Goal: Task Accomplishment & Management: Use online tool/utility

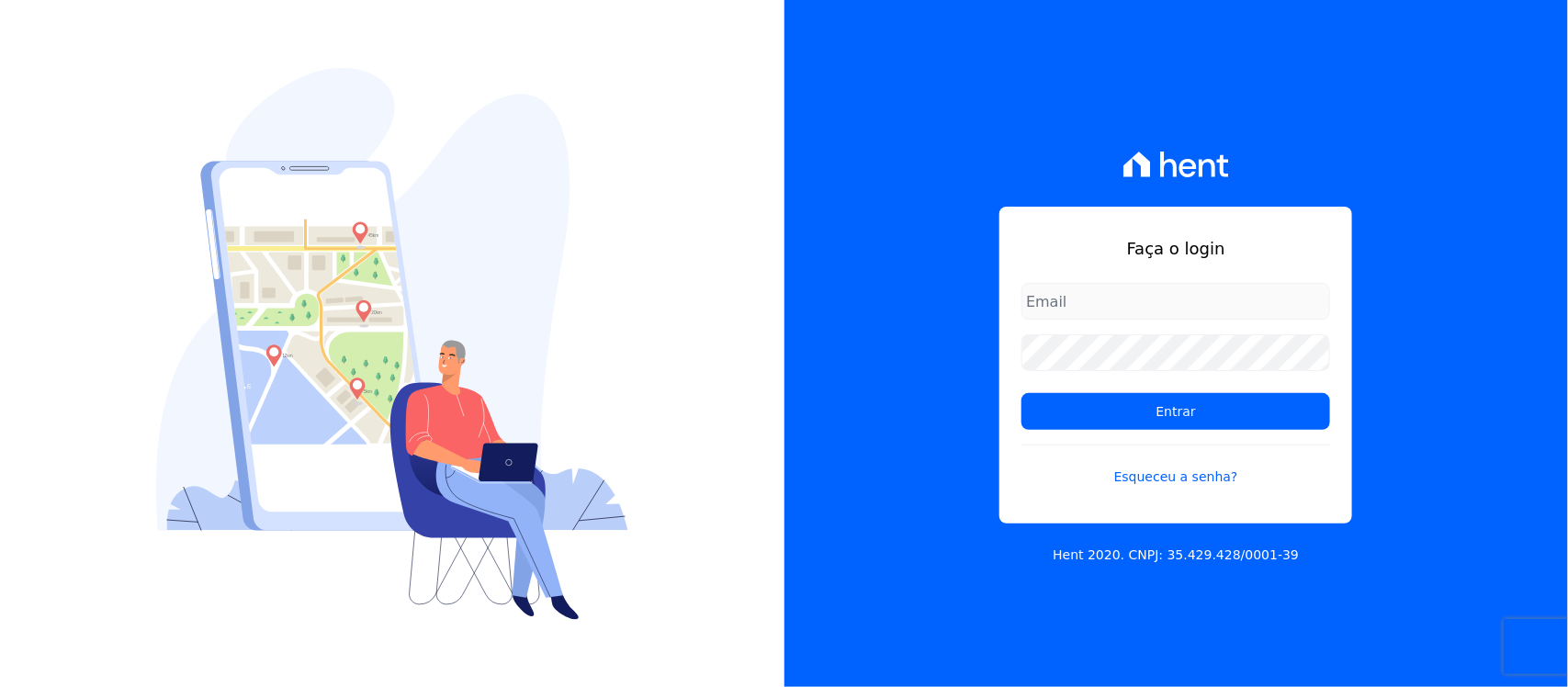
type input "nilda.moura@twtgrupo.com"
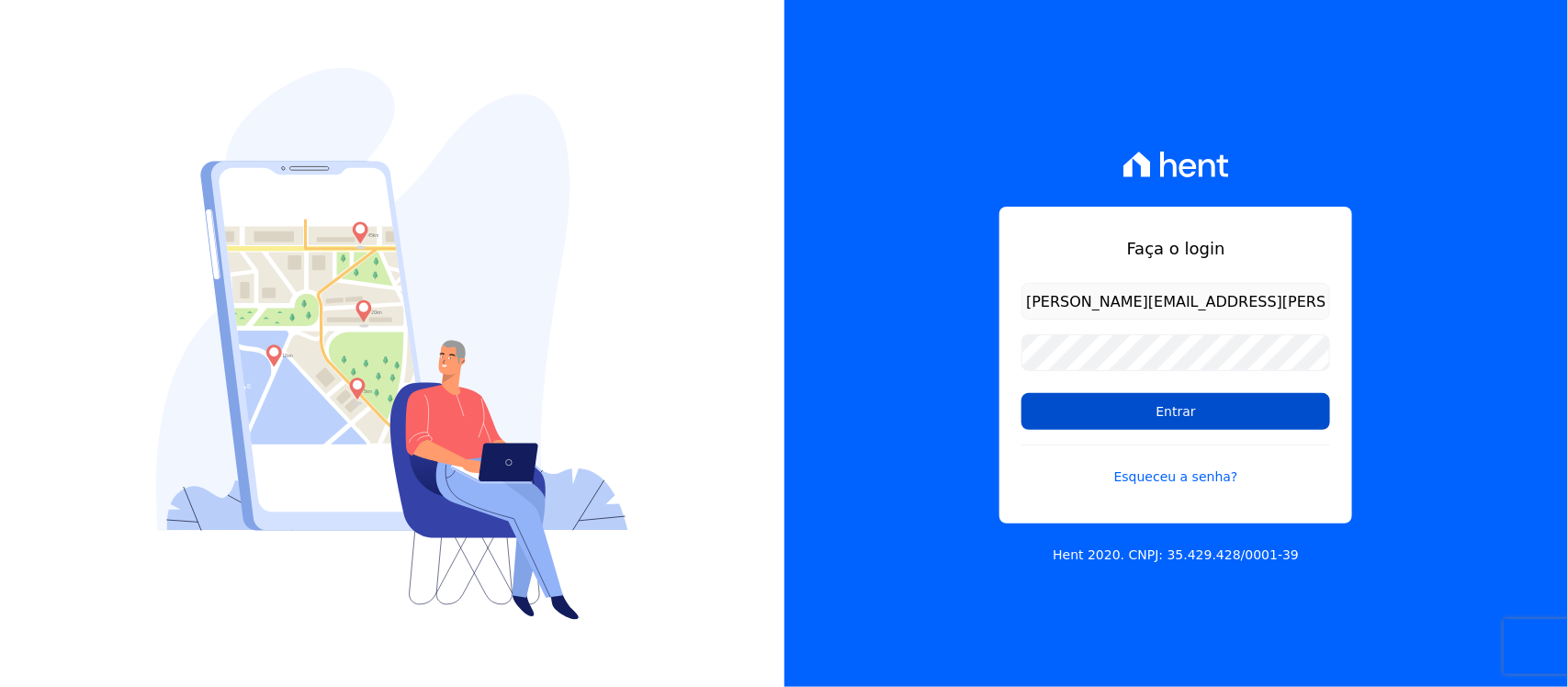
click at [1120, 423] on input "Entrar" at bounding box center [1176, 411] width 309 height 37
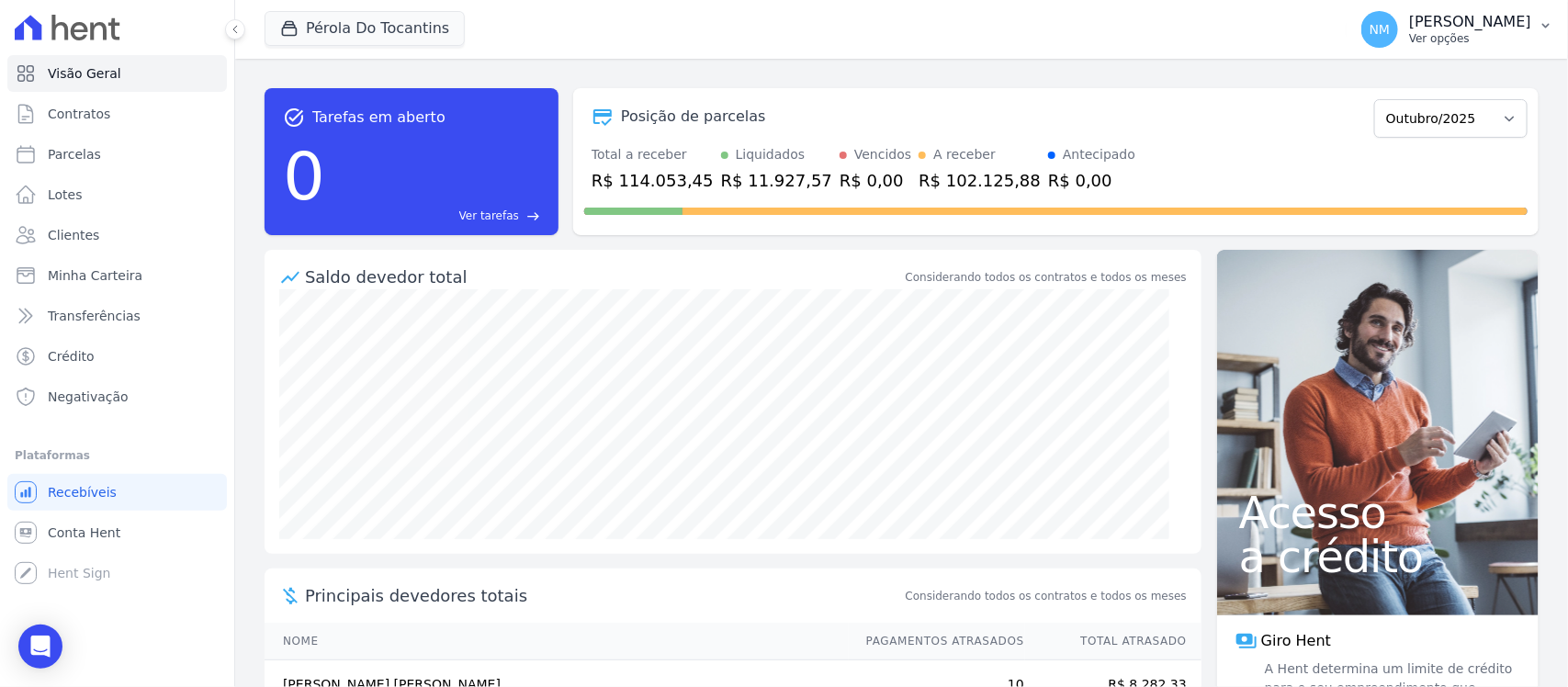
click at [1544, 24] on icon "button" at bounding box center [1546, 25] width 8 height 5
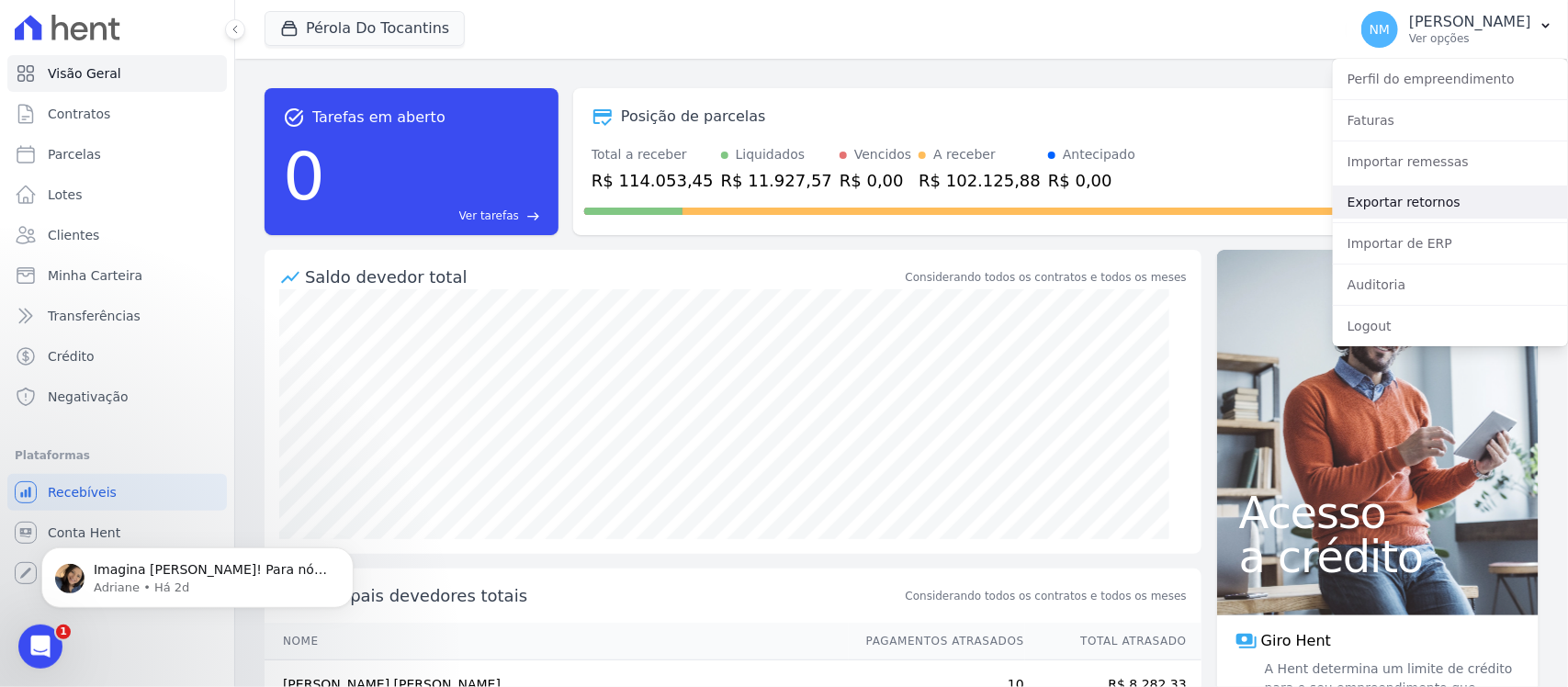
click at [1365, 203] on link "Exportar retornos" at bounding box center [1451, 202] width 236 height 33
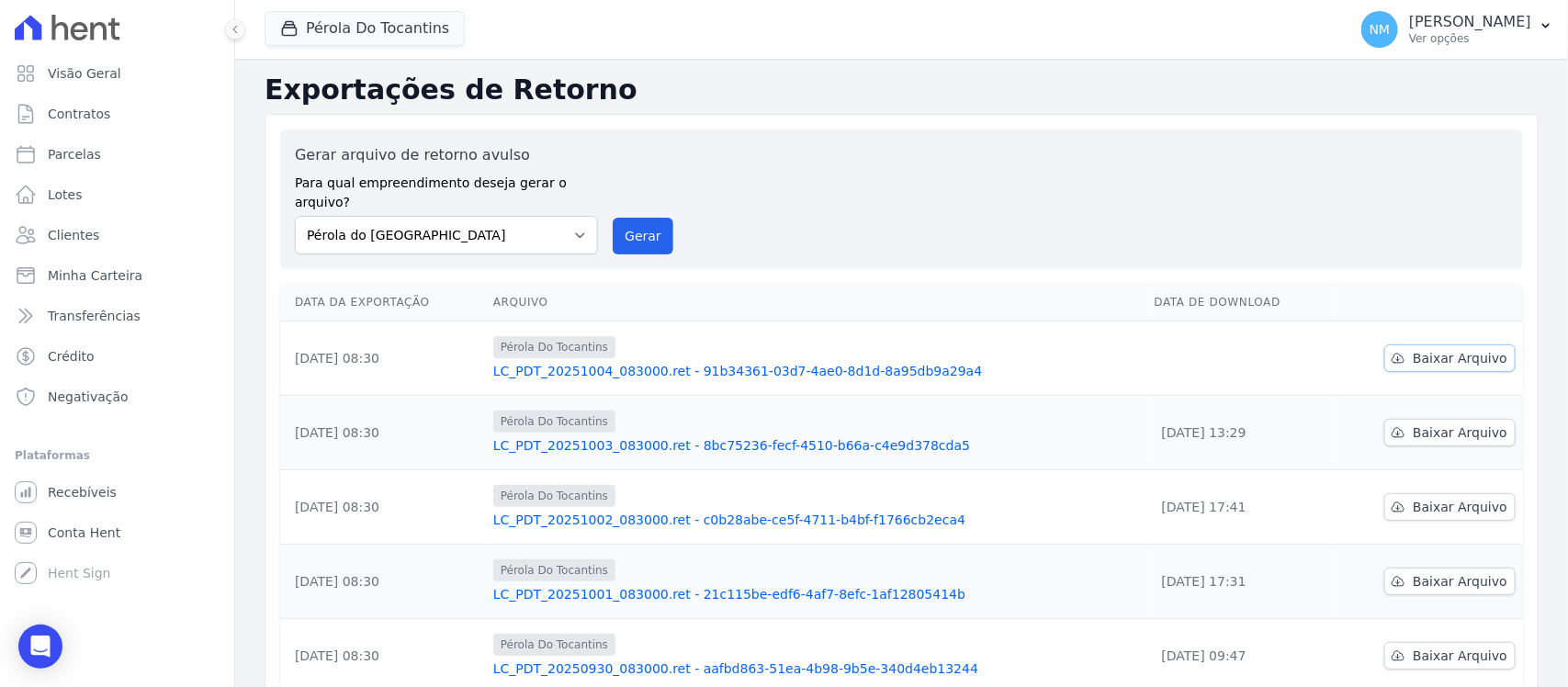
click at [1413, 349] on span "Baixar Arquivo" at bounding box center [1460, 357] width 94 height 18
click at [419, 39] on button "Pérola Do Tocantins" at bounding box center [365, 28] width 201 height 35
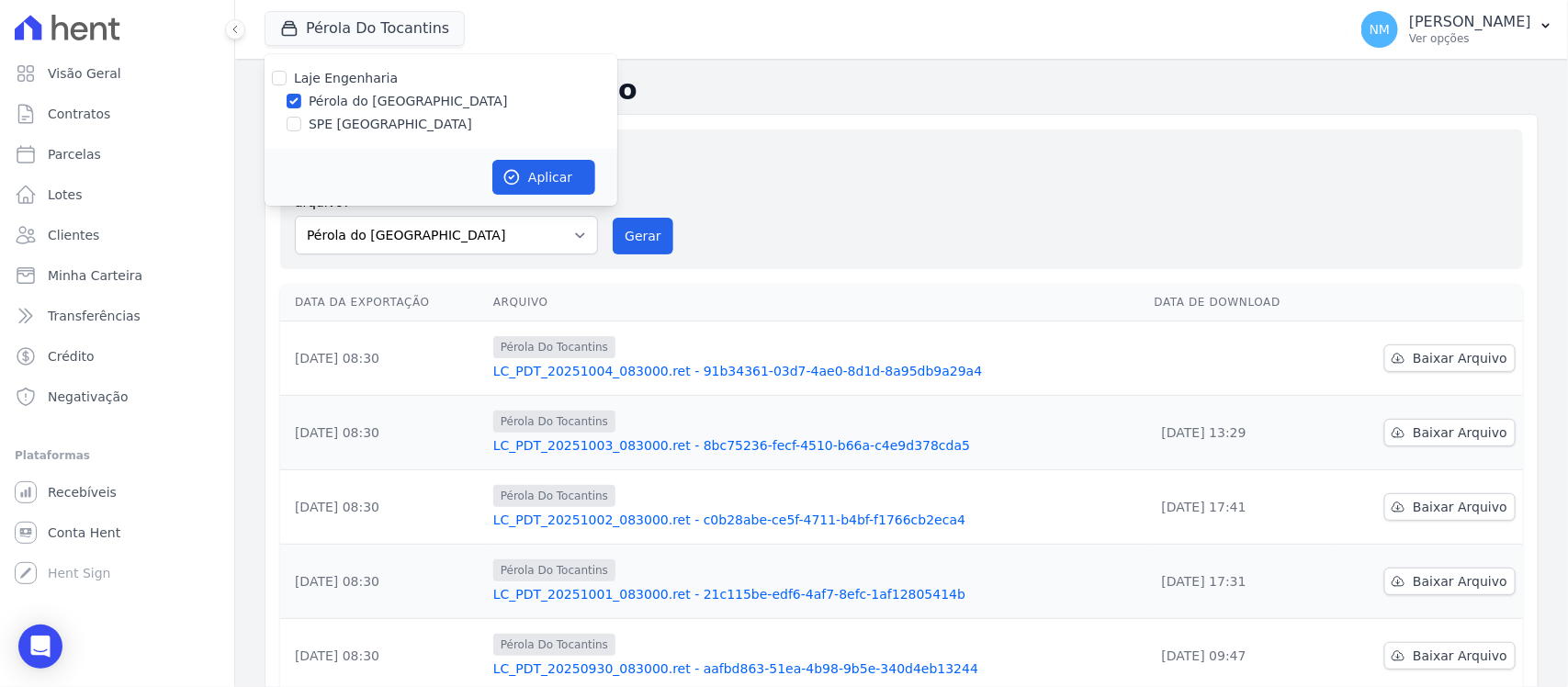
click at [365, 128] on label "SPE [GEOGRAPHIC_DATA]" at bounding box center [391, 124] width 164 height 19
click at [302, 128] on input "SPE [GEOGRAPHIC_DATA]" at bounding box center [294, 124] width 15 height 15
checkbox input "true"
click at [366, 104] on label "Pérola do [GEOGRAPHIC_DATA]" at bounding box center [409, 101] width 200 height 19
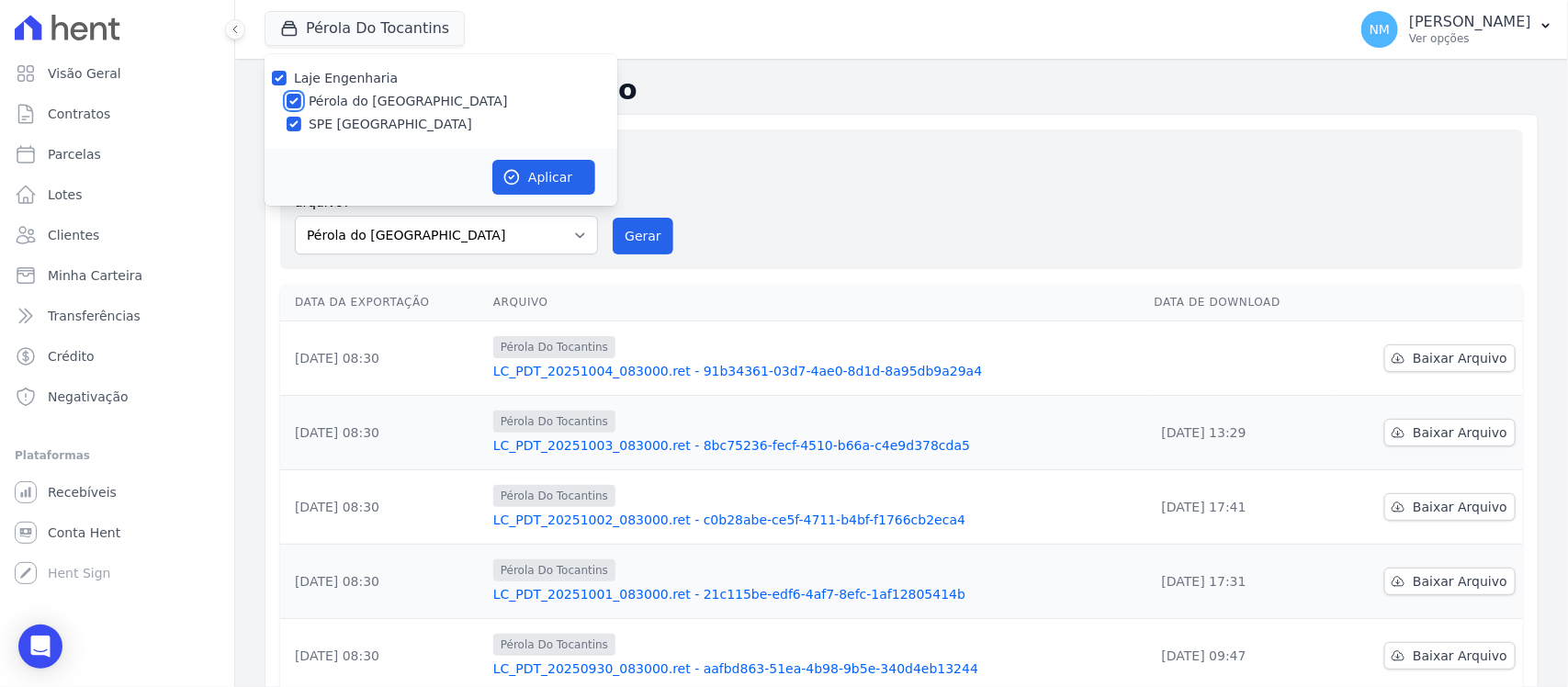
click at [302, 104] on input "Pérola do [GEOGRAPHIC_DATA]" at bounding box center [294, 101] width 15 height 15
checkbox input "false"
drag, startPoint x: 525, startPoint y: 172, endPoint x: 673, endPoint y: 164, distance: 148.2
click at [527, 172] on button "Aplicar" at bounding box center [544, 177] width 103 height 35
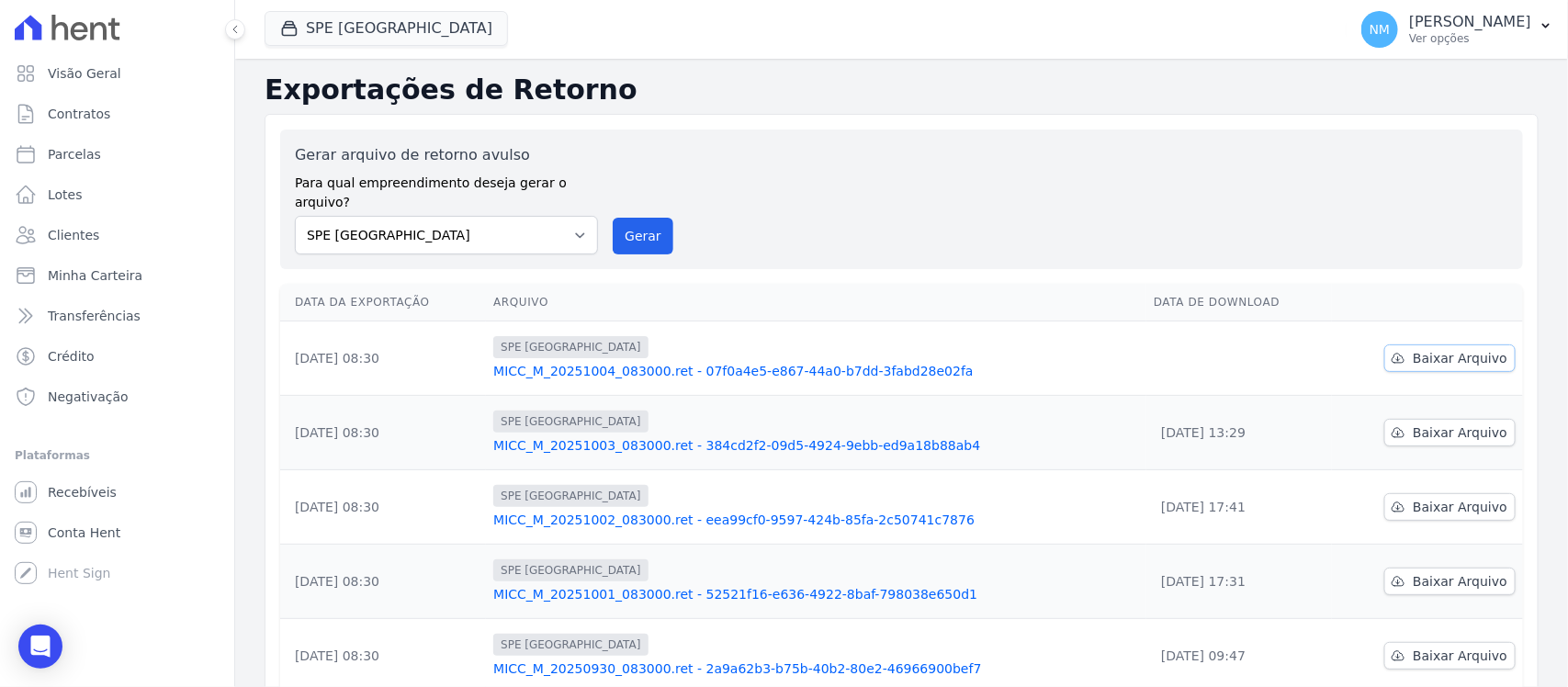
click at [1422, 349] on span "Baixar Arquivo" at bounding box center [1460, 357] width 94 height 18
select select "74c07151-993f-4351-97ef-4034bad78f54"
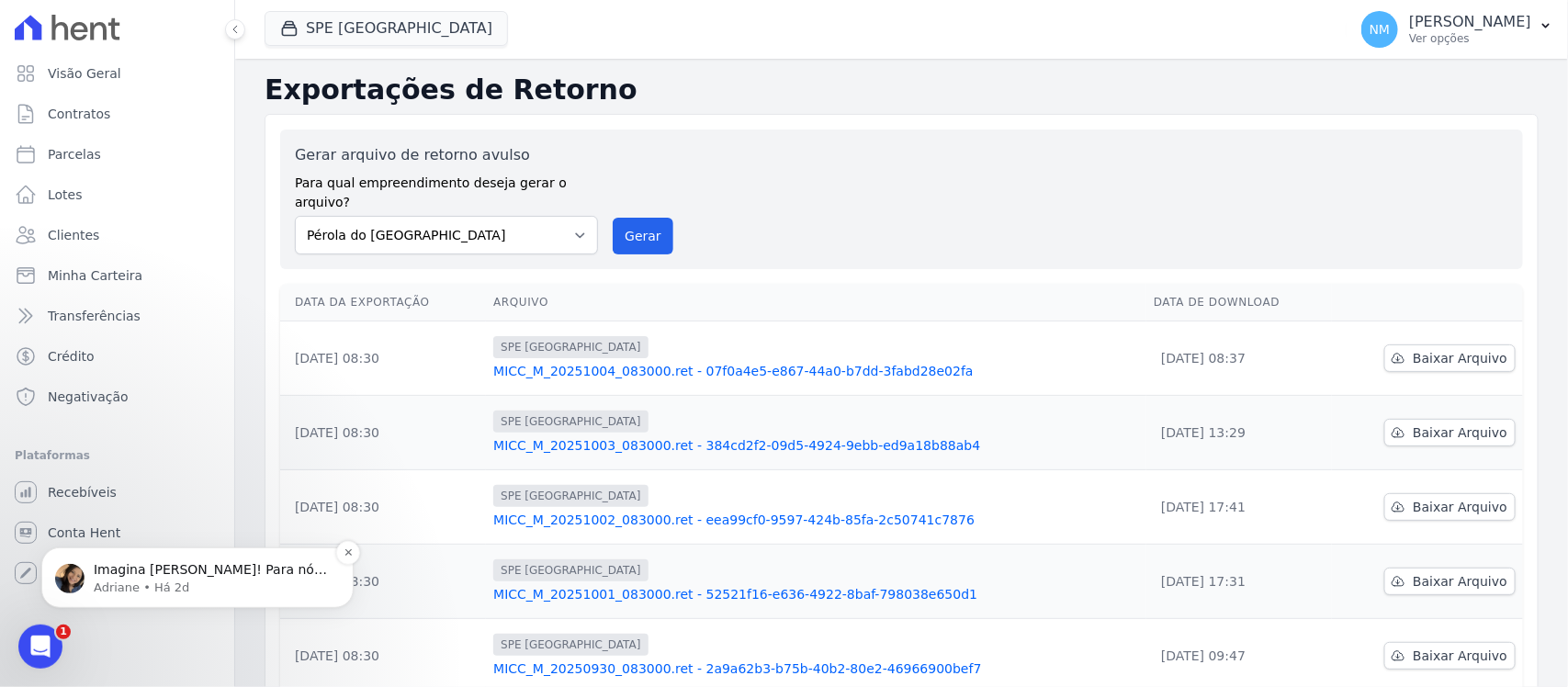
click at [139, 570] on span "Imagina Nilda! Para nós 💙" at bounding box center [210, 578] width 234 height 33
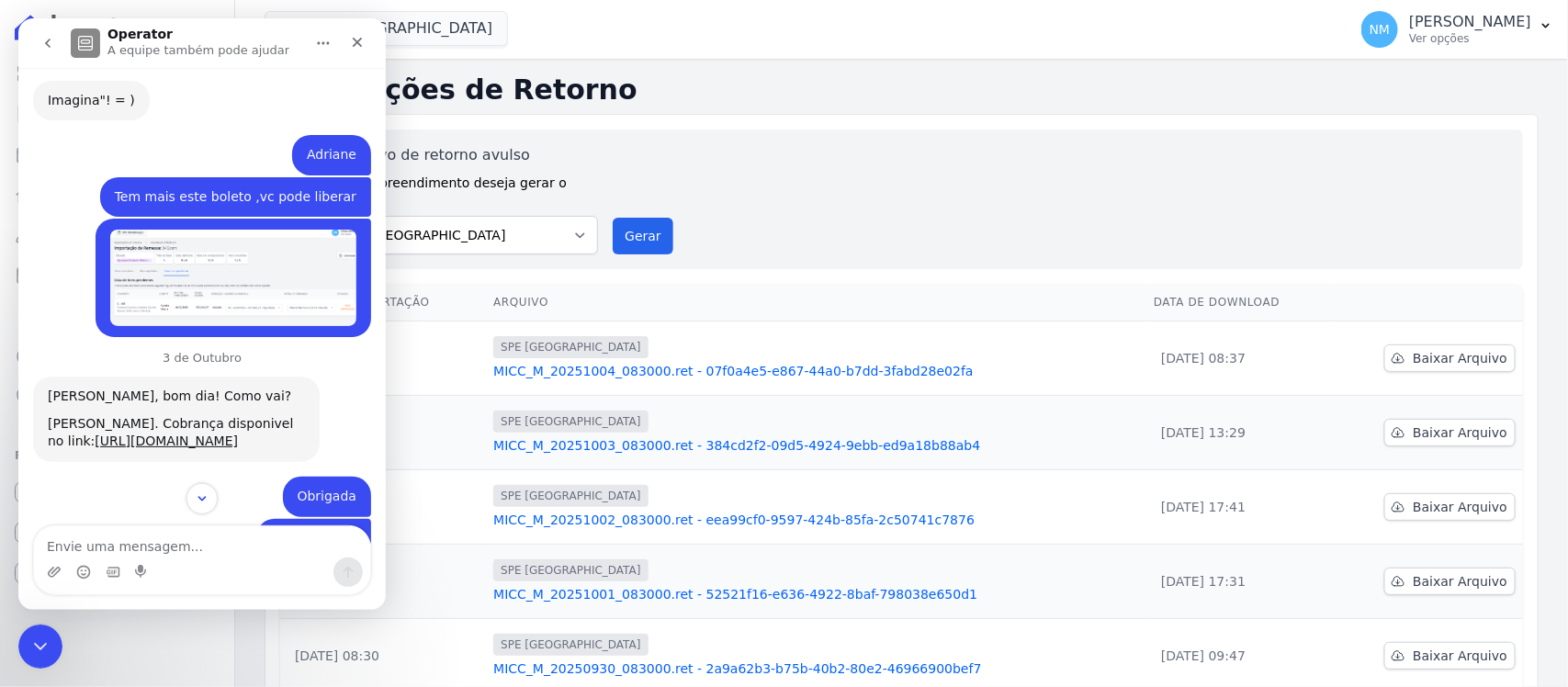
scroll to position [14714, 0]
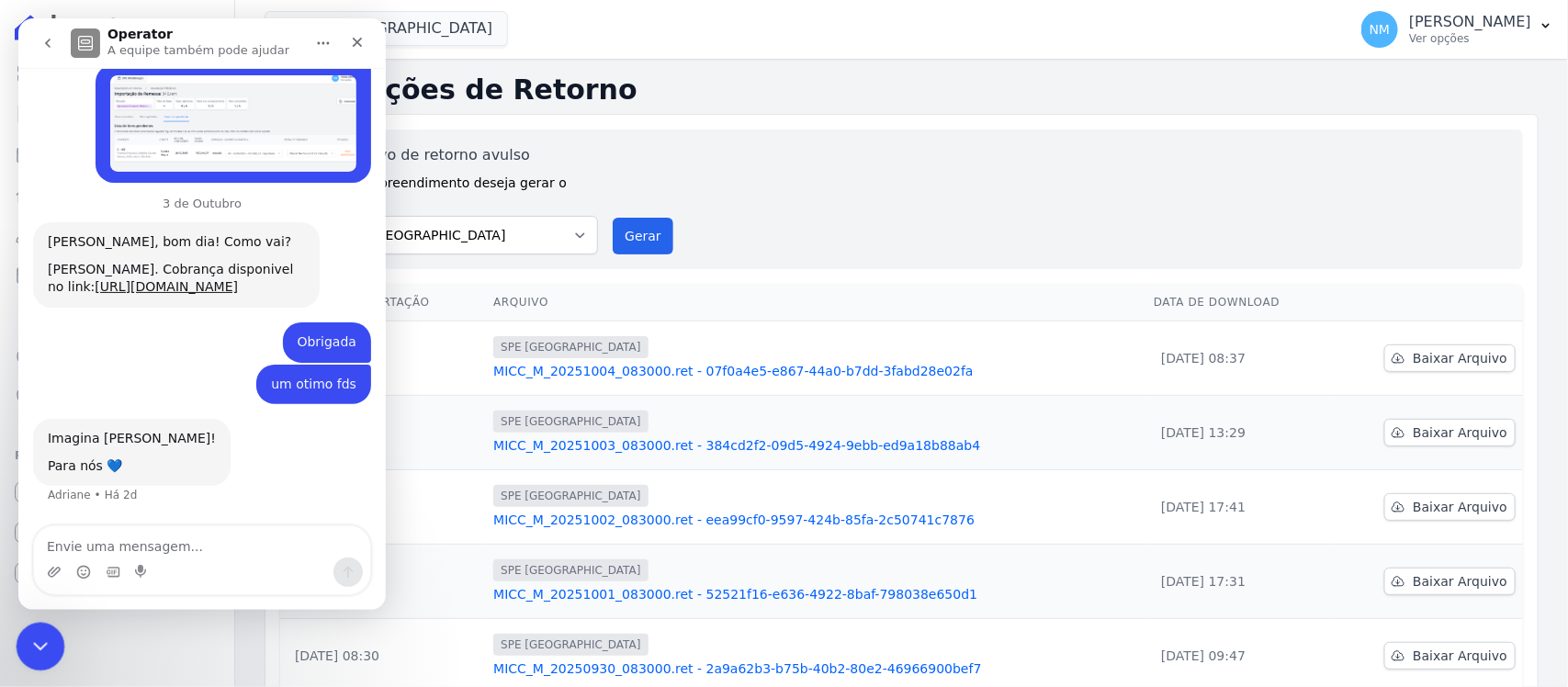
click at [46, 646] on icon "Encerramento do Messenger da Intercom" at bounding box center [37, 644] width 22 height 22
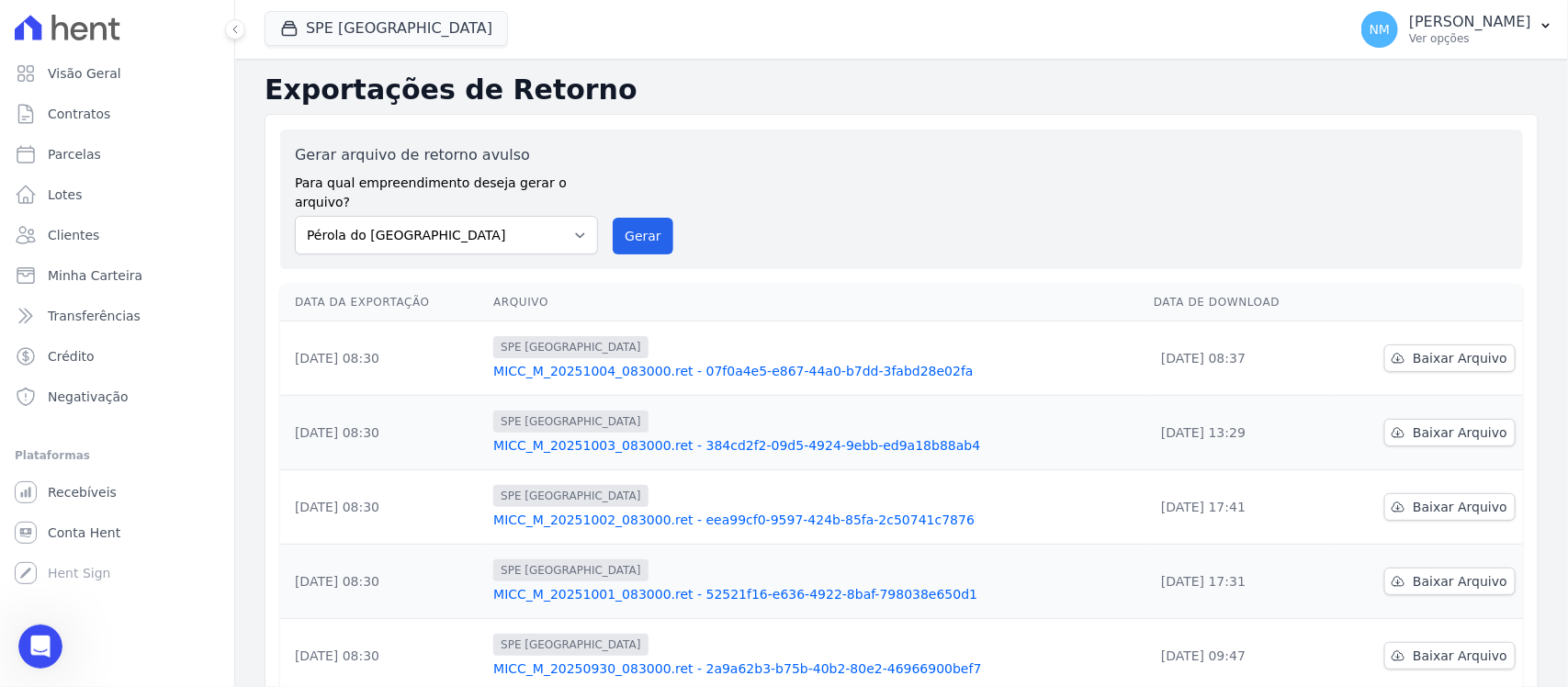
scroll to position [14668, 0]
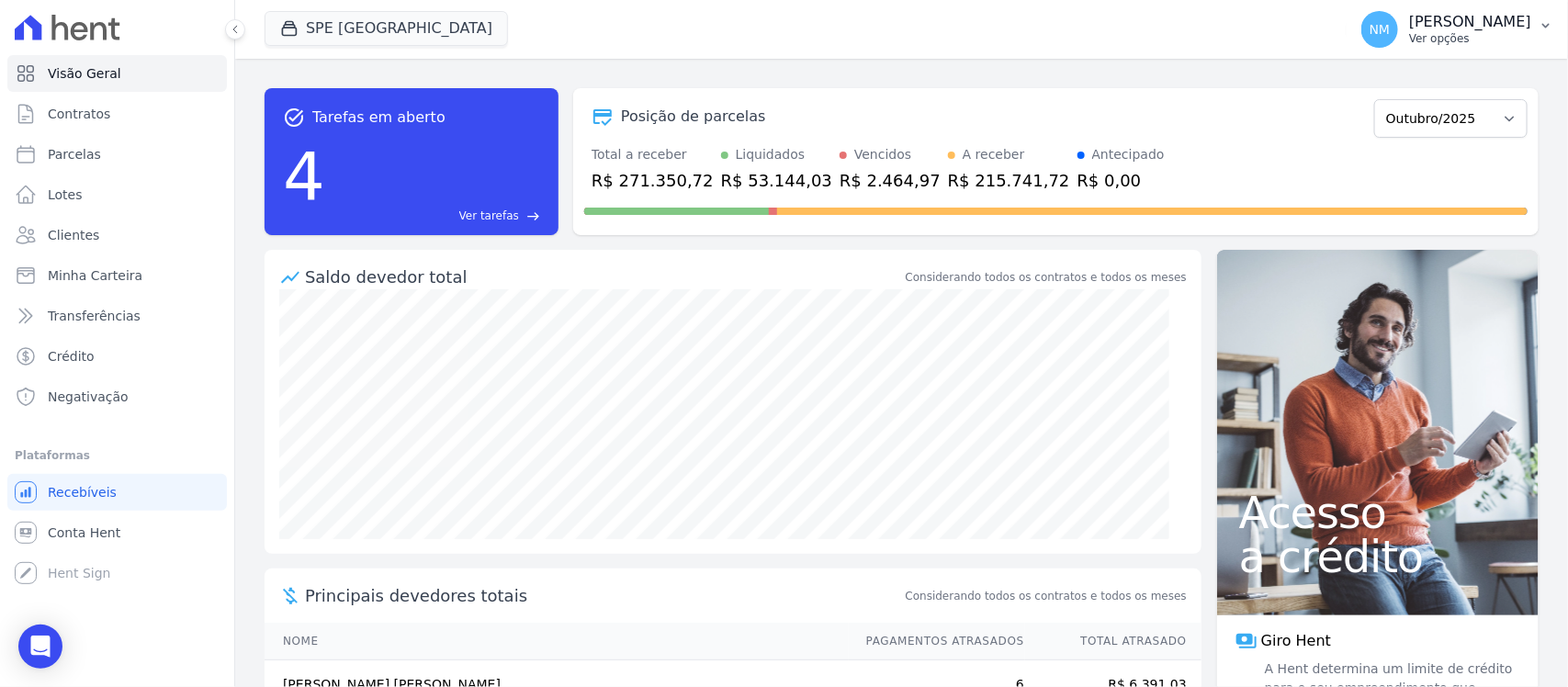
click at [1537, 25] on button "NM [PERSON_NAME] Ver opções" at bounding box center [1457, 29] width 221 height 52
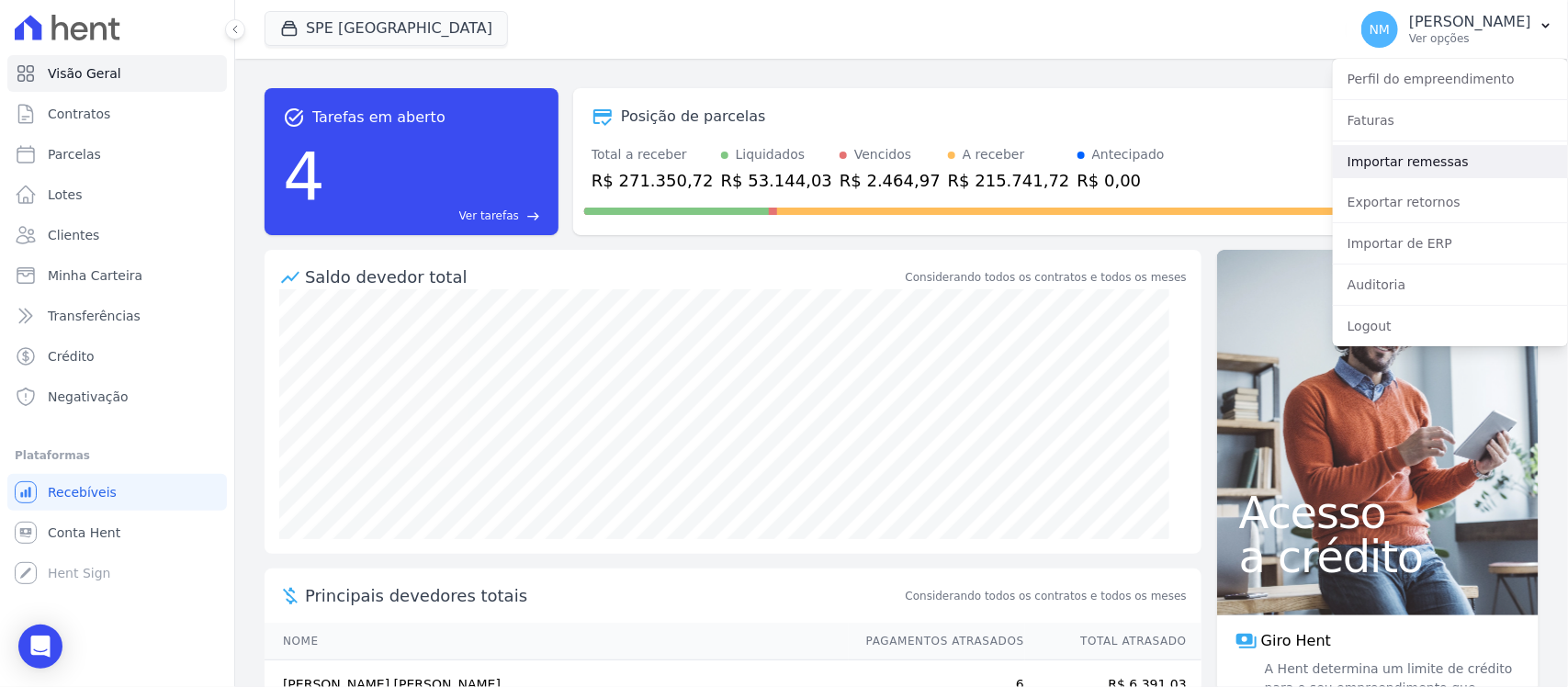
click at [1402, 164] on link "Importar remessas" at bounding box center [1451, 161] width 236 height 33
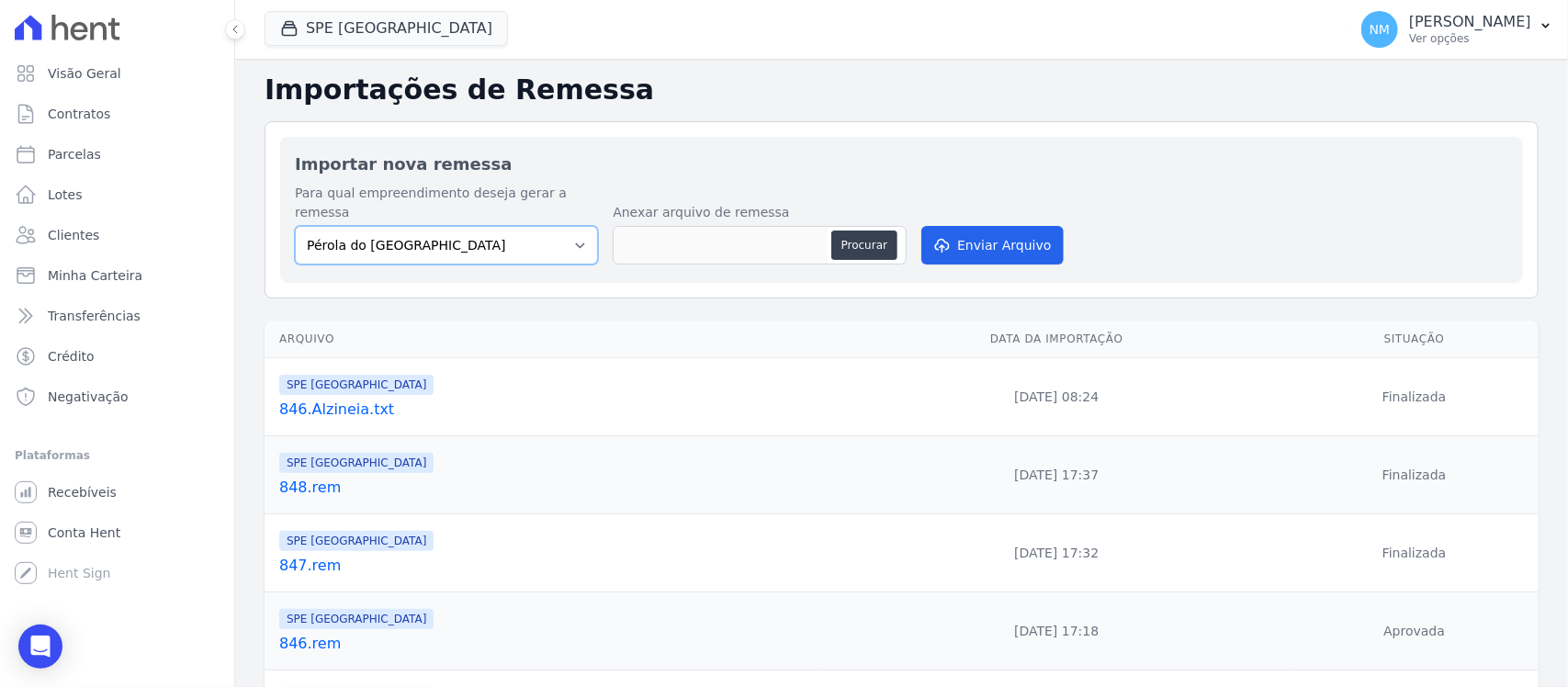
click at [577, 227] on select "Pérola do Tocantins SPE Montenegro" at bounding box center [447, 245] width 303 height 39
select select "168bdd06-a3dd-4988-b5a9-b0a7c7bf8968"
click at [295, 226] on select "Pérola do Tocantins SPE Montenegro" at bounding box center [447, 245] width 303 height 39
click at [836, 231] on button "Procurar" at bounding box center [864, 245] width 66 height 29
type input "849.rem"
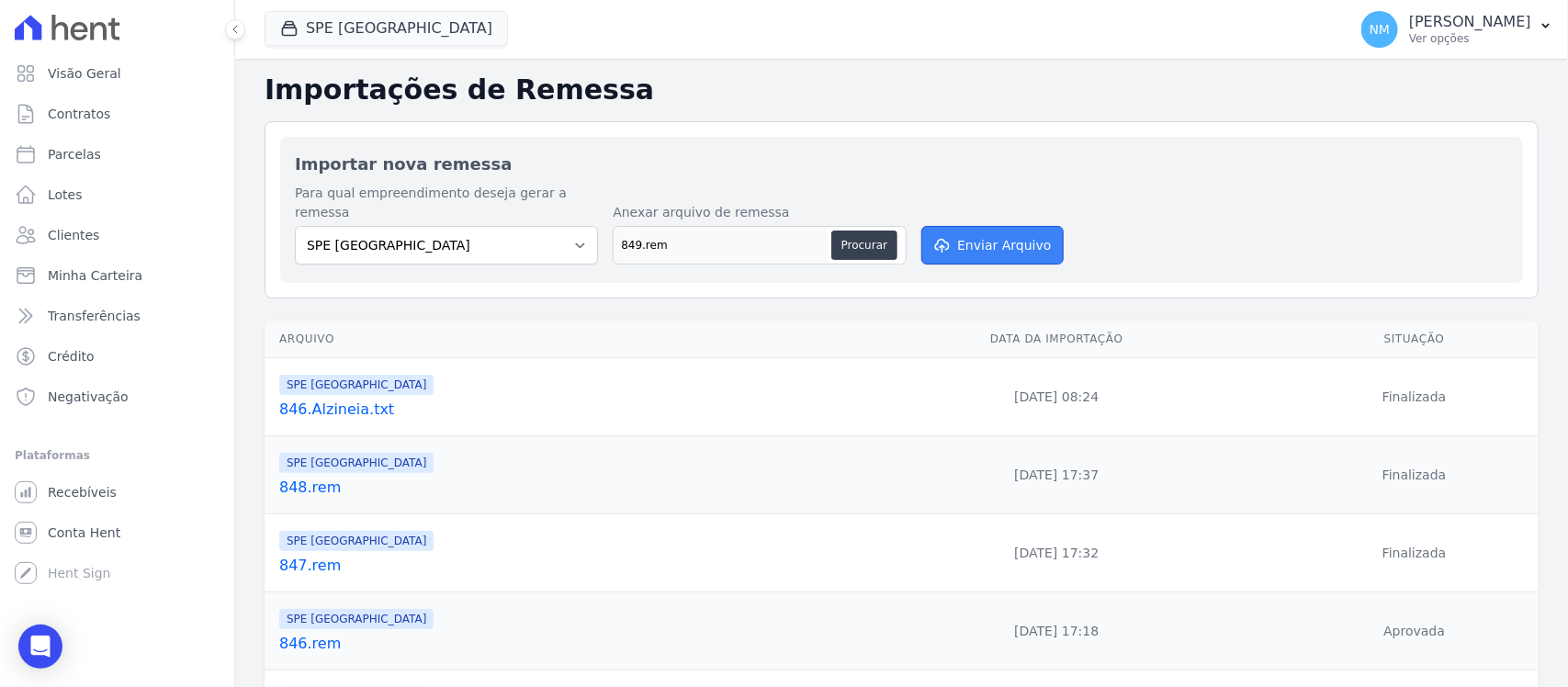
click at [1002, 226] on button "Enviar Arquivo" at bounding box center [992, 245] width 141 height 39
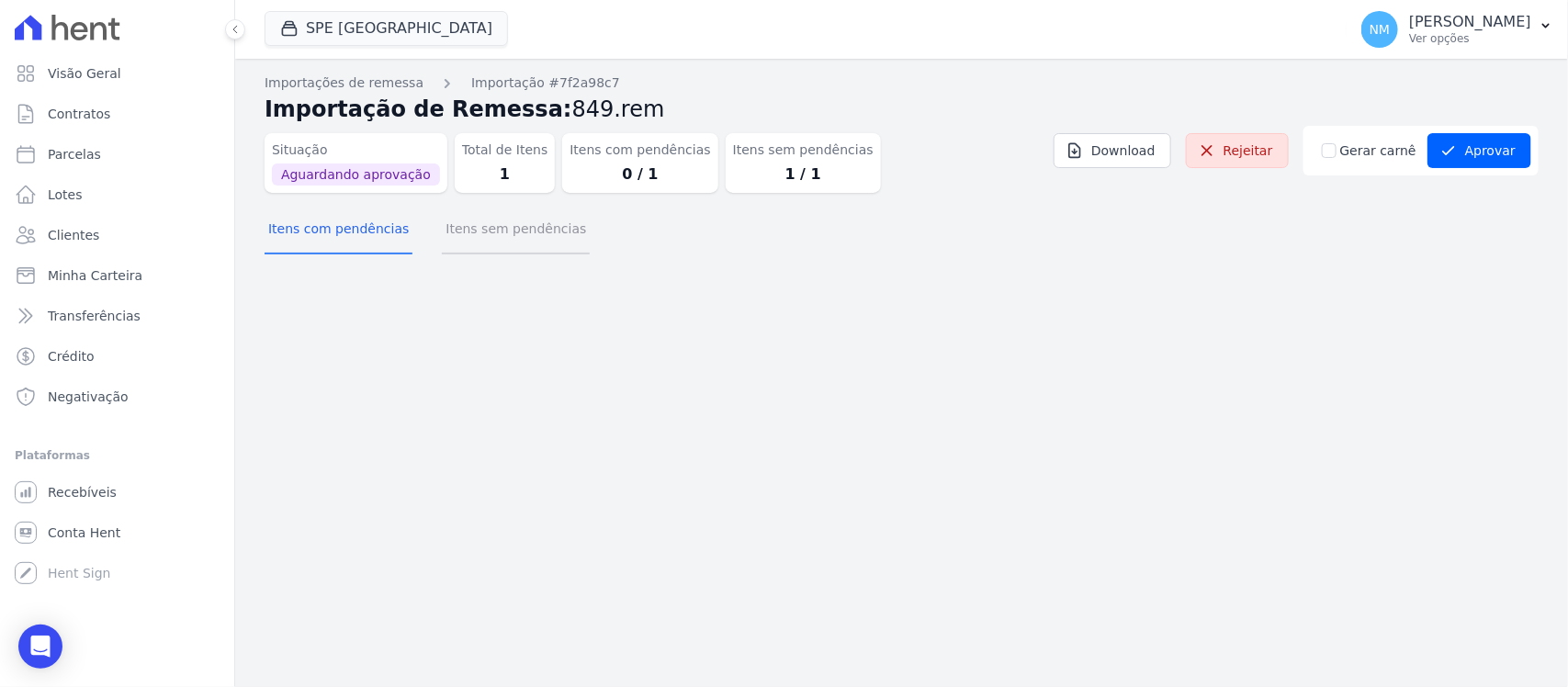
click at [535, 233] on button "Itens sem pendências" at bounding box center [515, 230] width 148 height 48
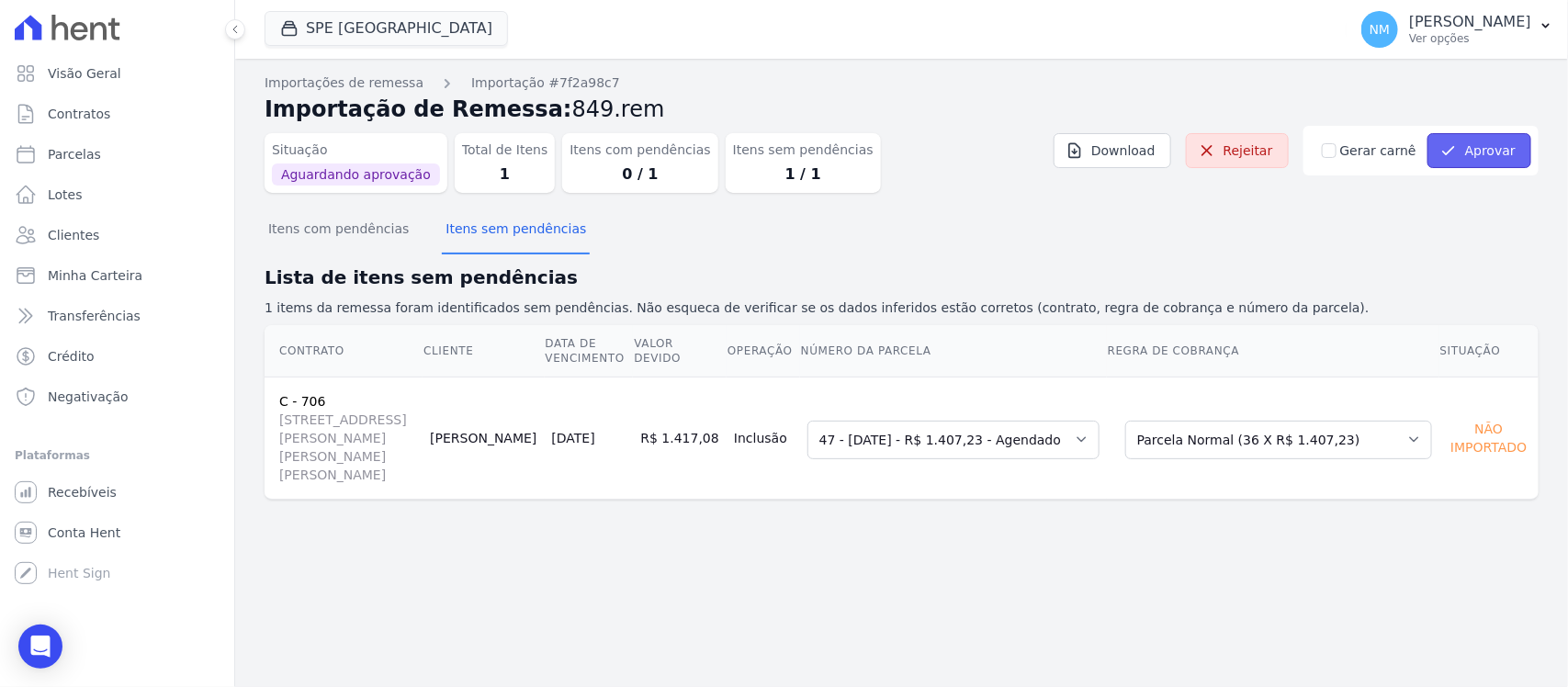
click at [1489, 157] on button "Aprovar" at bounding box center [1479, 150] width 104 height 35
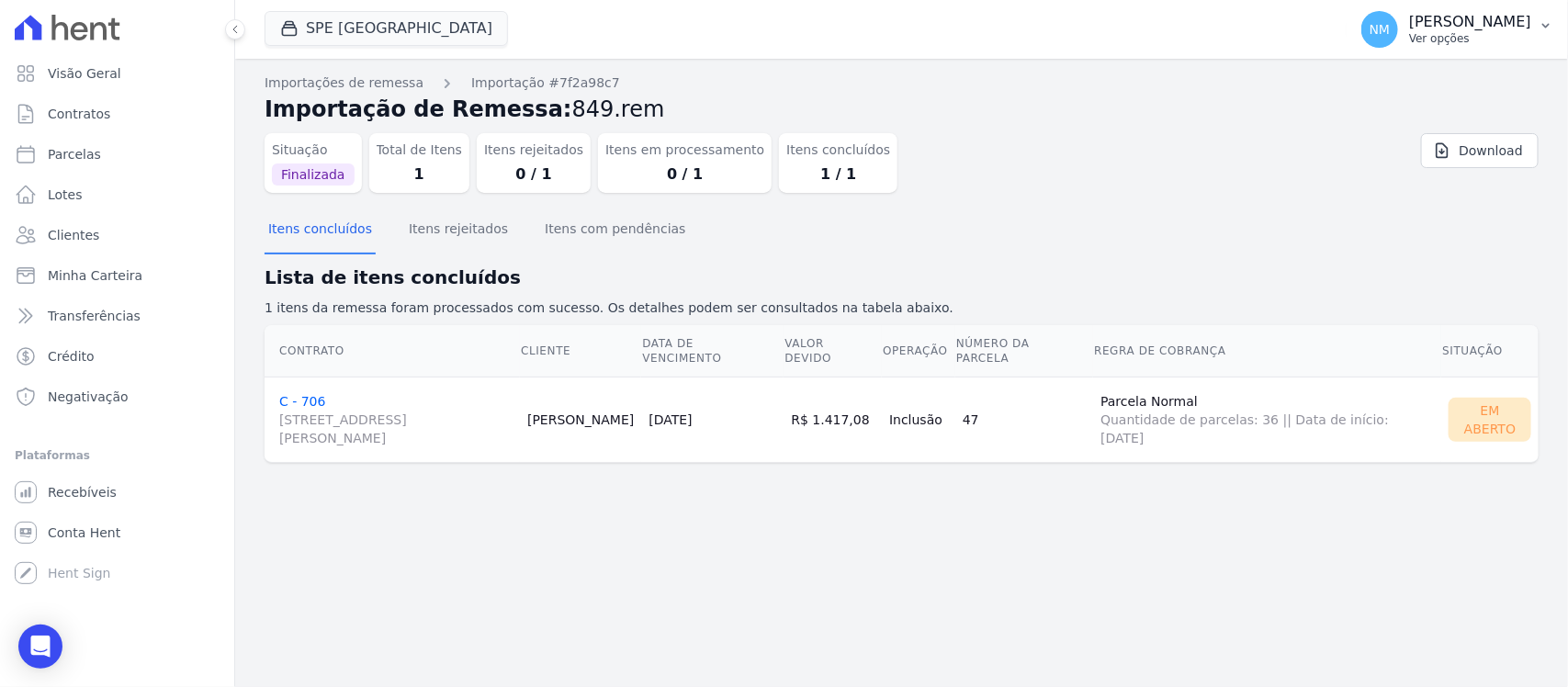
click at [1540, 30] on icon "button" at bounding box center [1546, 25] width 15 height 15
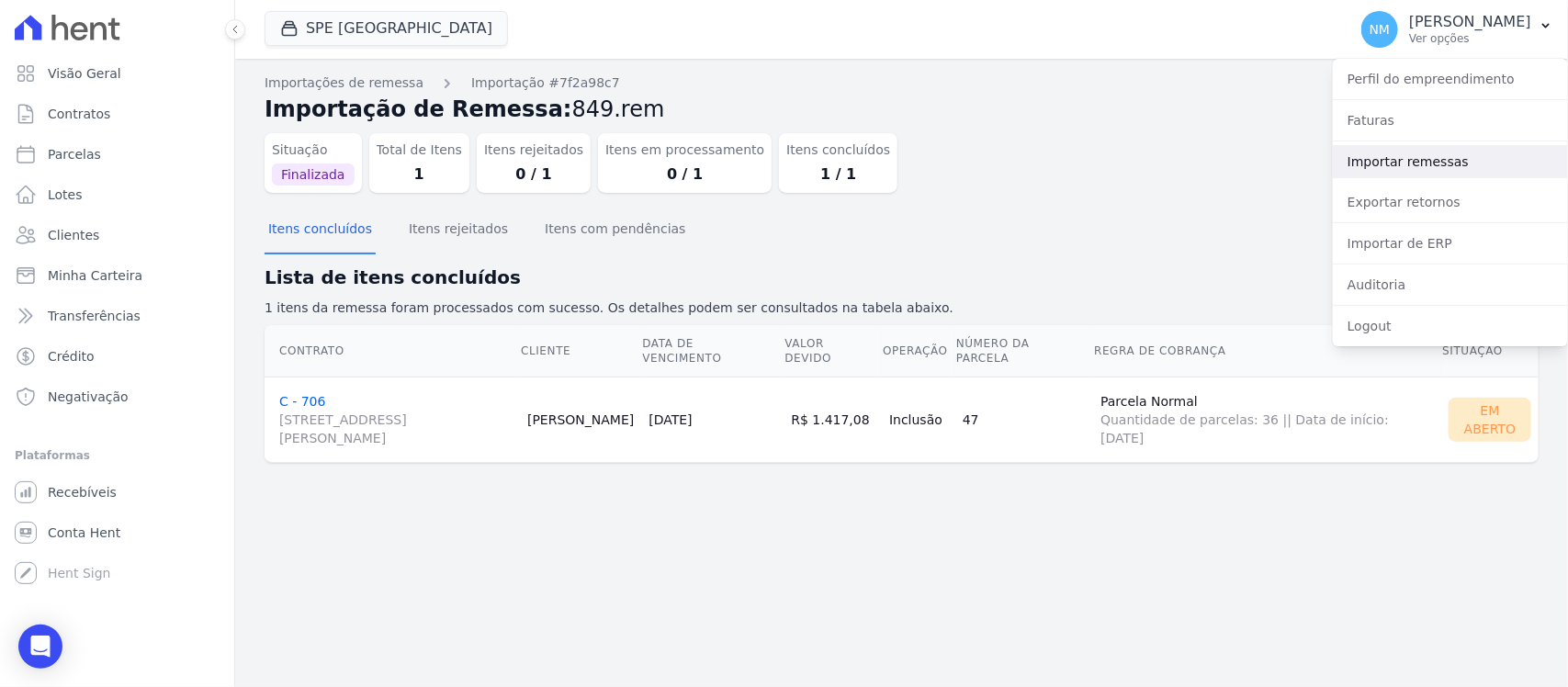
click at [1363, 168] on link "Importar remessas" at bounding box center [1451, 161] width 236 height 33
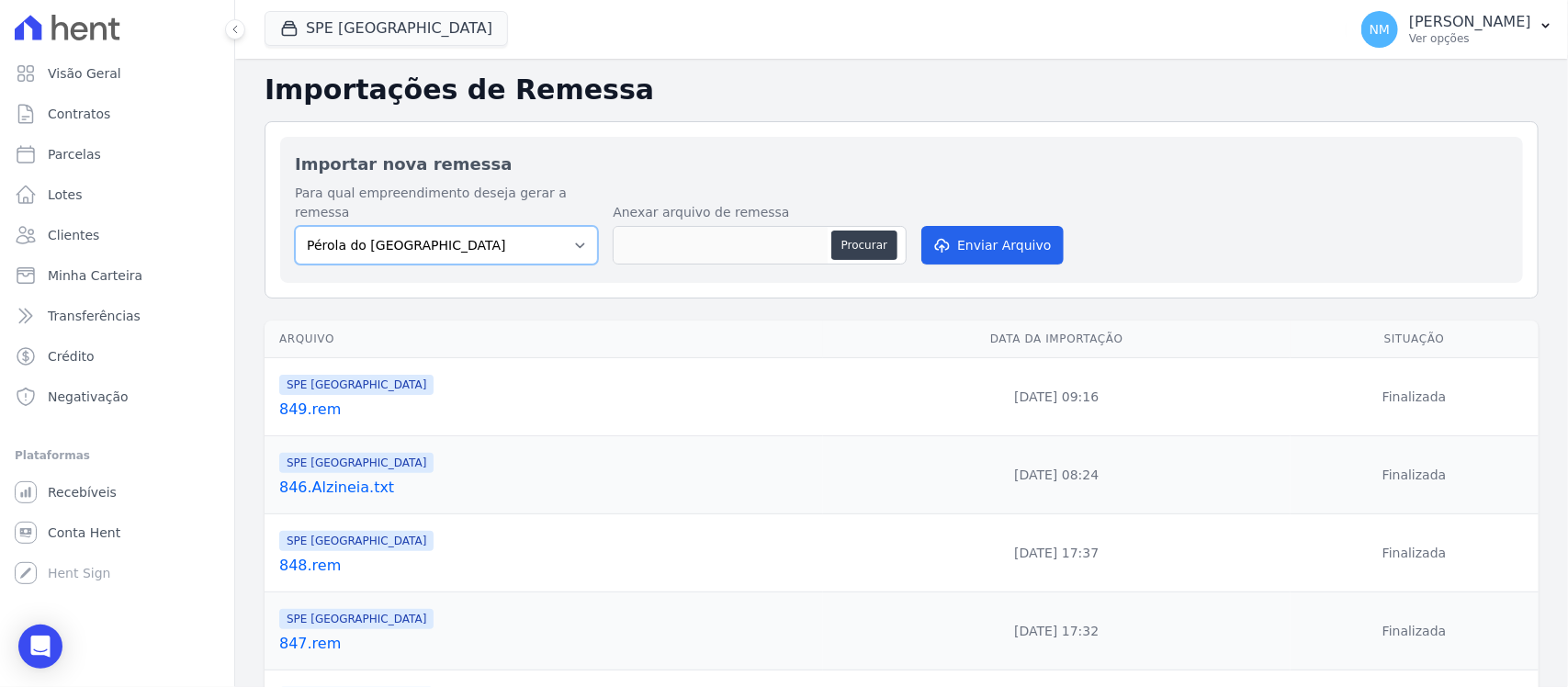
click at [579, 226] on select "Pérola do Tocantins SPE Montenegro" at bounding box center [447, 245] width 303 height 39
select select "168bdd06-a3dd-4988-b5a9-b0a7c7bf8968"
click at [295, 226] on select "Pérola do Tocantins SPE Montenegro" at bounding box center [447, 245] width 303 height 39
click at [850, 231] on button "Procurar" at bounding box center [864, 245] width 66 height 29
type input "850.rem"
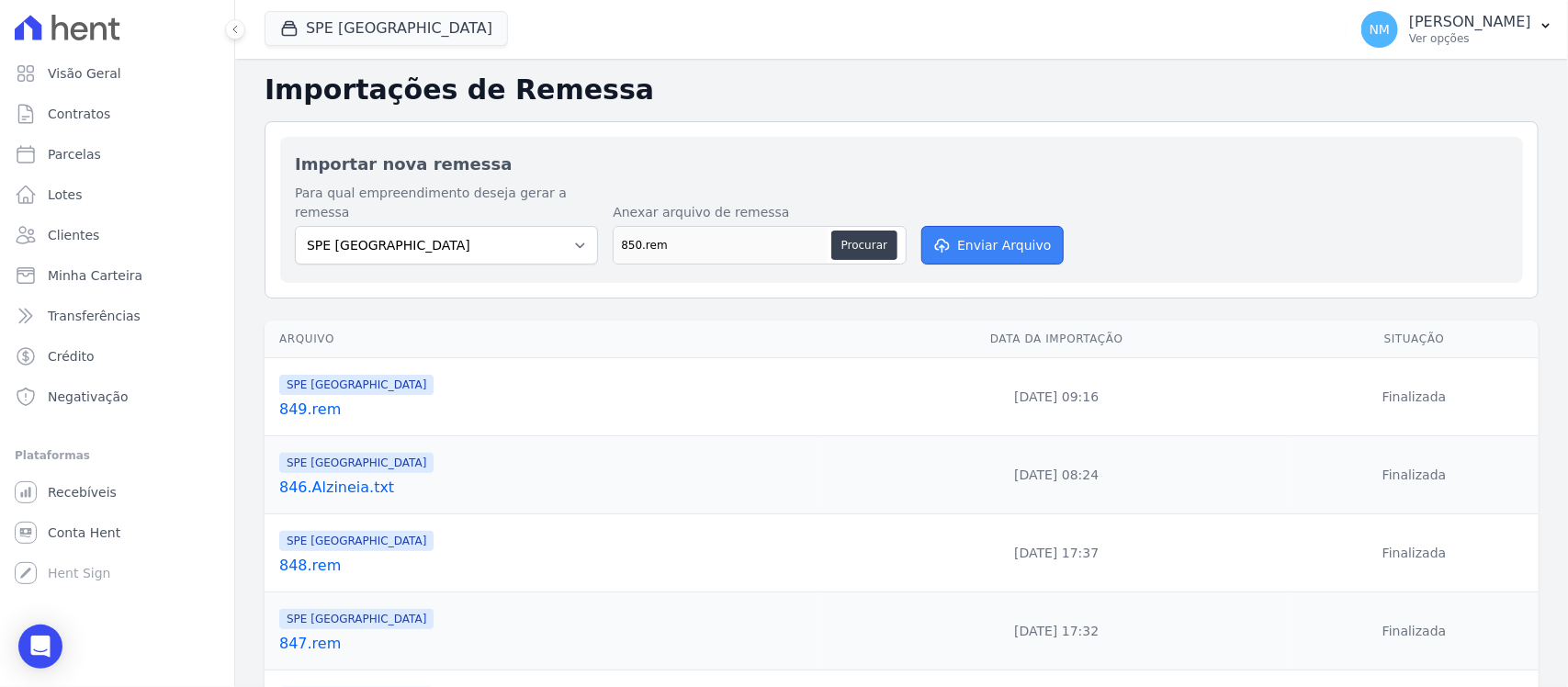
click at [974, 227] on button "Enviar Arquivo" at bounding box center [992, 245] width 141 height 39
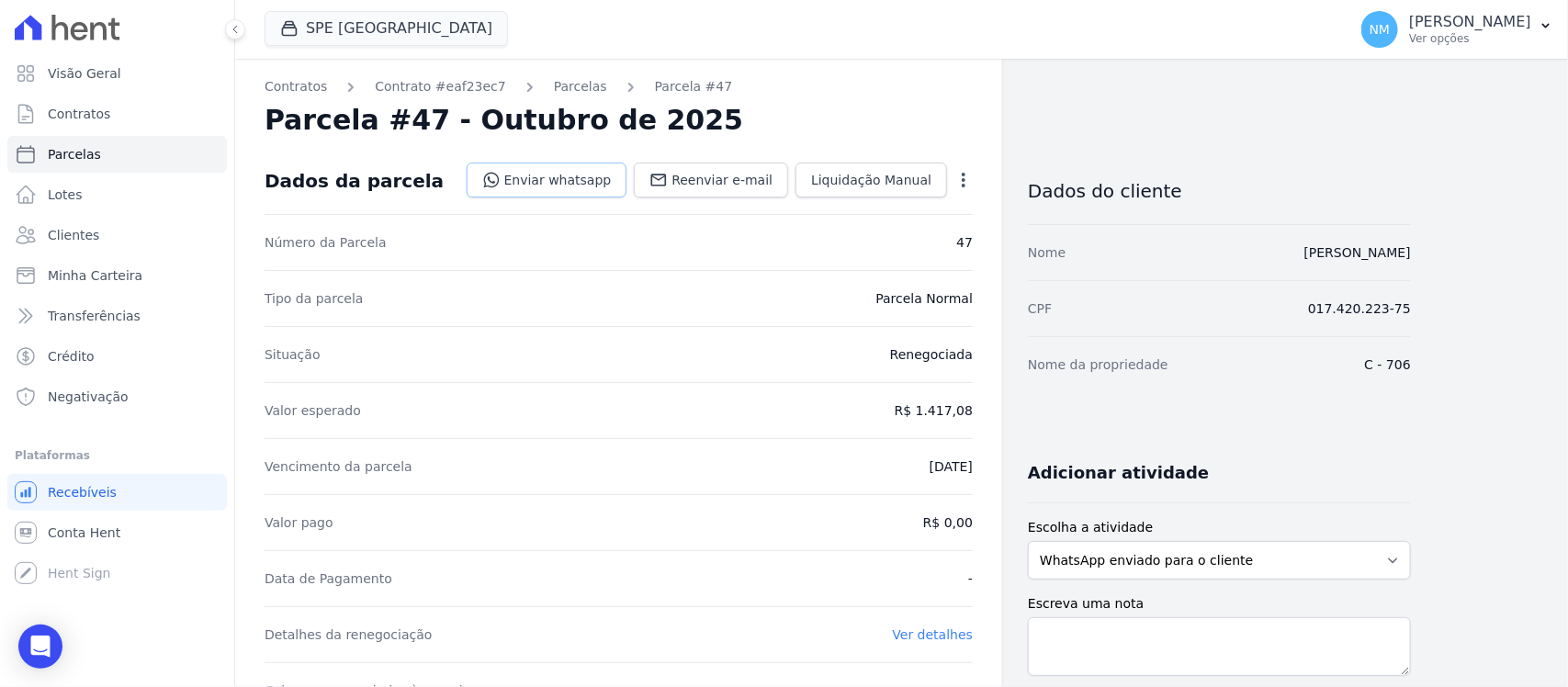
drag, startPoint x: 602, startPoint y: 185, endPoint x: 611, endPoint y: 187, distance: 9.2
click at [602, 185] on link "Enviar whatsapp" at bounding box center [547, 180] width 161 height 35
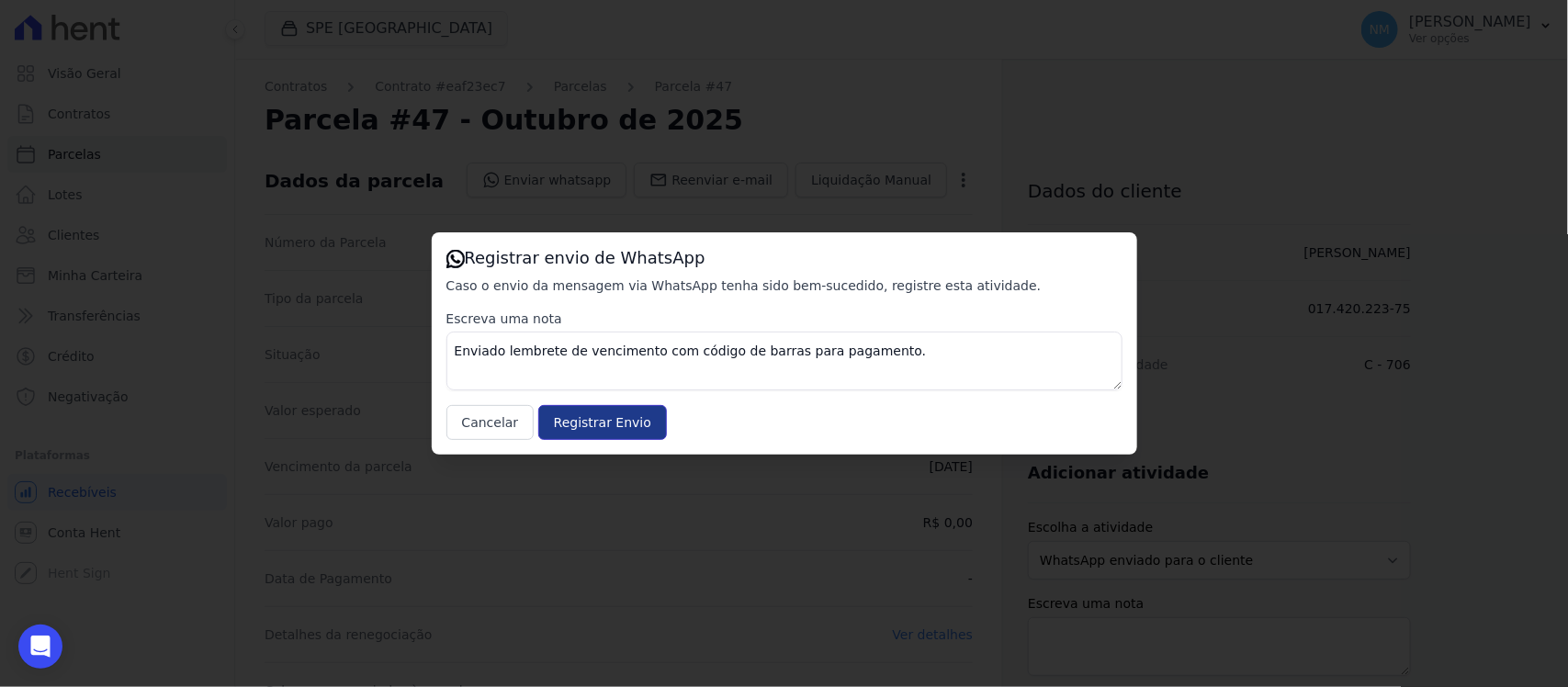
click at [611, 414] on input "Registrar Envio" at bounding box center [602, 422] width 128 height 35
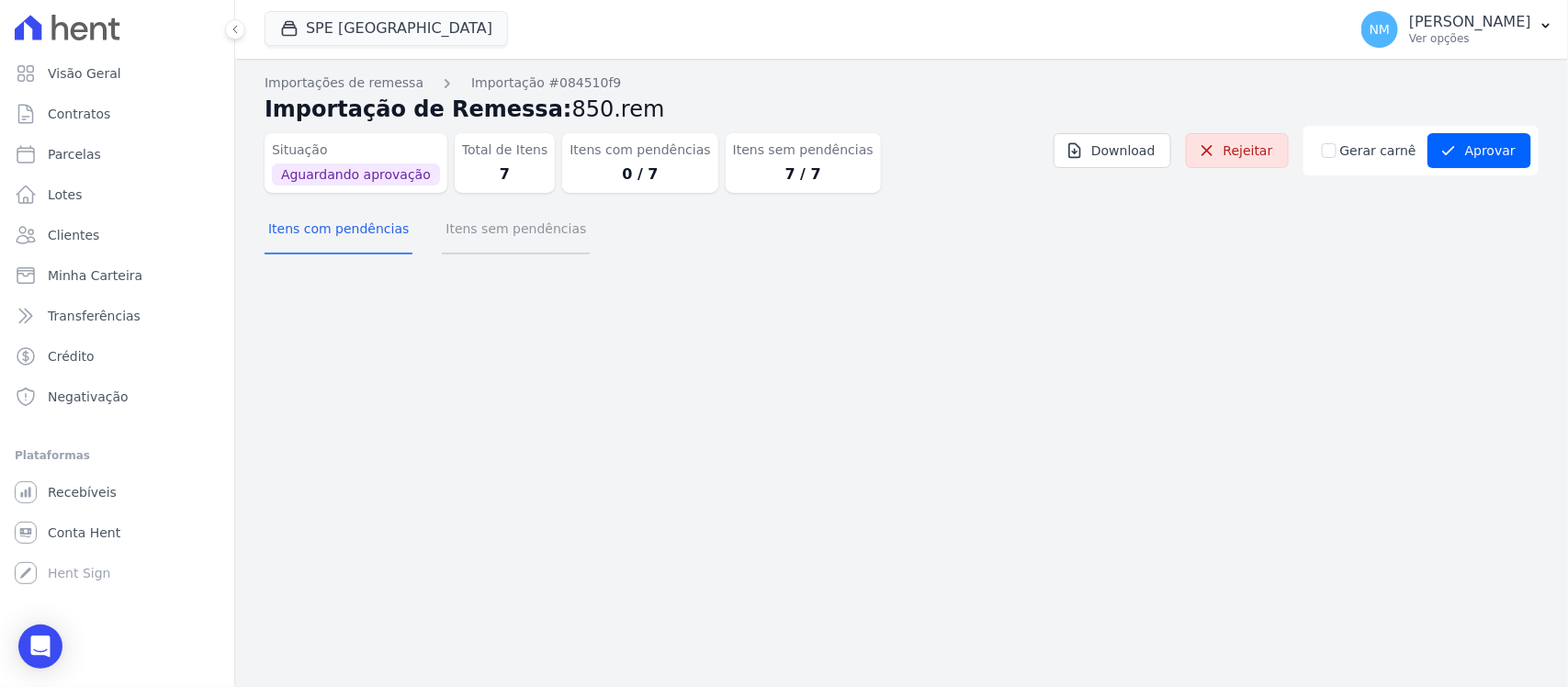
click at [530, 244] on button "Itens sem pendências" at bounding box center [515, 230] width 148 height 48
click at [537, 233] on button "Itens sem pendências" at bounding box center [515, 230] width 148 height 48
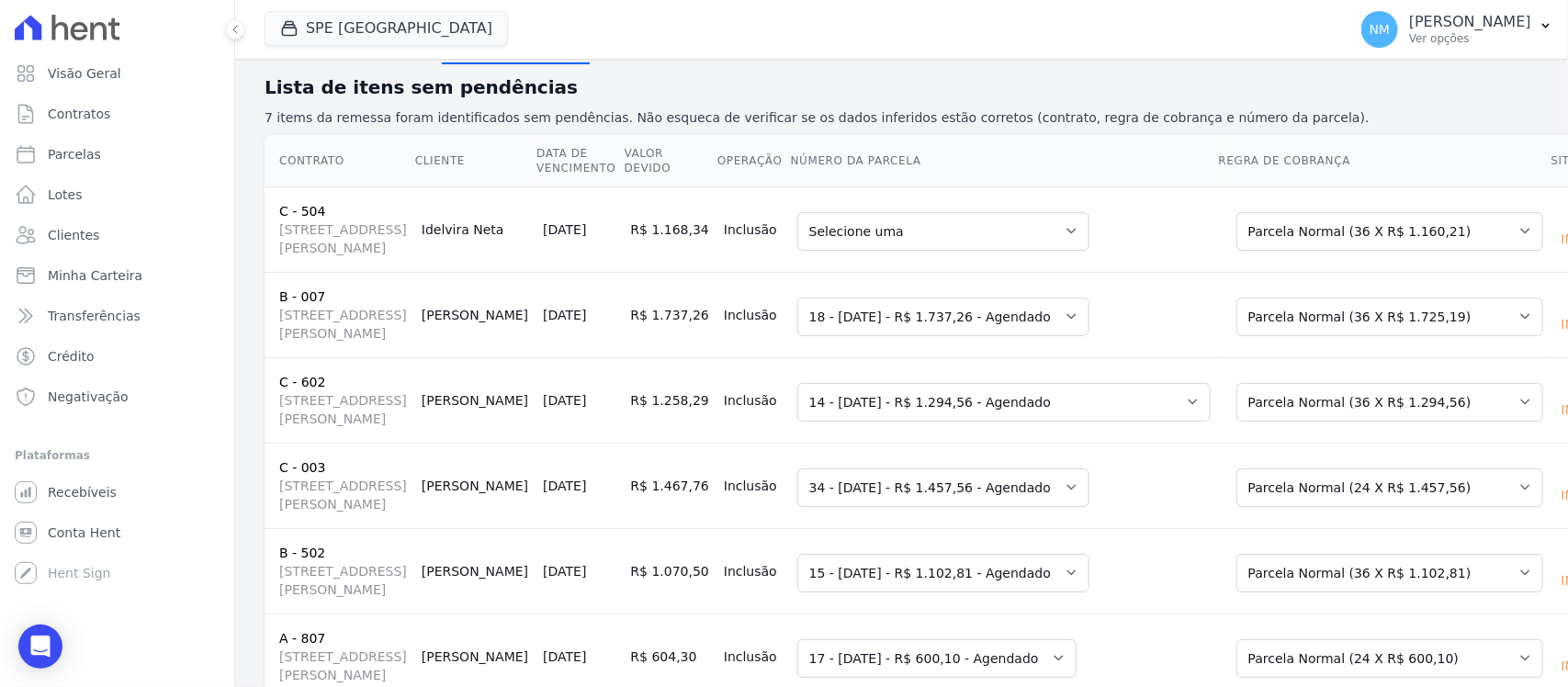
scroll to position [230, 0]
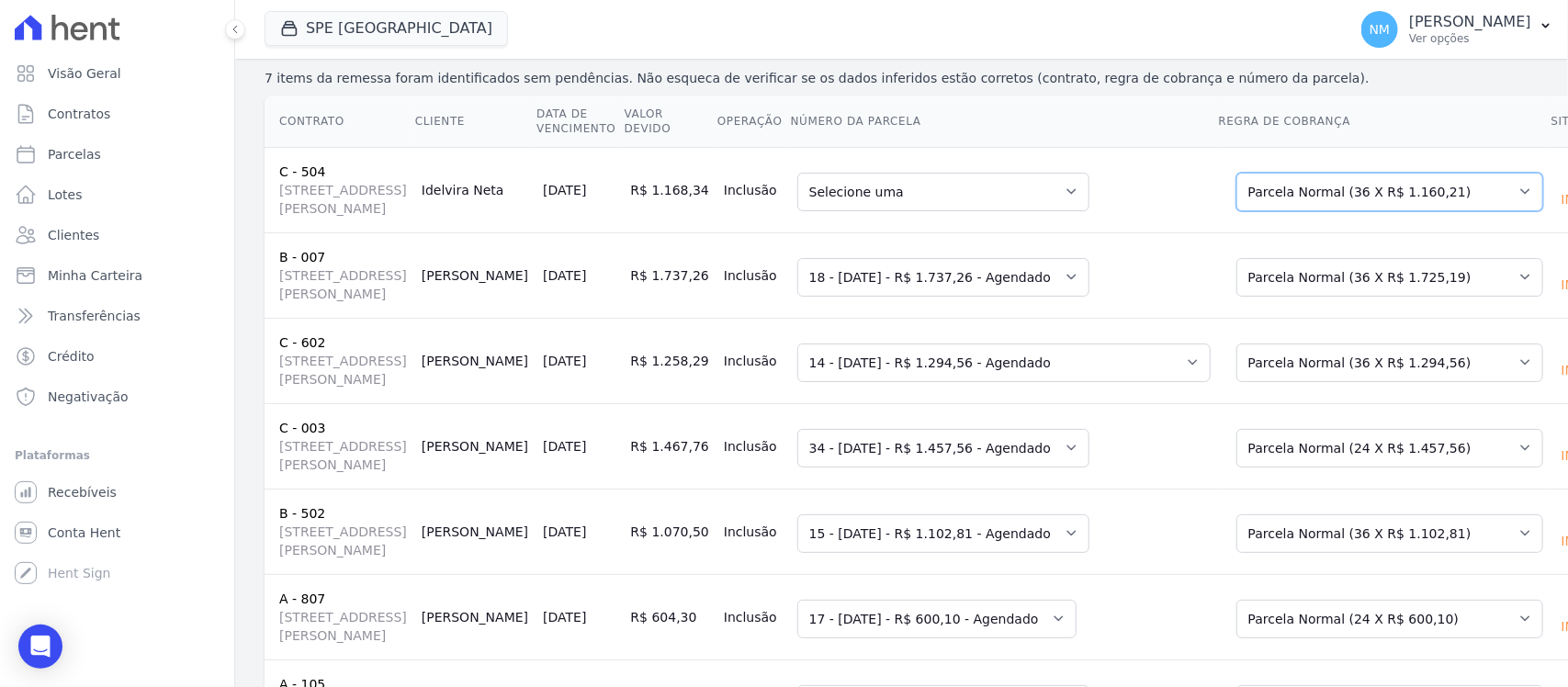
click at [1403, 211] on select "Selecione uma Nova Parcela Avulsa Parcela Avulsa Existente Outros (1 X R$ 12.85…" at bounding box center [1390, 191] width 307 height 39
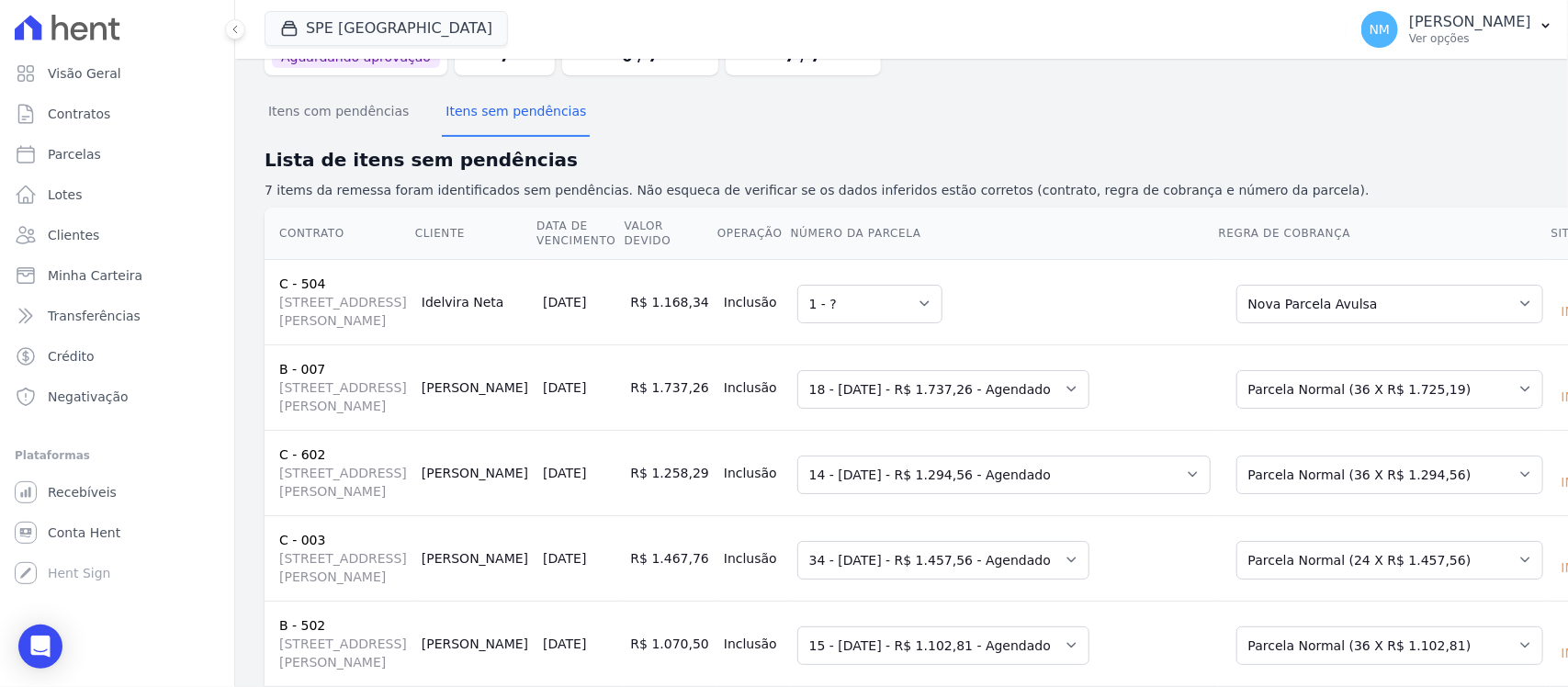
scroll to position [0, 0]
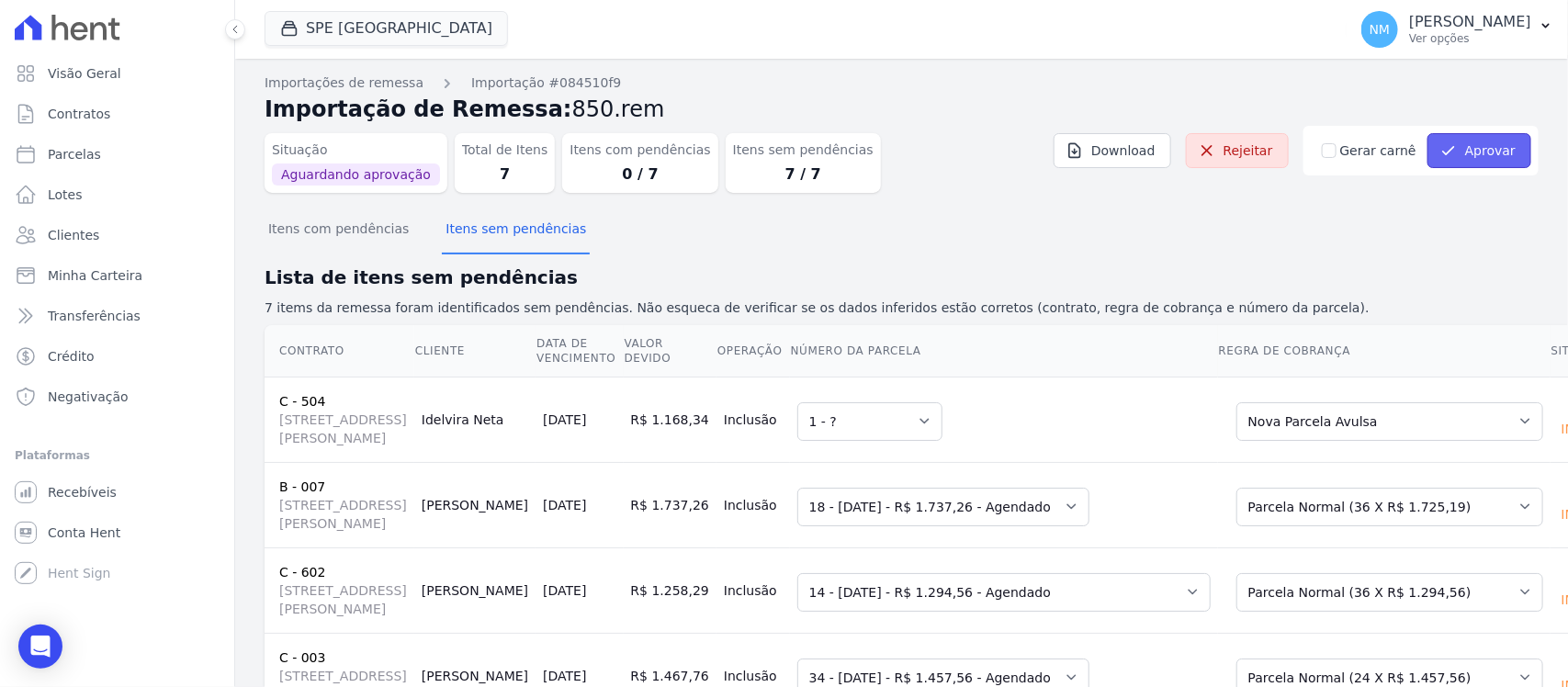
click at [1473, 149] on button "Aprovar" at bounding box center [1479, 150] width 104 height 35
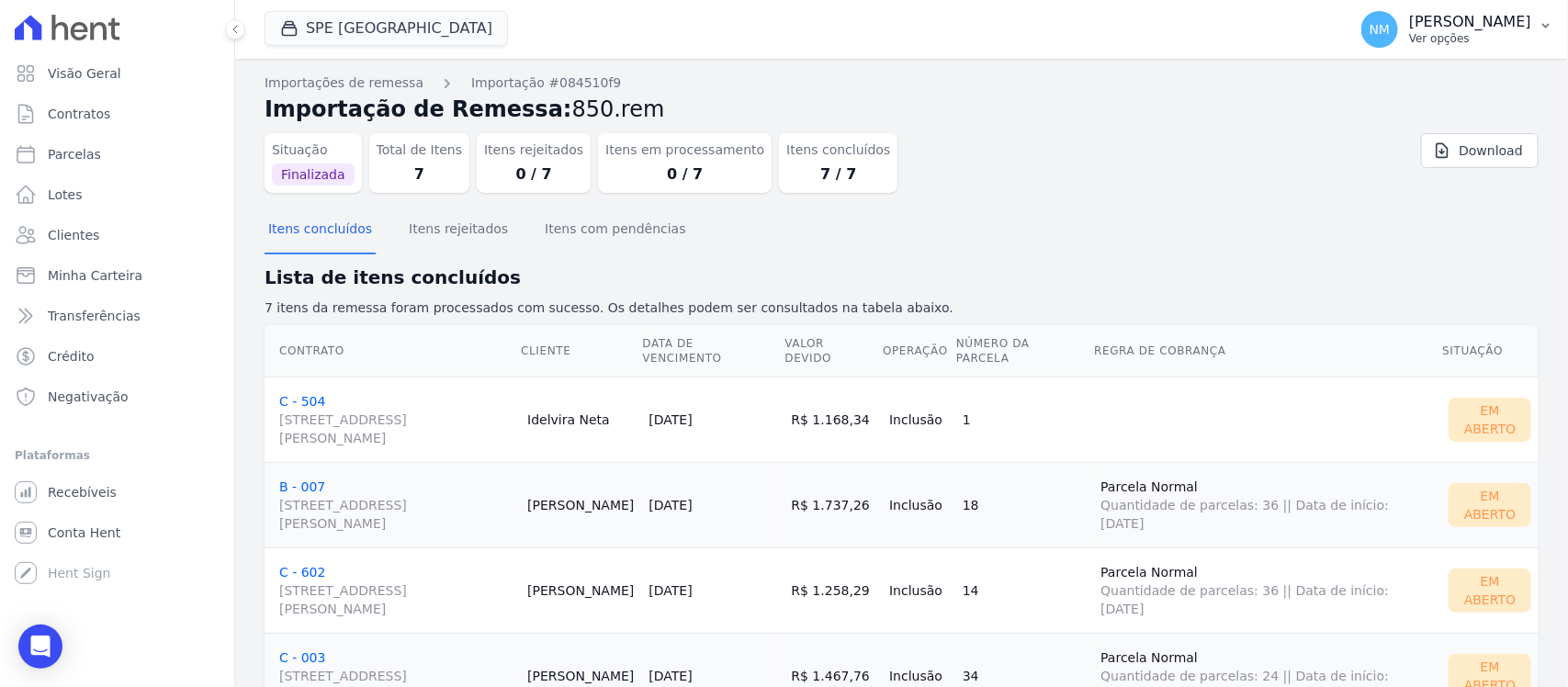
click at [1534, 25] on button "NM Nilda Moura Ver opções" at bounding box center [1457, 29] width 221 height 52
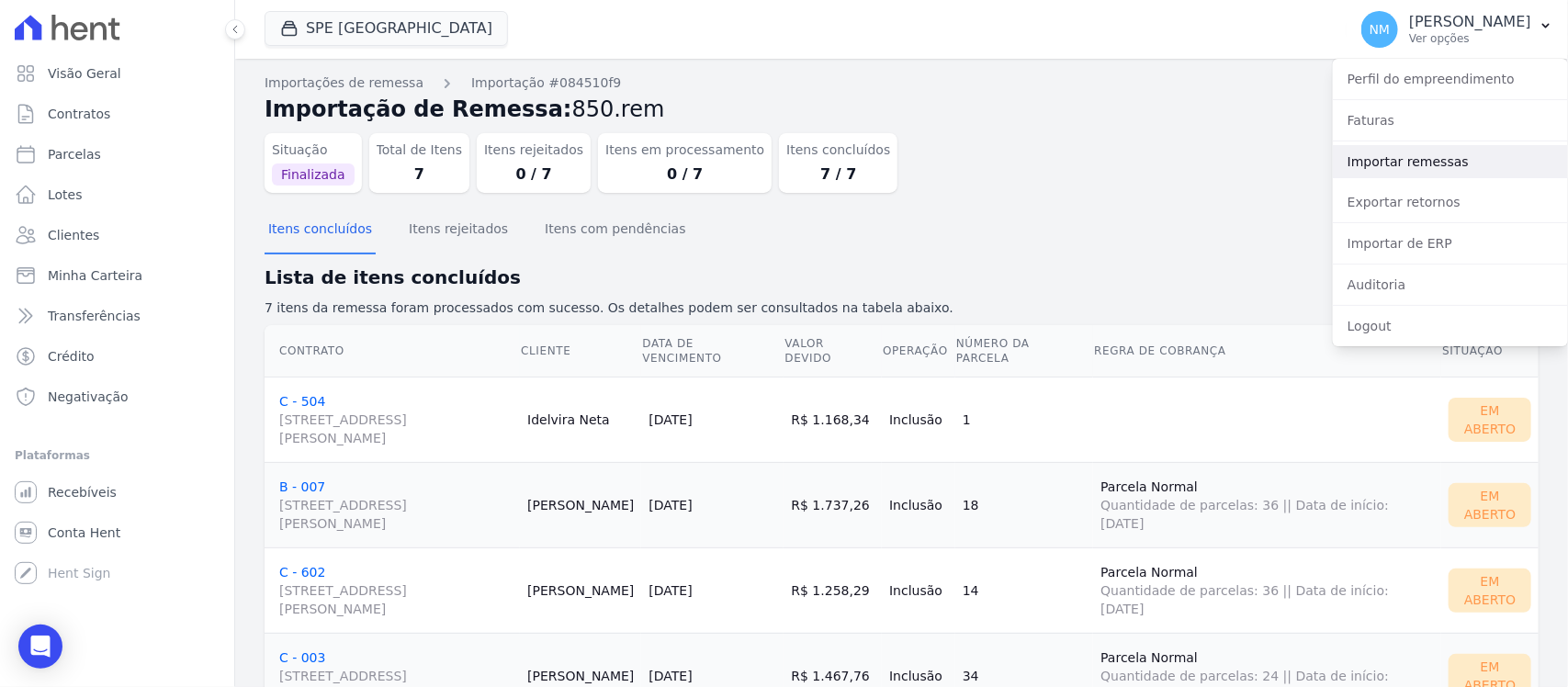
drag, startPoint x: 1412, startPoint y: 168, endPoint x: 1365, endPoint y: 182, distance: 49.0
click at [1412, 168] on link "Importar remessas" at bounding box center [1451, 161] width 236 height 33
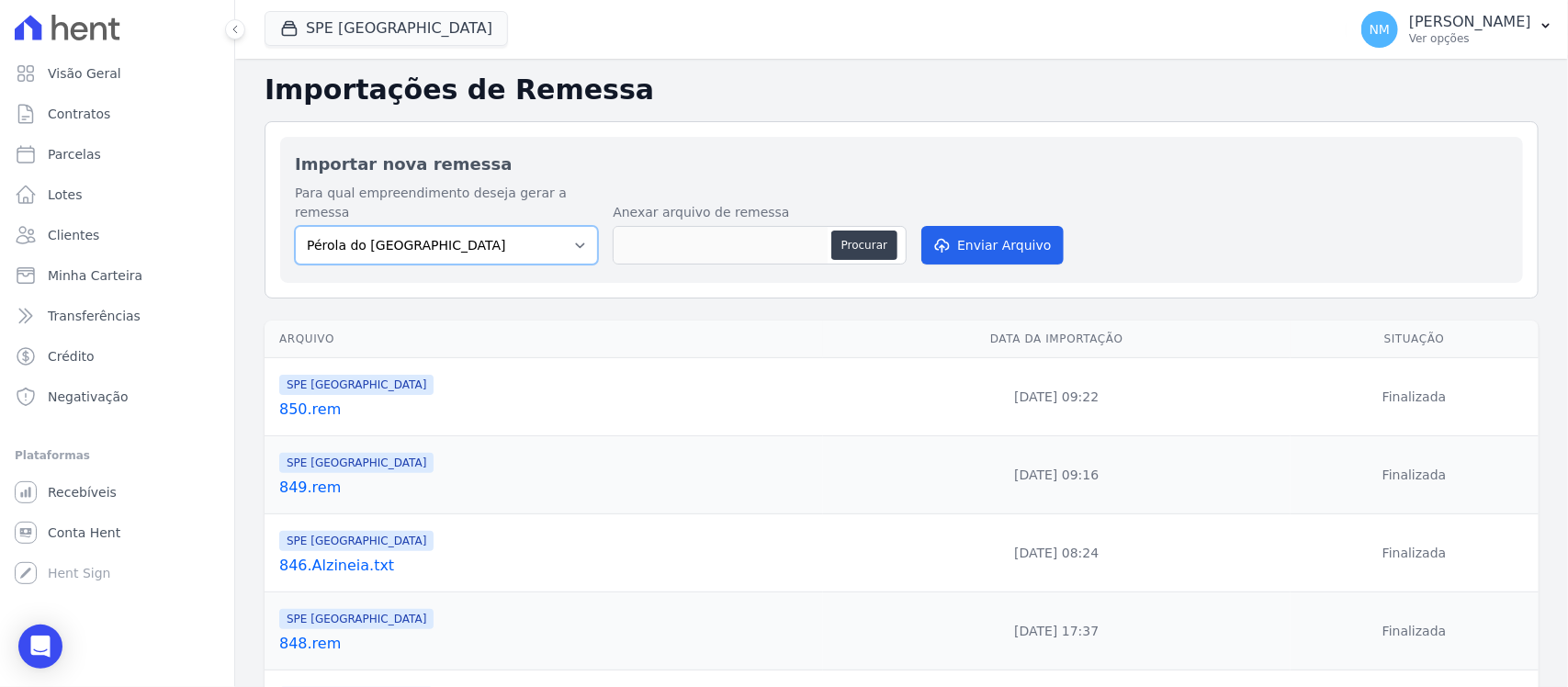
click at [580, 226] on select "Pérola do Tocantins SPE Montenegro" at bounding box center [447, 245] width 303 height 39
select select "168bdd06-a3dd-4988-b5a9-b0a7c7bf8968"
click at [295, 226] on select "Pérola do Tocantins SPE Montenegro" at bounding box center [447, 245] width 303 height 39
click at [853, 231] on button "Procurar" at bounding box center [864, 245] width 66 height 29
type input "851.rem"
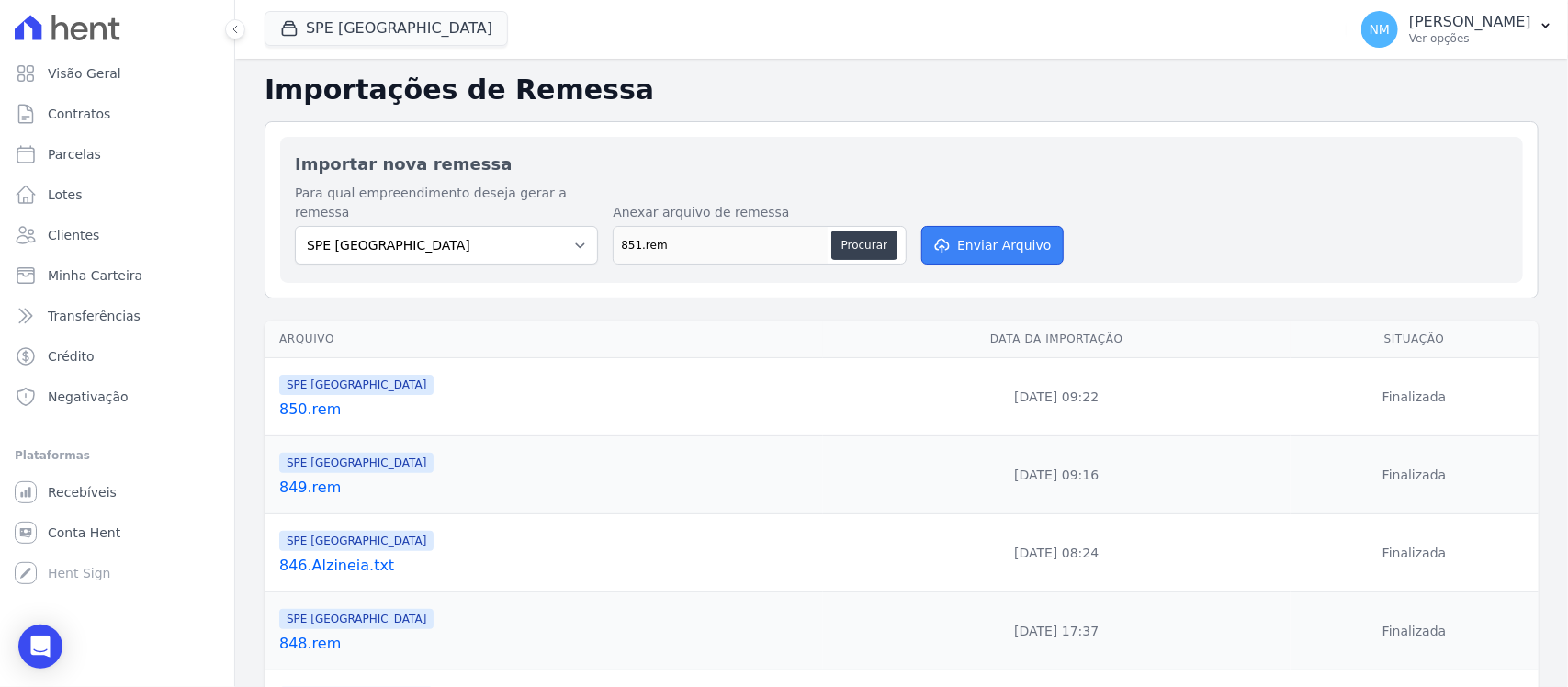
drag, startPoint x: 1004, startPoint y: 237, endPoint x: 988, endPoint y: 324, distance: 88.5
click at [1004, 238] on button "Enviar Arquivo" at bounding box center [992, 245] width 141 height 39
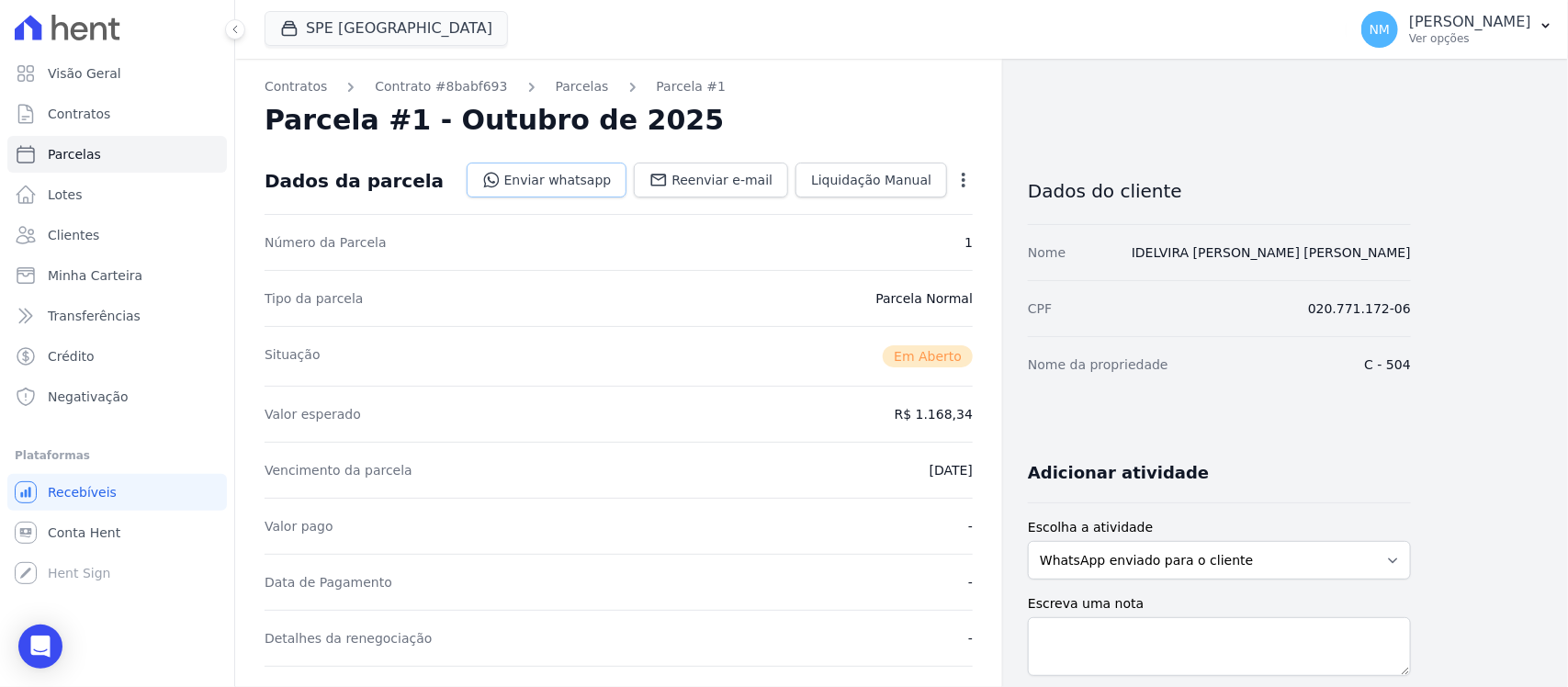
click at [580, 177] on link "Enviar whatsapp" at bounding box center [547, 180] width 161 height 35
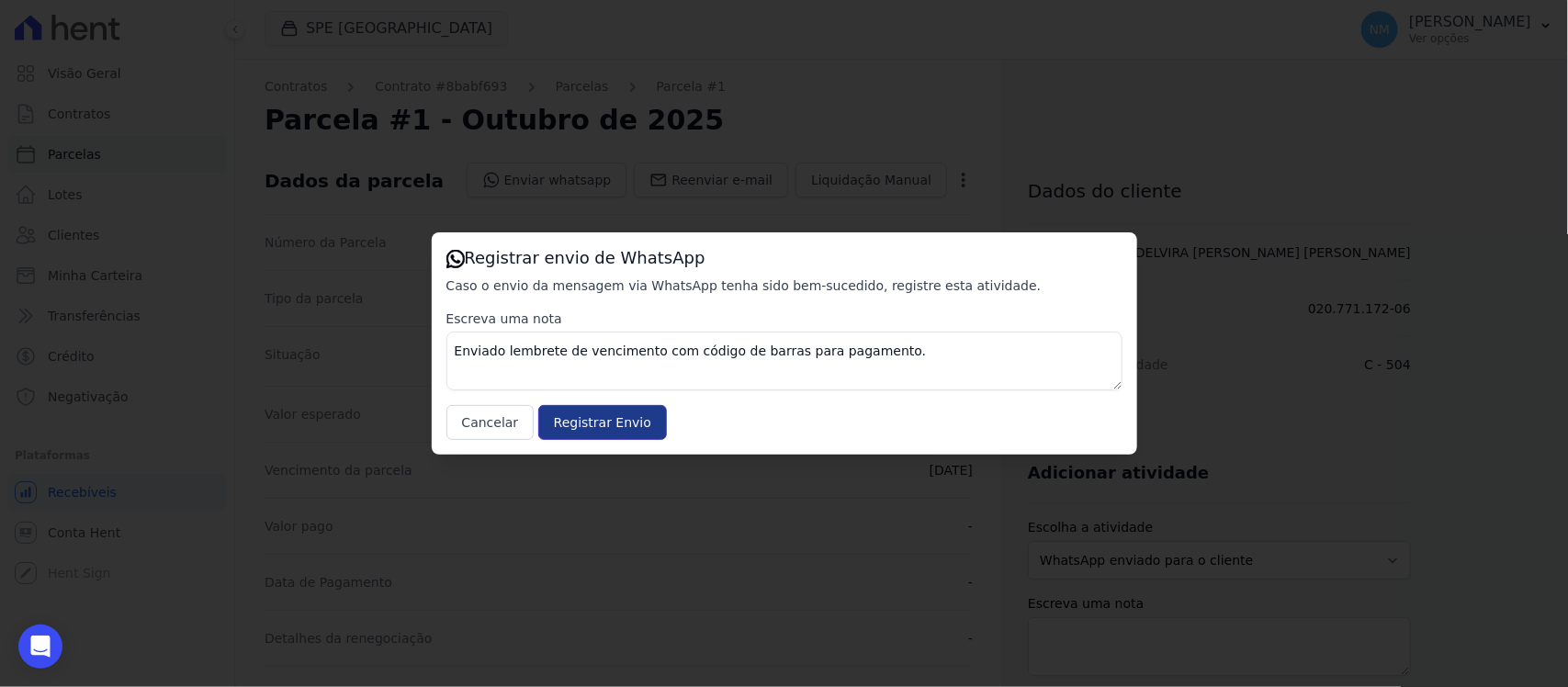
click at [635, 421] on input "Registrar Envio" at bounding box center [602, 422] width 128 height 35
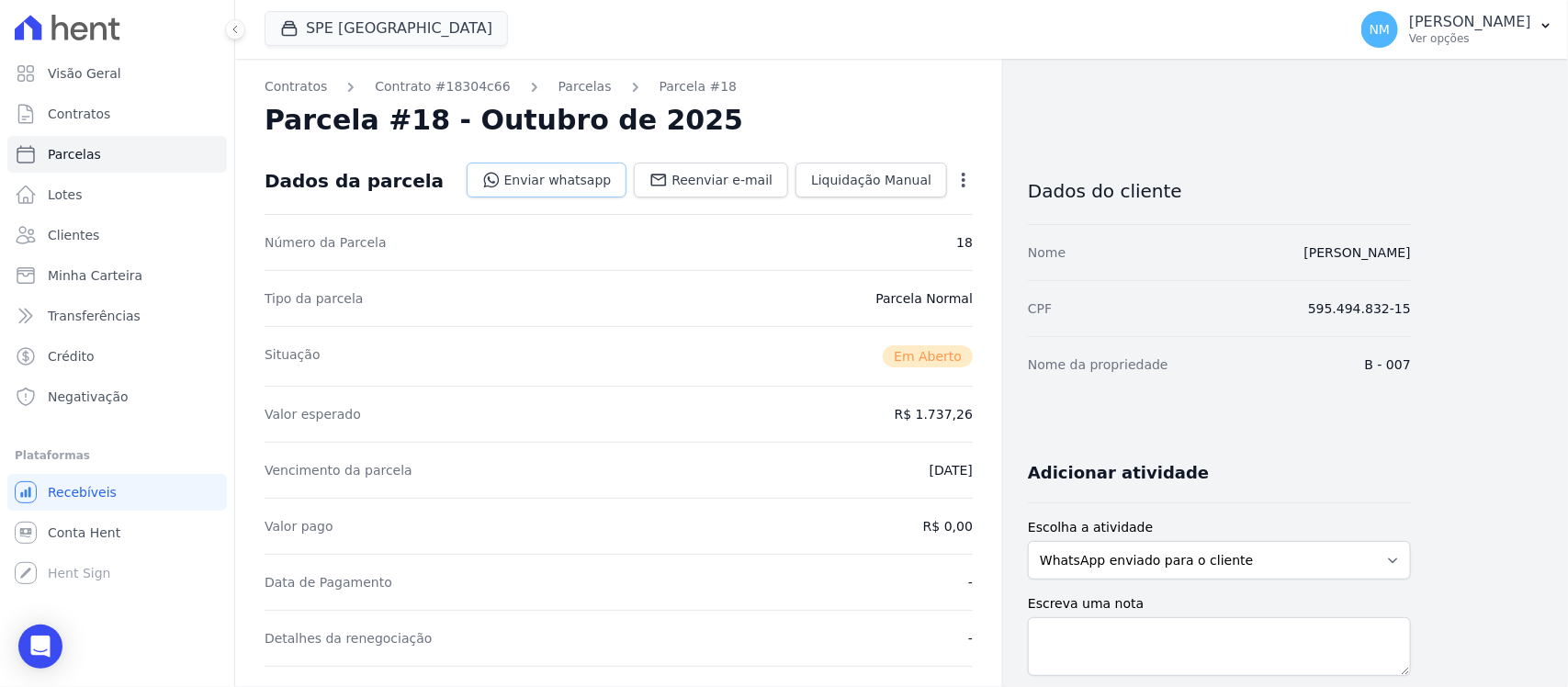
click at [593, 175] on link "Enviar whatsapp" at bounding box center [547, 180] width 161 height 35
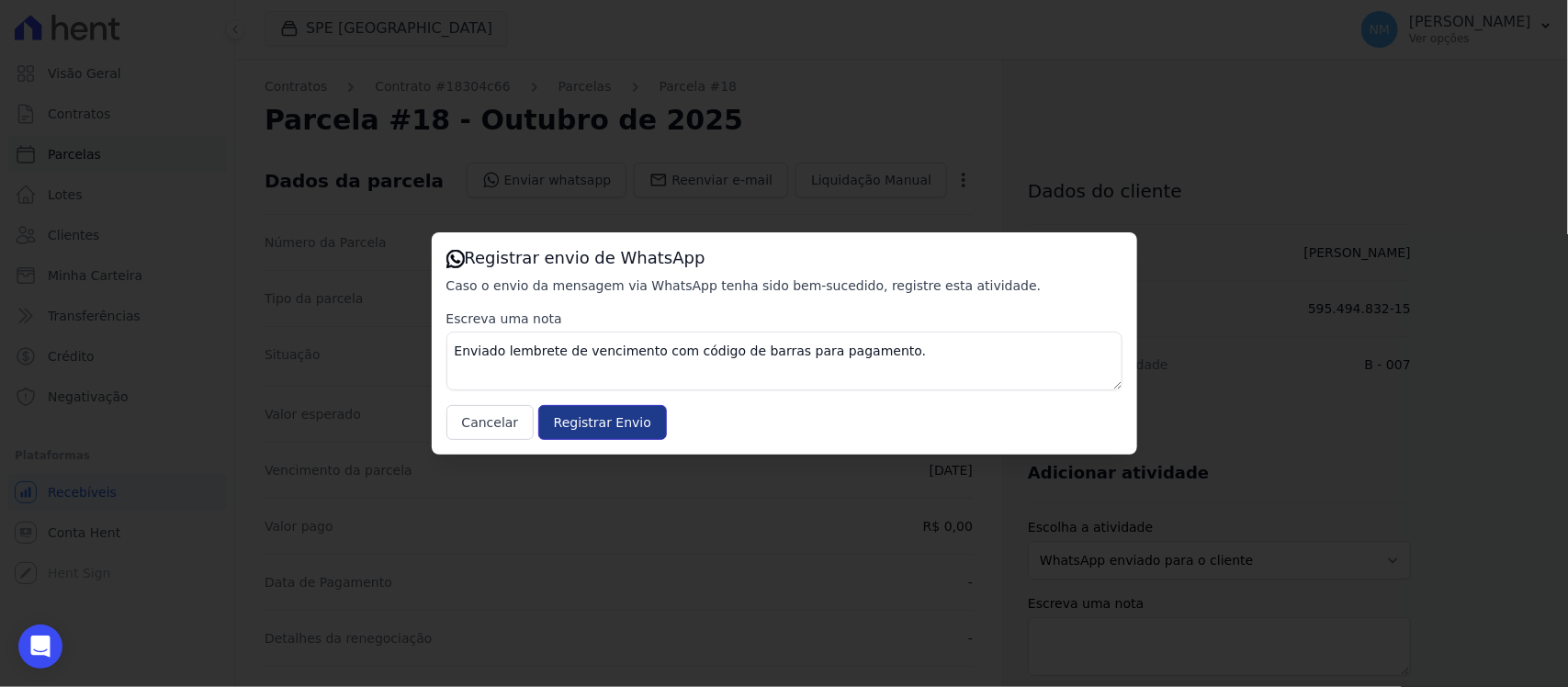
click at [637, 415] on input "Registrar Envio" at bounding box center [602, 422] width 128 height 35
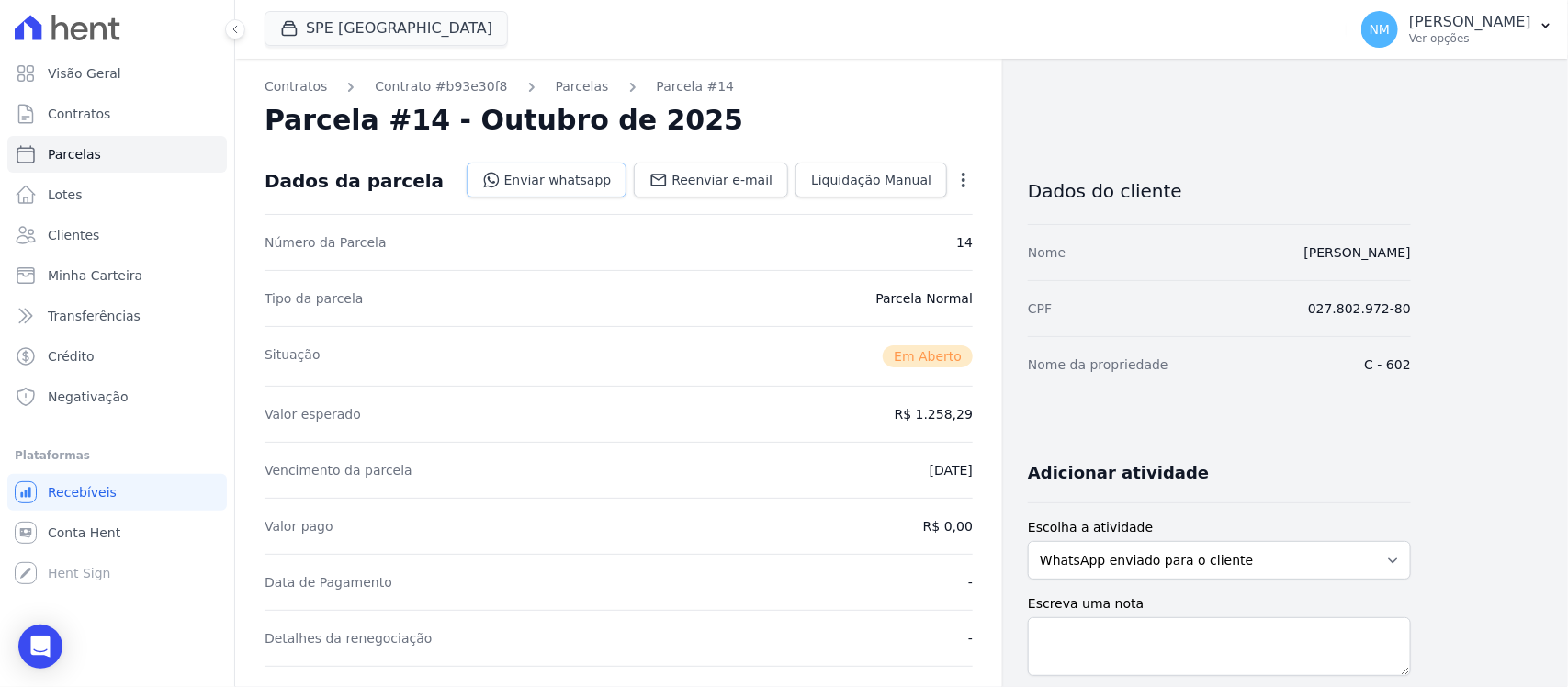
click at [579, 181] on link "Enviar whatsapp" at bounding box center [547, 180] width 161 height 35
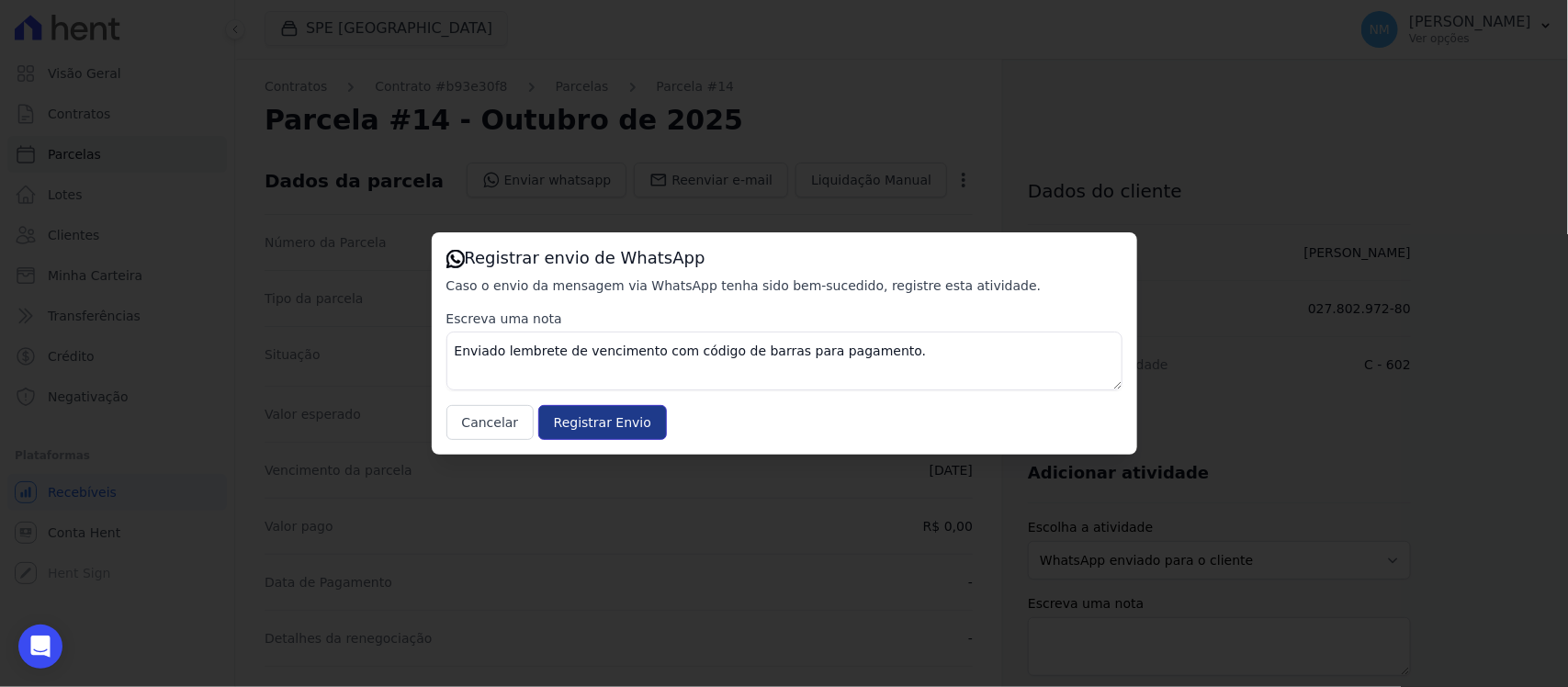
click at [620, 419] on input "Registrar Envio" at bounding box center [602, 422] width 128 height 35
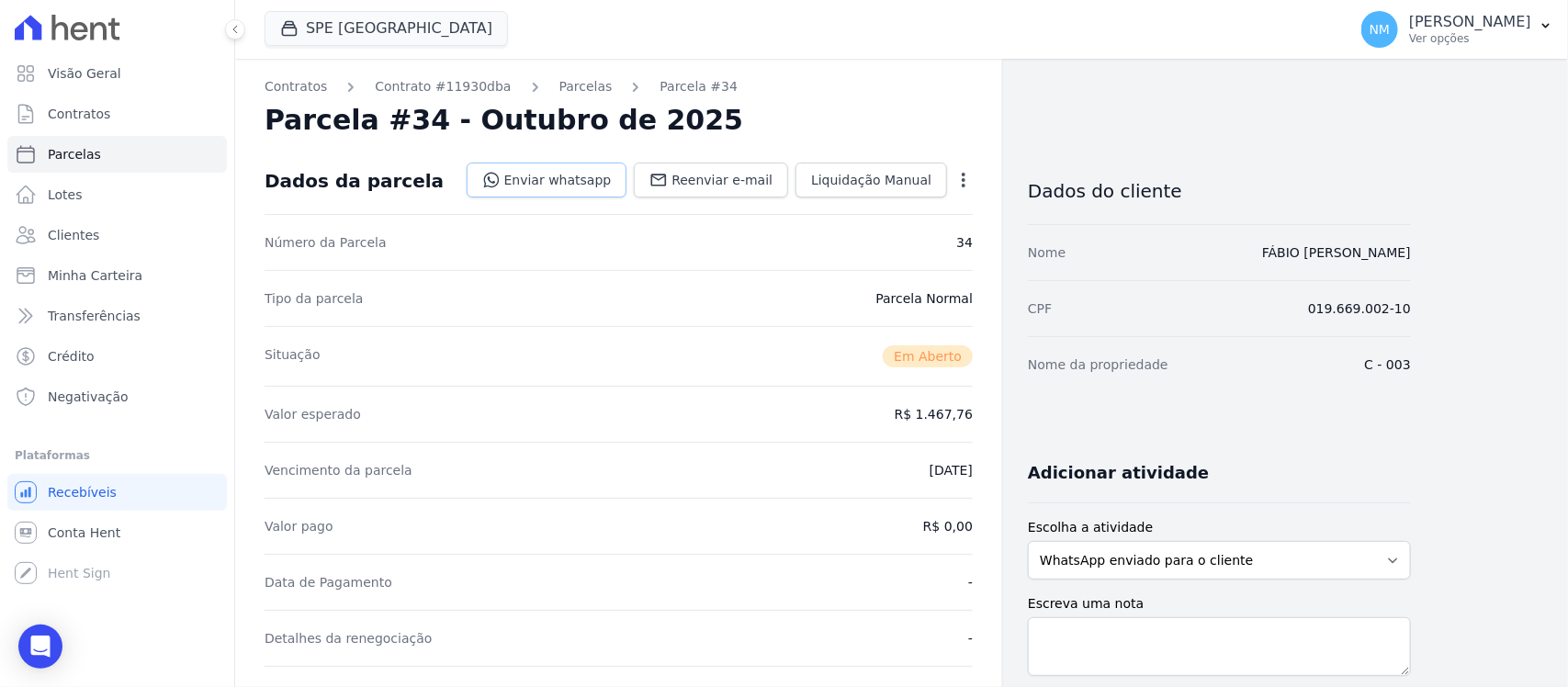
click at [584, 179] on link "Enviar whatsapp" at bounding box center [547, 180] width 161 height 35
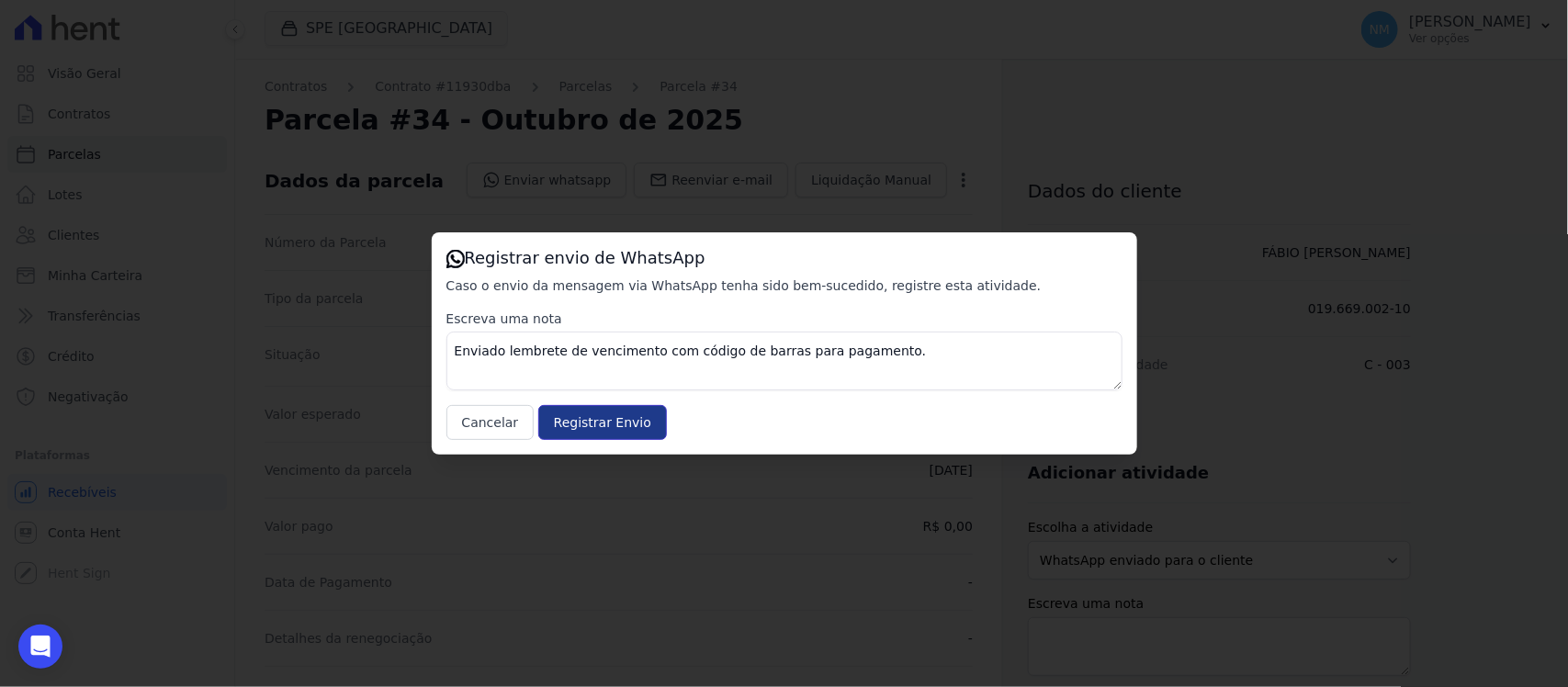
drag, startPoint x: 629, startPoint y: 417, endPoint x: 864, endPoint y: 249, distance: 288.9
click at [636, 416] on input "Registrar Envio" at bounding box center [602, 422] width 128 height 35
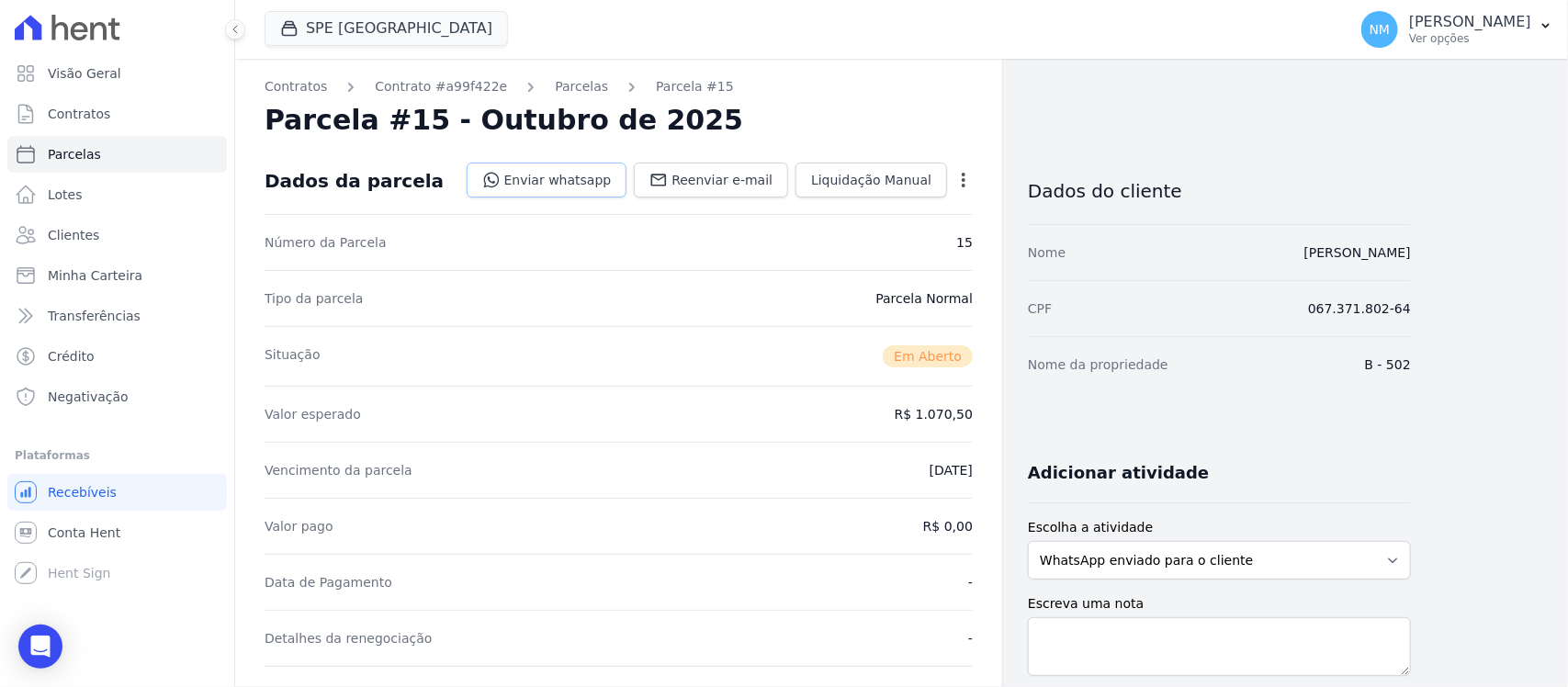
click at [571, 176] on link "Enviar whatsapp" at bounding box center [547, 180] width 161 height 35
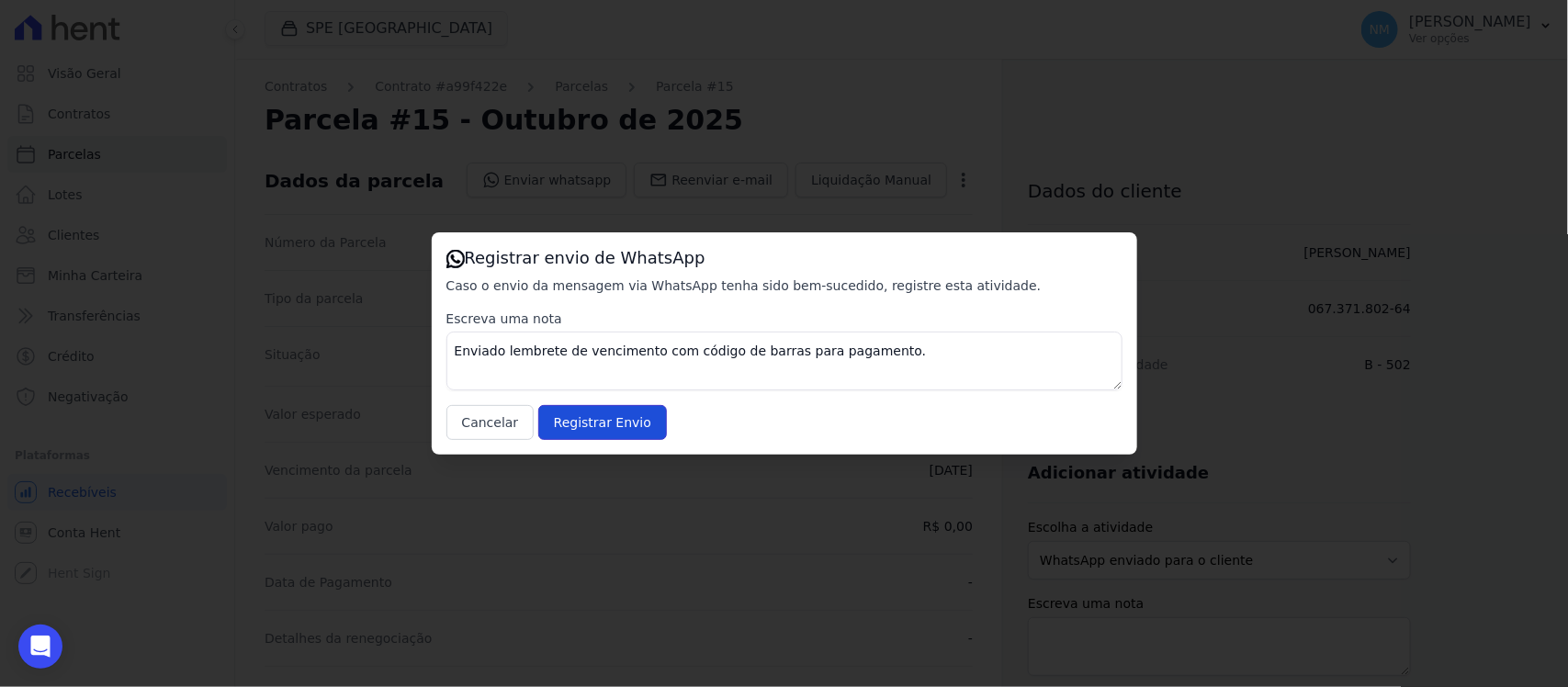
drag, startPoint x: 639, startPoint y: 412, endPoint x: 655, endPoint y: 411, distance: 16.0
click at [639, 414] on input "Registrar Envio" at bounding box center [602, 422] width 128 height 35
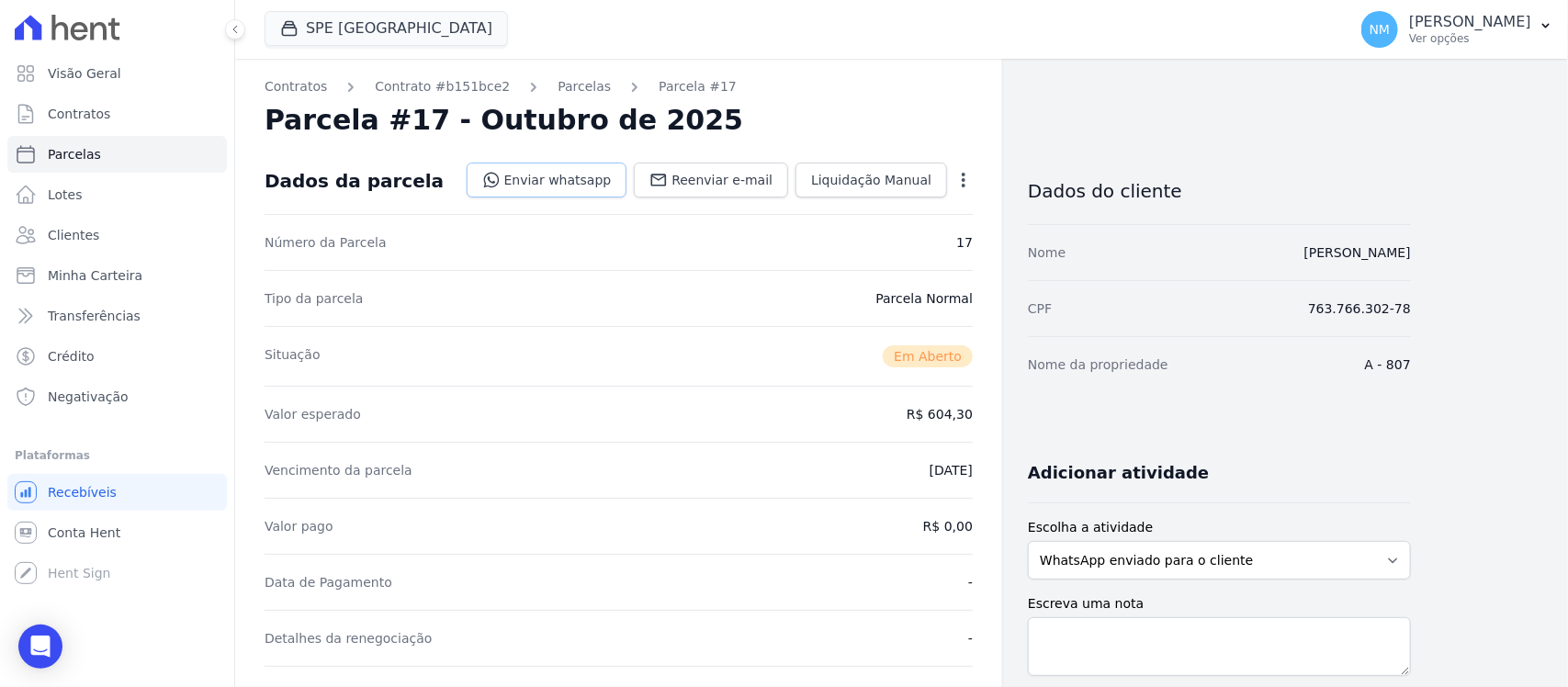
click at [596, 180] on link "Enviar whatsapp" at bounding box center [547, 180] width 161 height 35
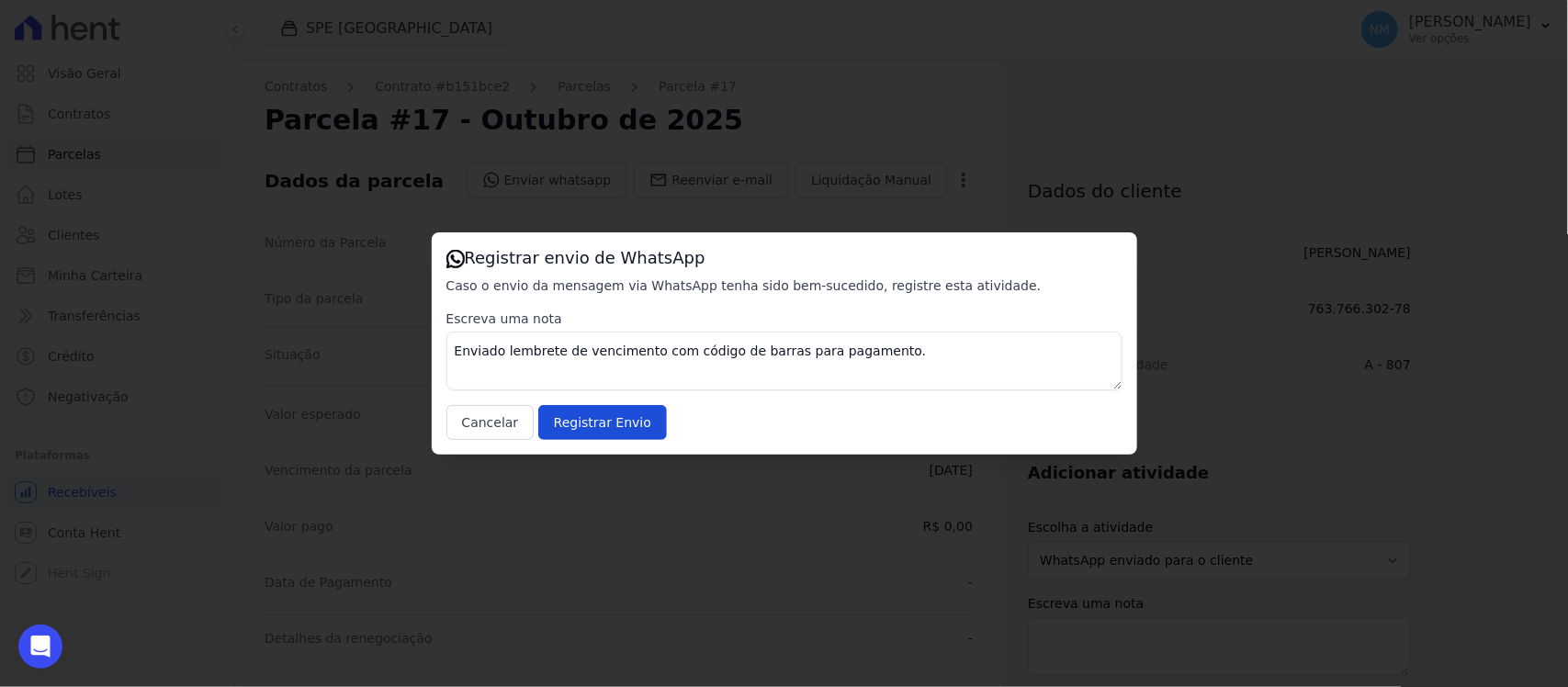
click at [653, 429] on div "Escreva uma nota Enviado lembrete de vencimento com código de barras para pagam…" at bounding box center [785, 375] width 677 height 130
drag, startPoint x: 616, startPoint y: 427, endPoint x: 870, endPoint y: 219, distance: 328.3
click at [617, 425] on input "Registrar Envio" at bounding box center [602, 422] width 128 height 35
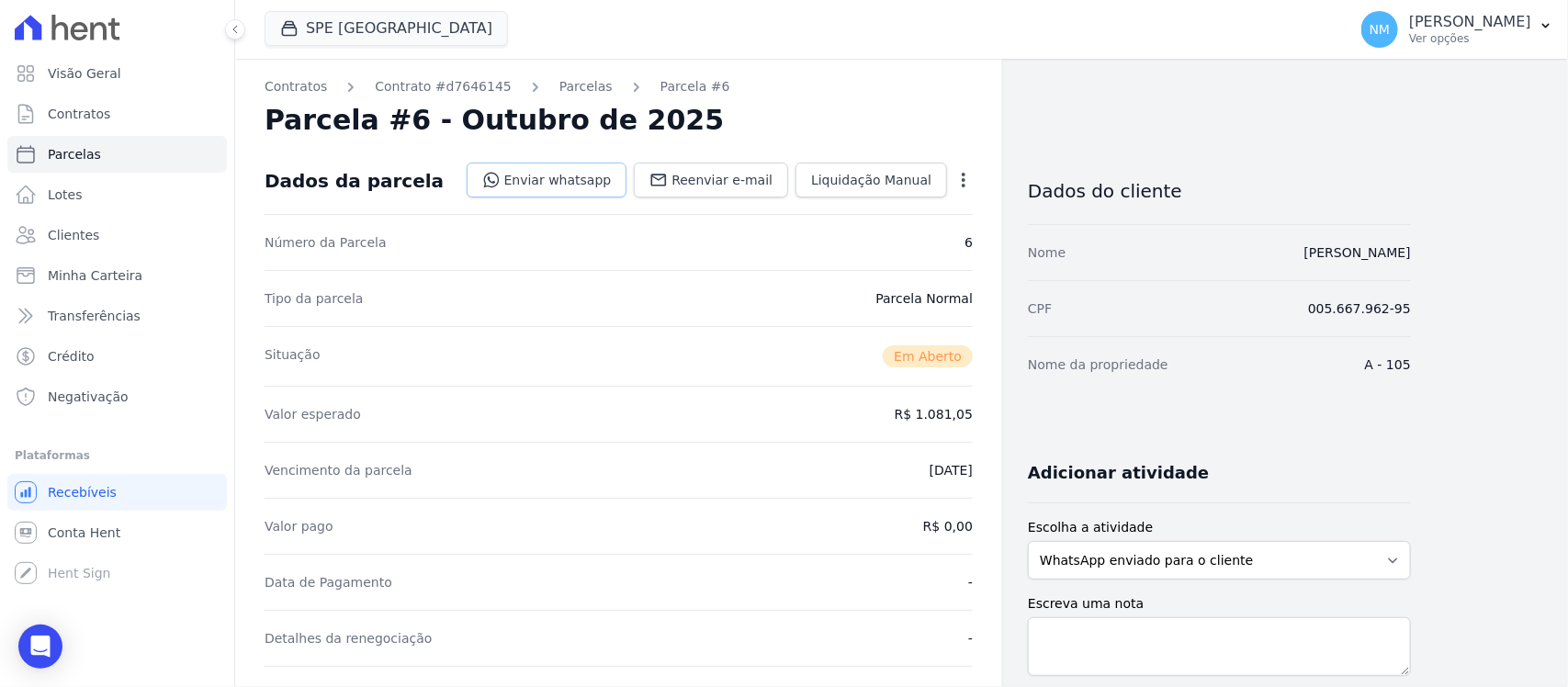
click at [596, 187] on link "Enviar whatsapp" at bounding box center [547, 180] width 161 height 35
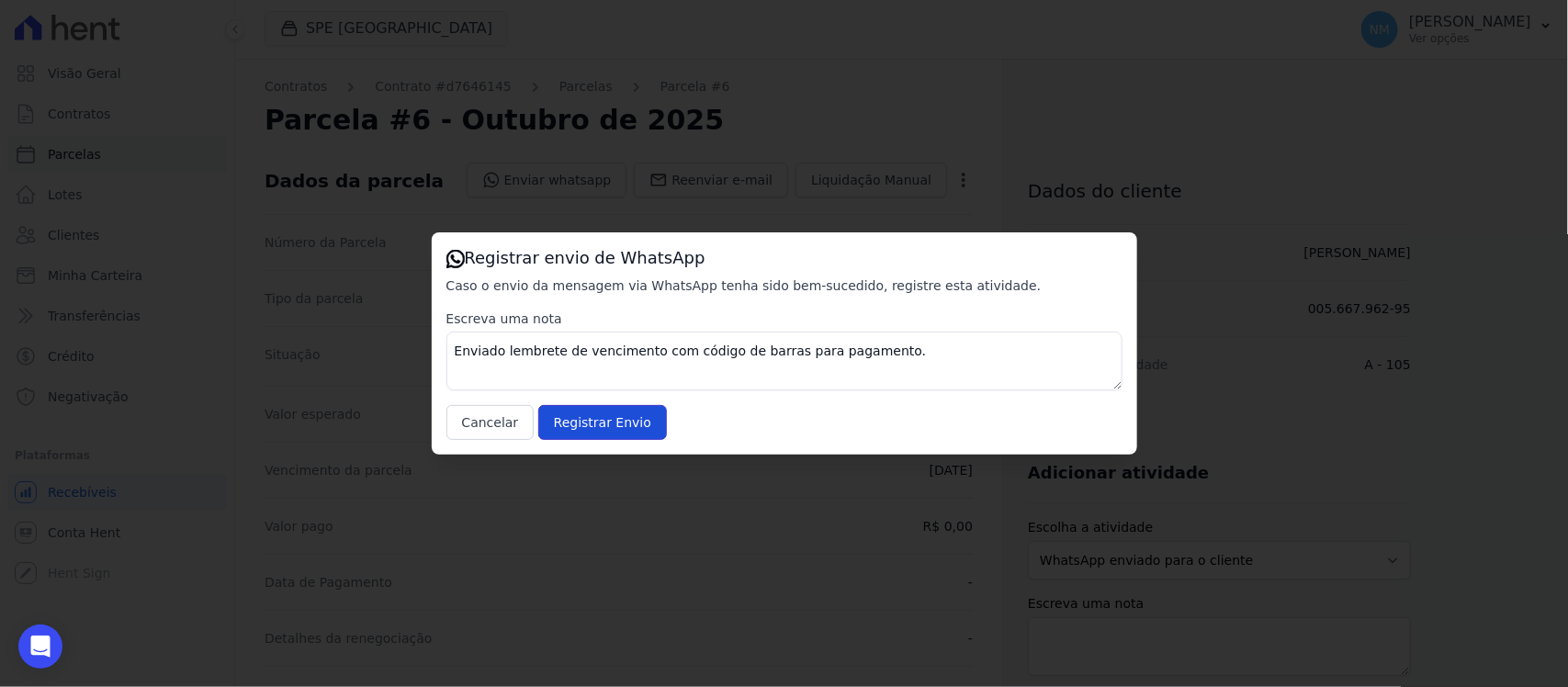
drag, startPoint x: 635, startPoint y: 420, endPoint x: 907, endPoint y: 271, distance: 310.1
click at [645, 411] on input "Registrar Envio" at bounding box center [602, 422] width 128 height 35
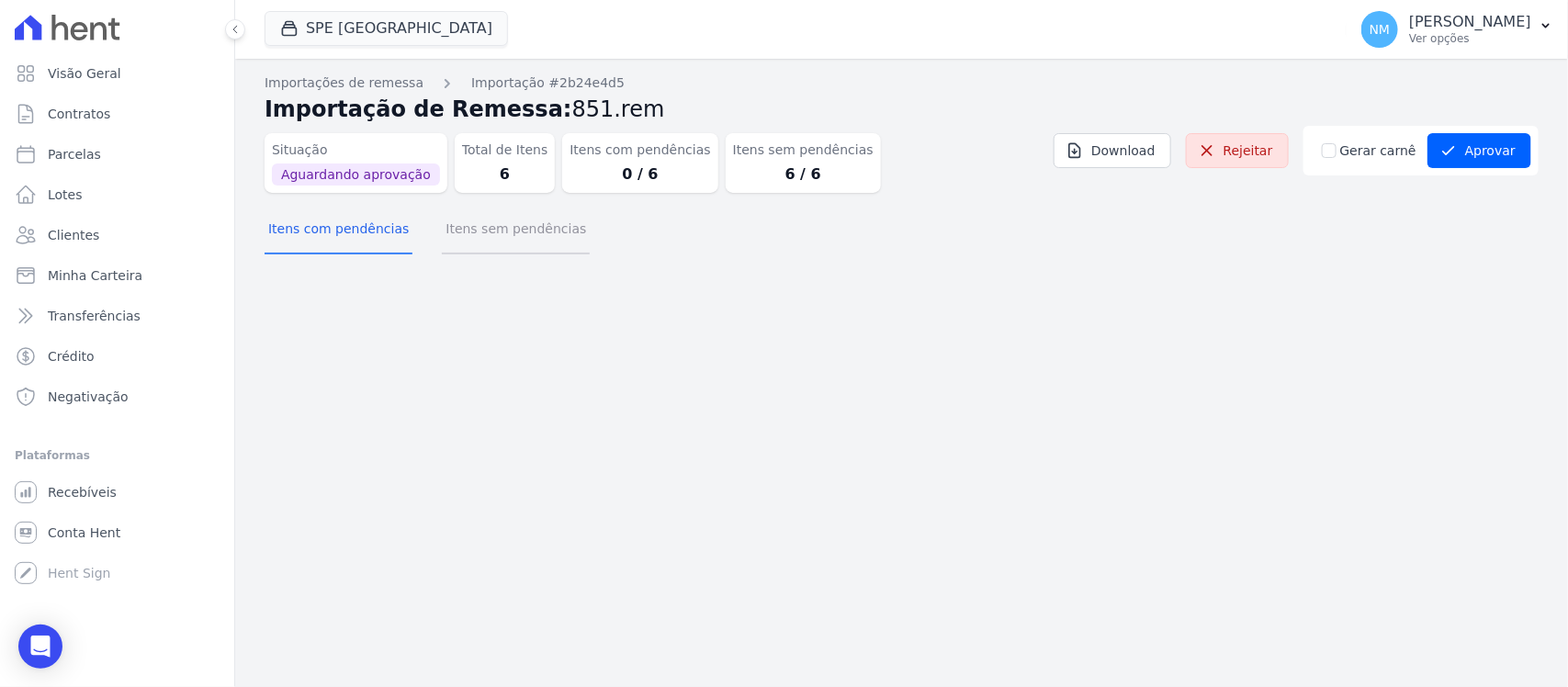
click at [498, 231] on button "Itens sem pendências" at bounding box center [515, 230] width 148 height 48
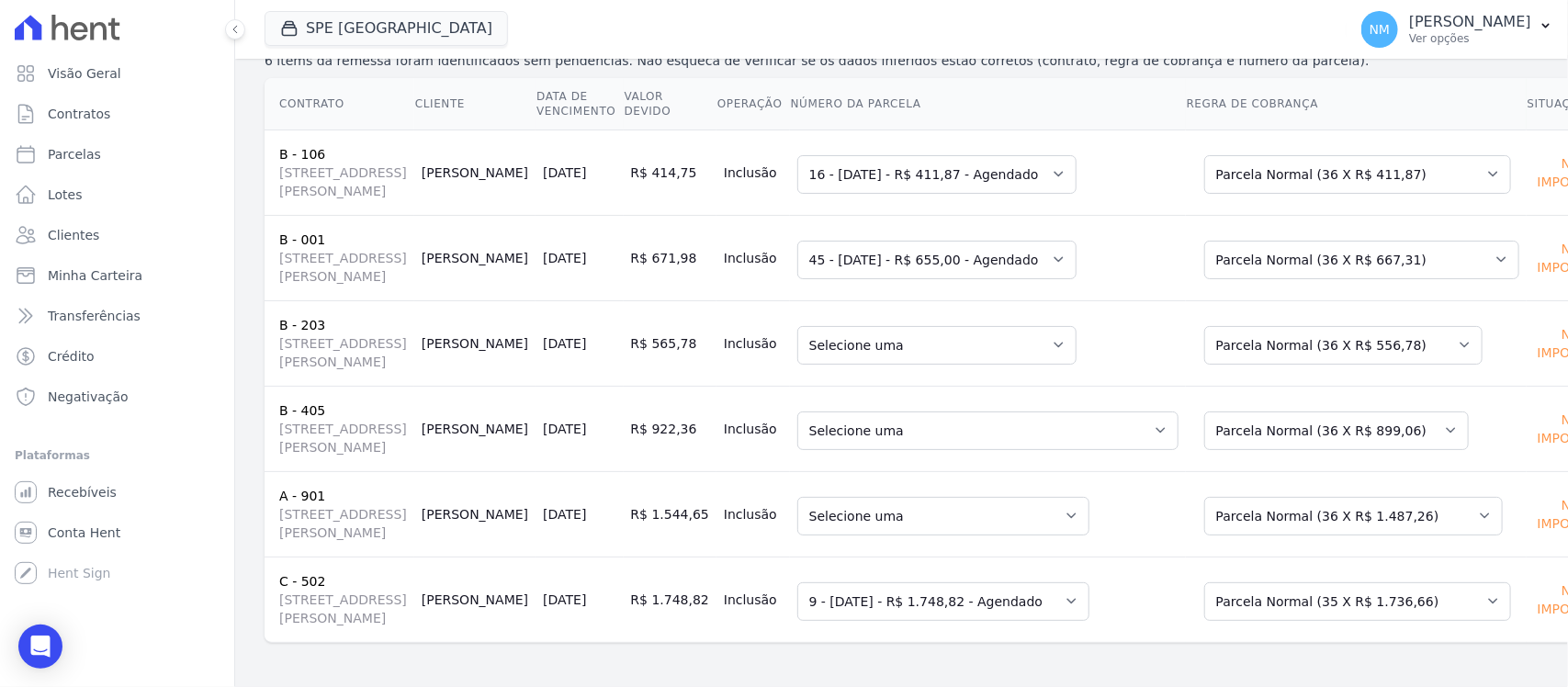
scroll to position [345, 0]
click at [999, 340] on select "Selecione uma 48 - 30/08/2025 - R$ 556,78 - Vencido 49 - 30/09/2025 - R$ 561,84…" at bounding box center [937, 345] width 279 height 39
click at [1004, 497] on select "Selecione uma 51 - 30/01/2026 - R$ 1.533,91 - Agendado 52 - 28/02/2026 - R$ 1.5…" at bounding box center [943, 515] width 292 height 39
click at [1063, 557] on td "Selecione uma 9 - 30/10/2025 - R$ 1.748,82 - Agendado 10 - 30/11/2025 - R$ 1.74…" at bounding box center [988, 599] width 396 height 86
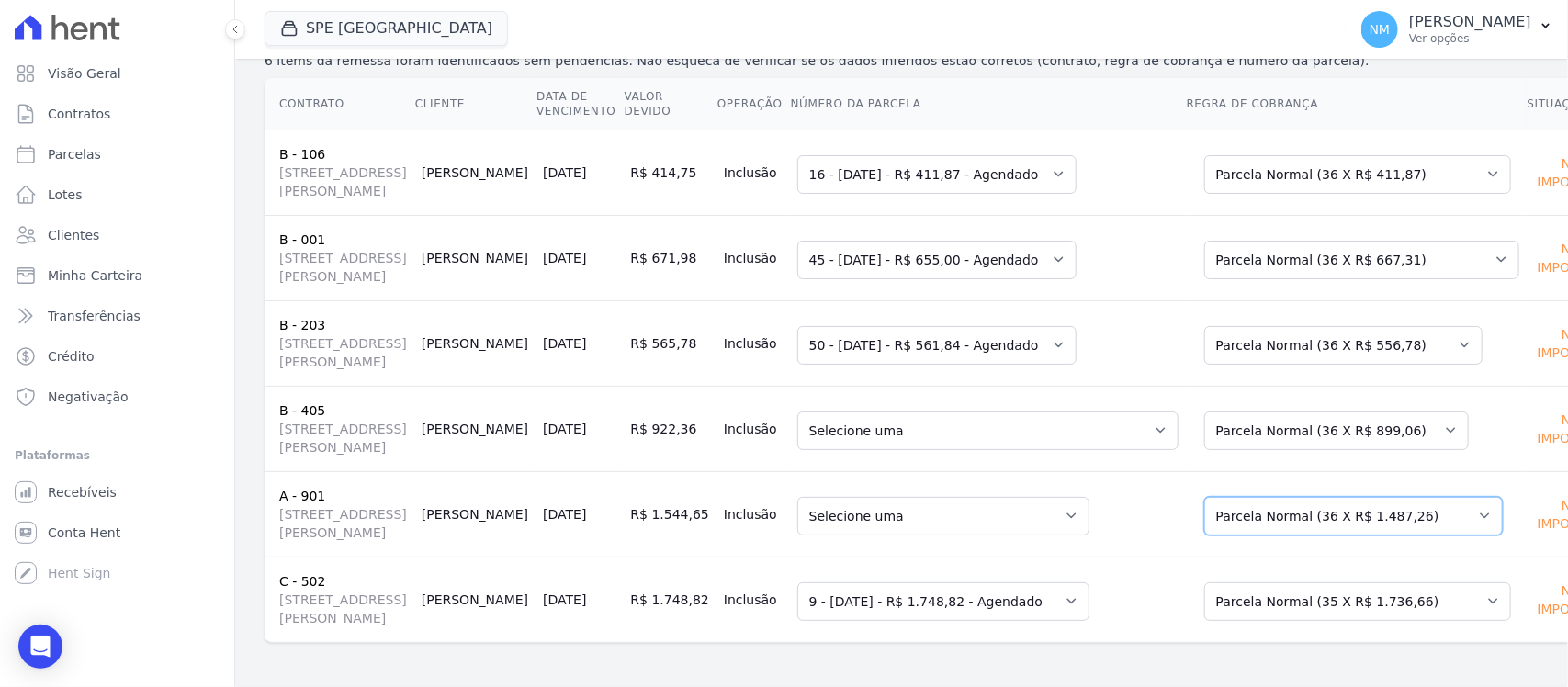
click at [1385, 497] on select "Selecione uma Nova Parcela Avulsa Parcela Avulsa Existente Sinal (1 X R$ 1.000,…" at bounding box center [1353, 515] width 299 height 39
click at [1090, 412] on select "Selecione uma - 30/03/2025 - R$ 883,58 - Vencido (Cobrança Expirada) 4 - 30/05/…" at bounding box center [988, 431] width 382 height 39
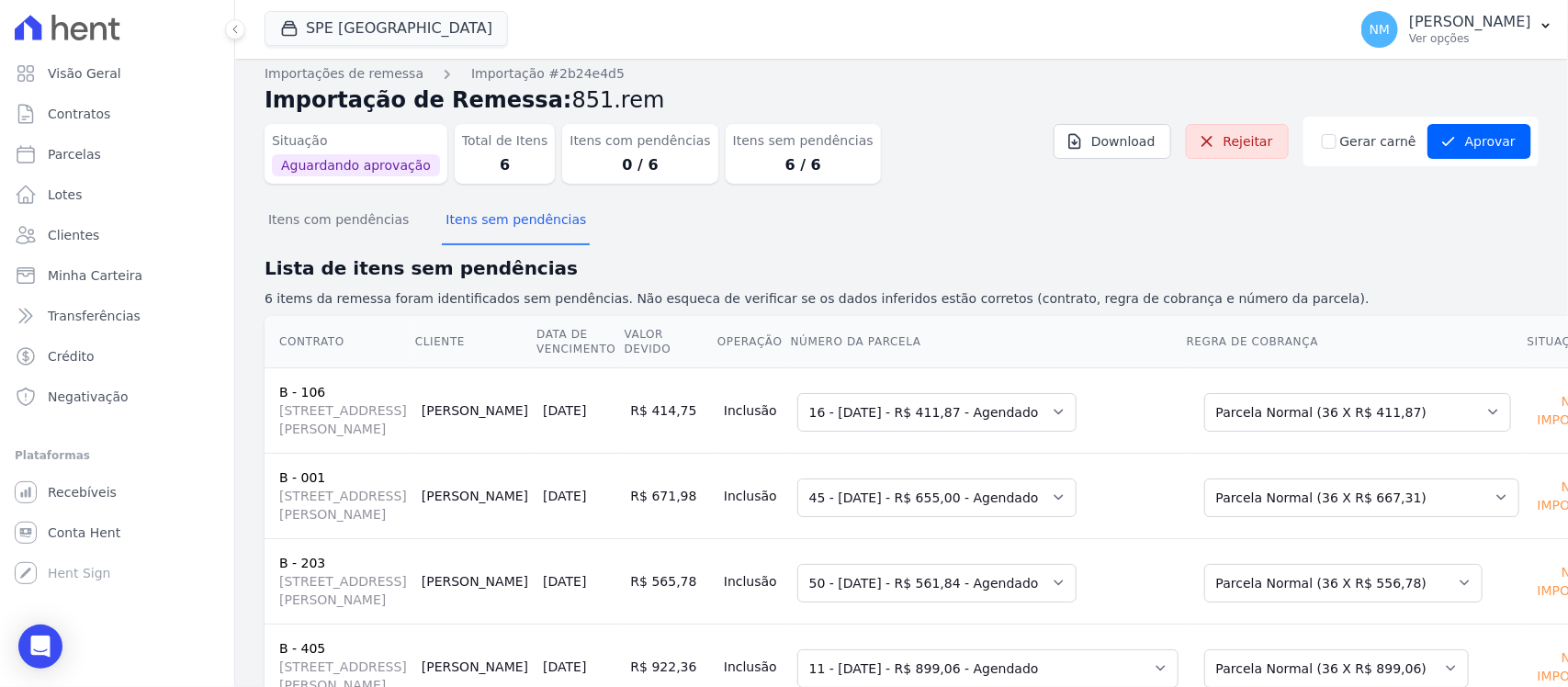
scroll to position [0, 0]
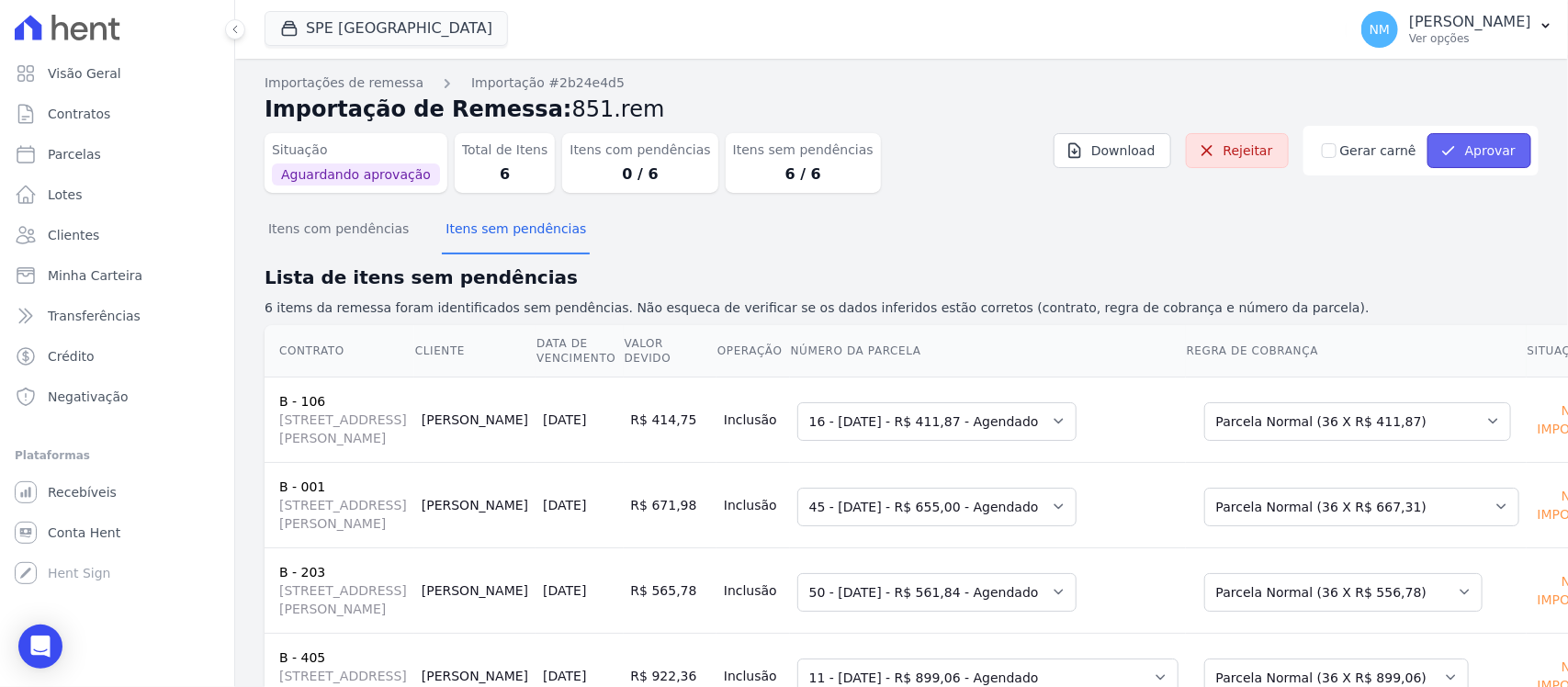
drag, startPoint x: 1452, startPoint y: 139, endPoint x: 1446, endPoint y: 145, distance: 8.5
click at [1452, 139] on button "Aprovar" at bounding box center [1479, 150] width 104 height 35
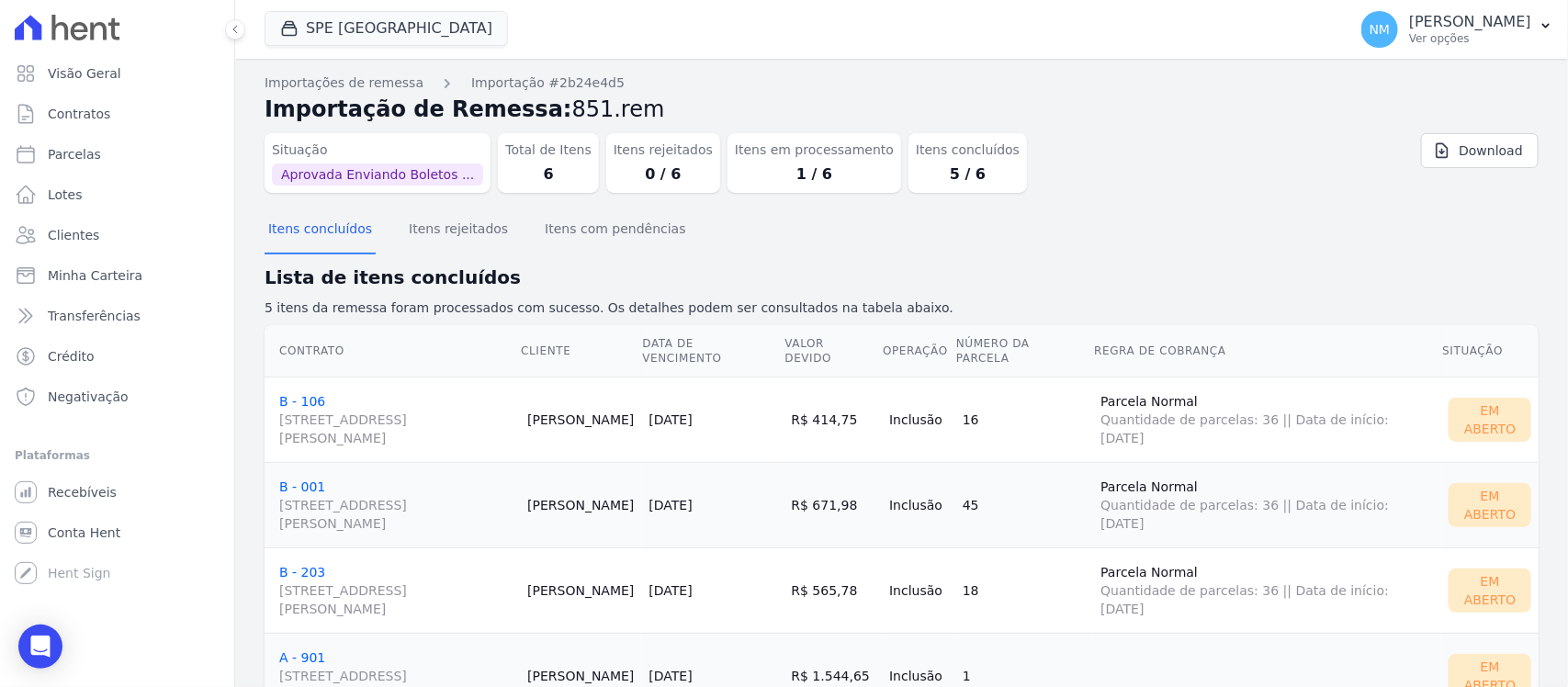
scroll to position [162, 0]
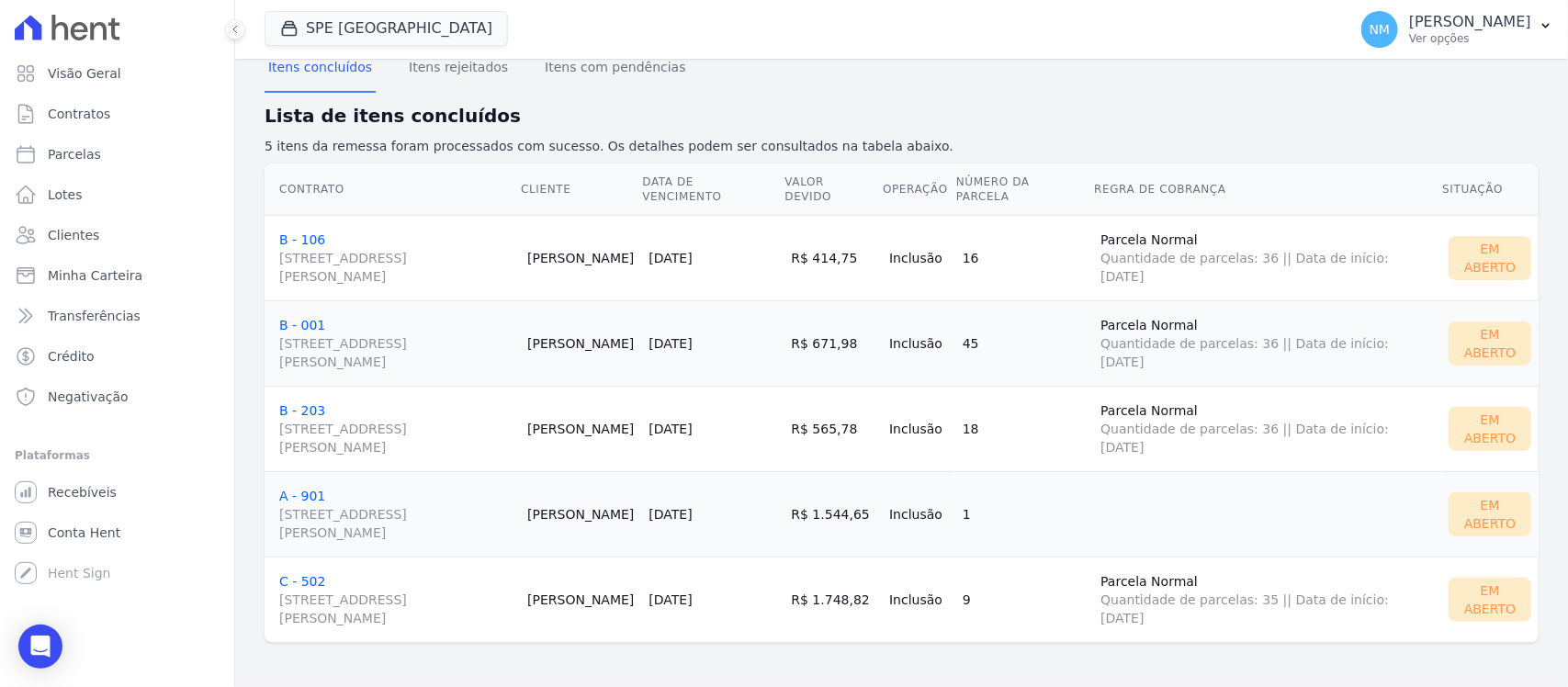
scroll to position [48, 0]
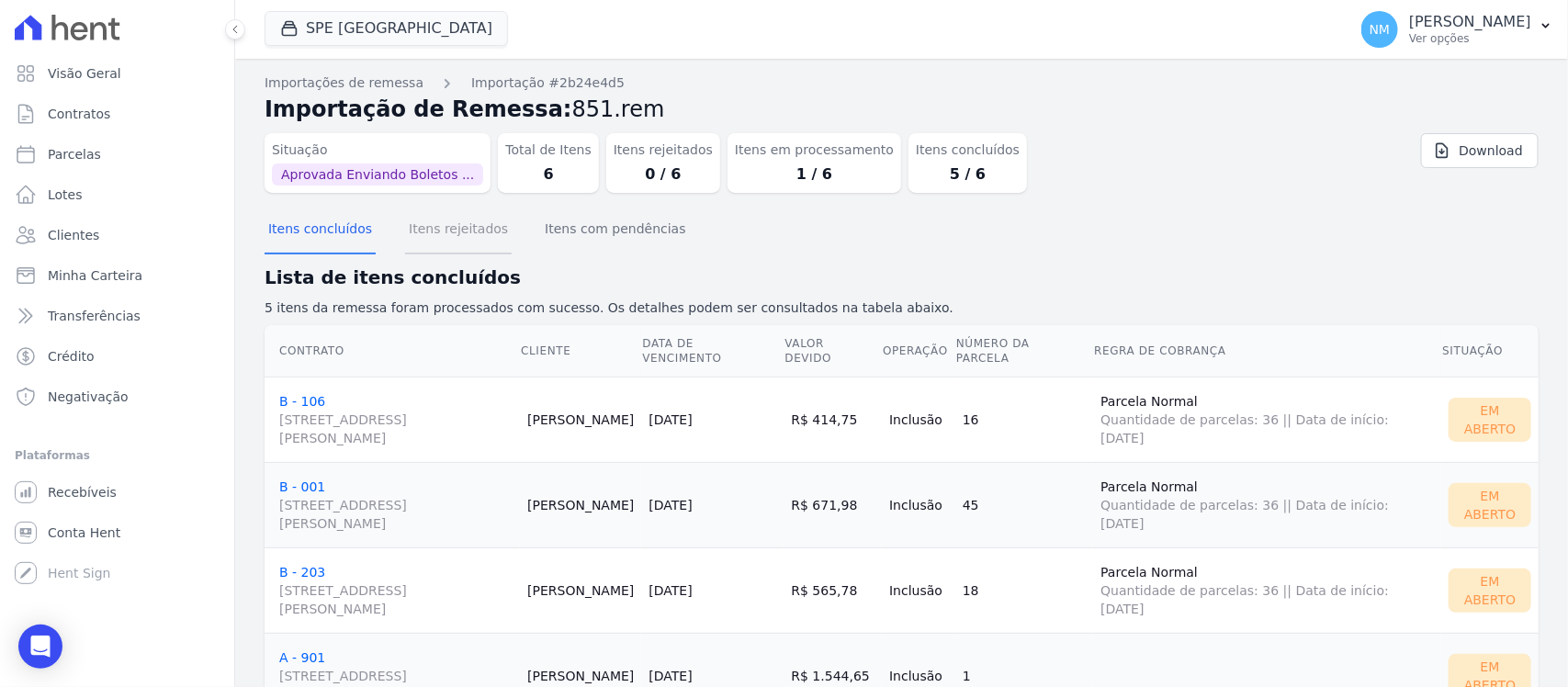
click at [465, 235] on button "Itens rejeitados" at bounding box center [458, 230] width 106 height 48
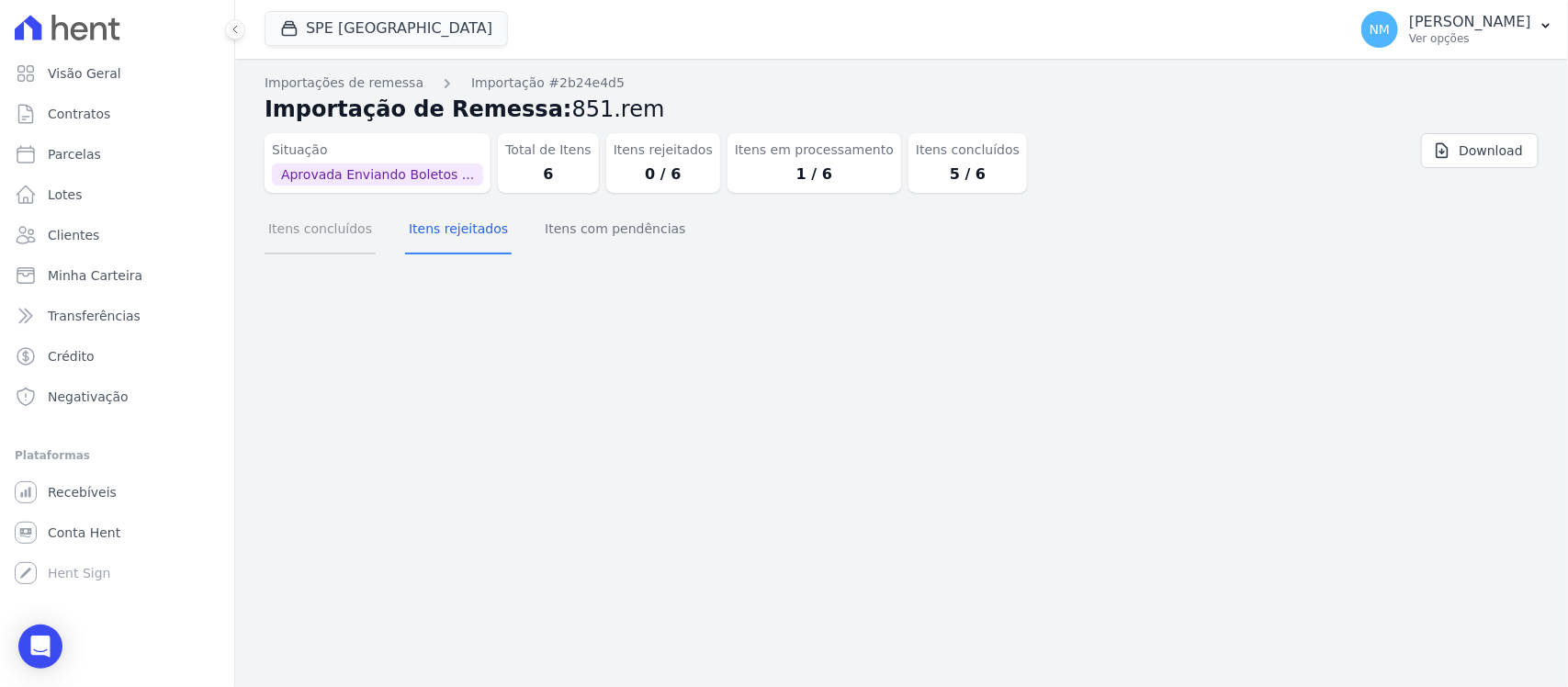
click at [333, 237] on button "Itens concluídos" at bounding box center [320, 230] width 111 height 48
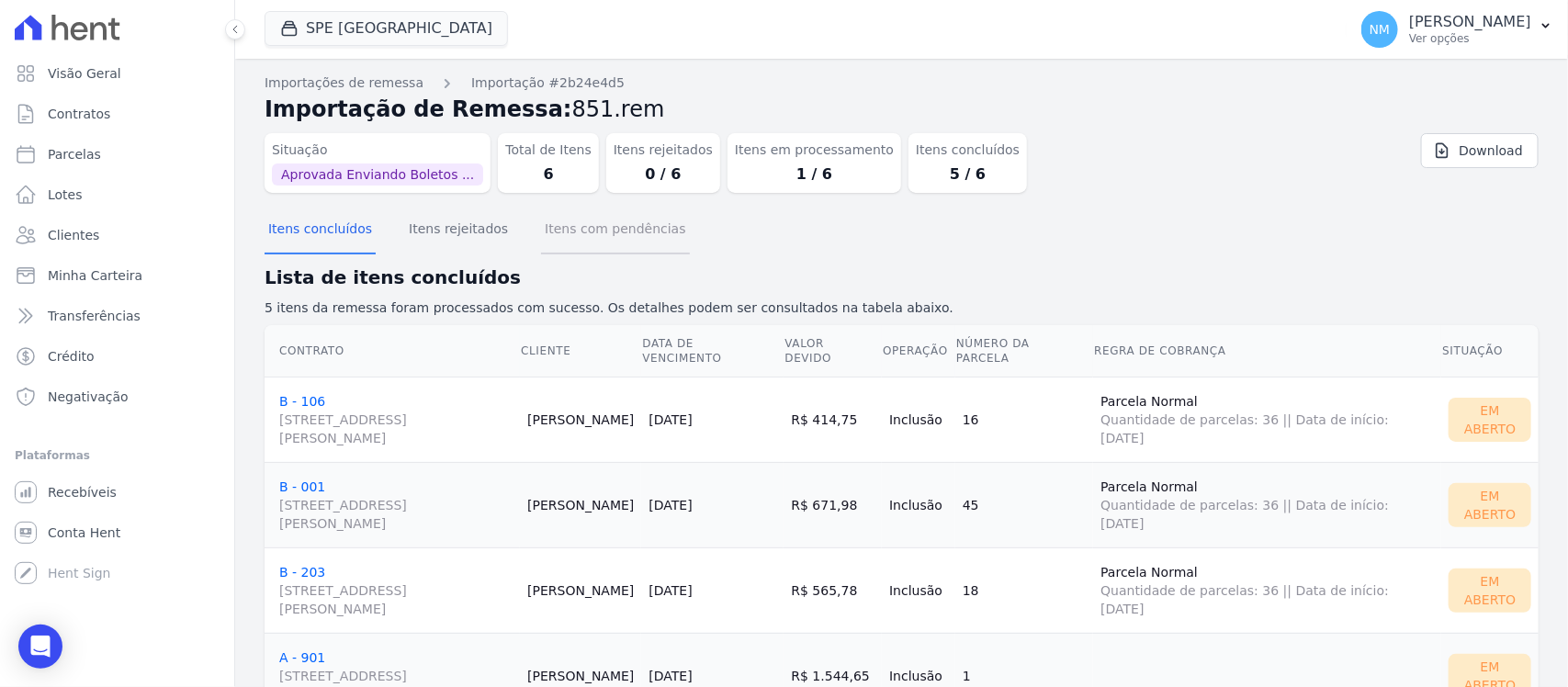
click at [622, 233] on button "Itens com pendências" at bounding box center [614, 230] width 148 height 48
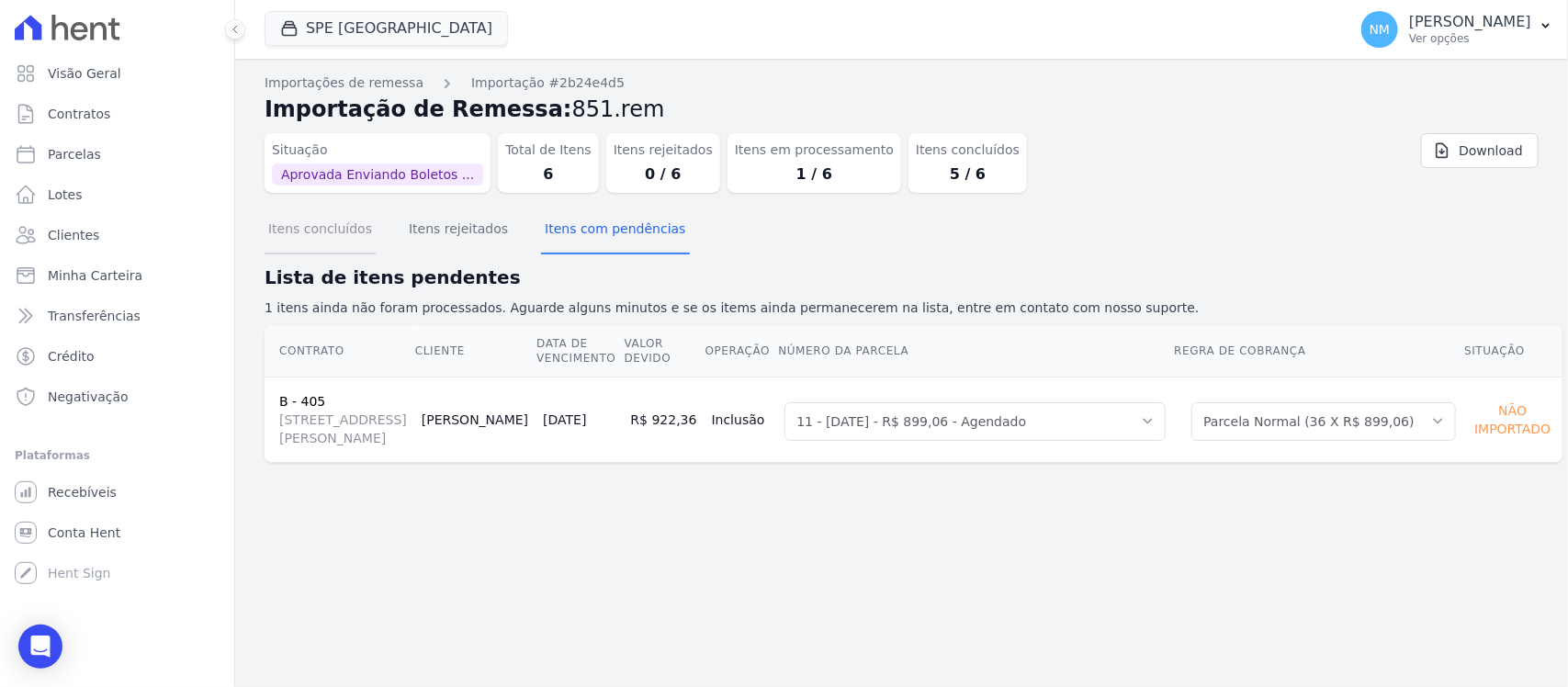
click at [364, 232] on button "Itens concluídos" at bounding box center [320, 230] width 111 height 48
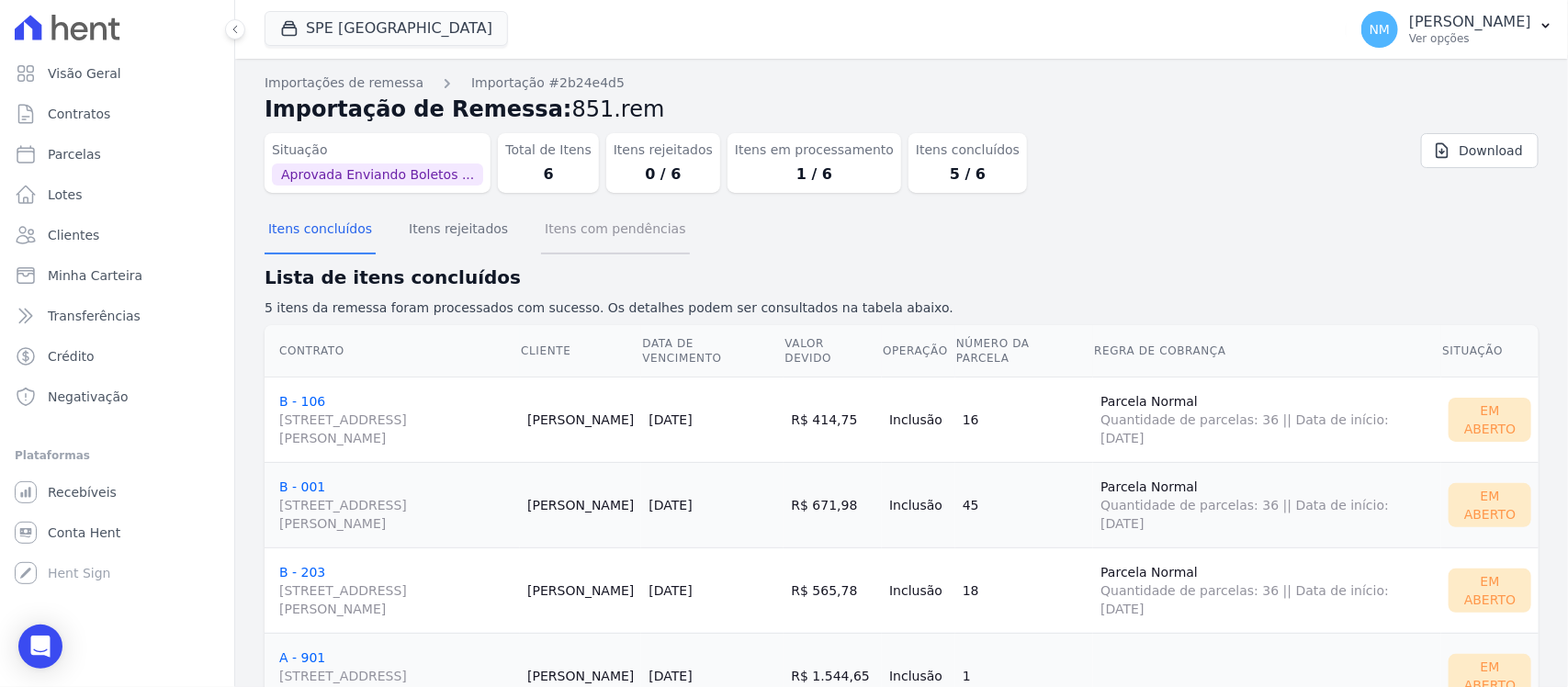
click at [566, 231] on button "Itens com pendências" at bounding box center [614, 230] width 148 height 48
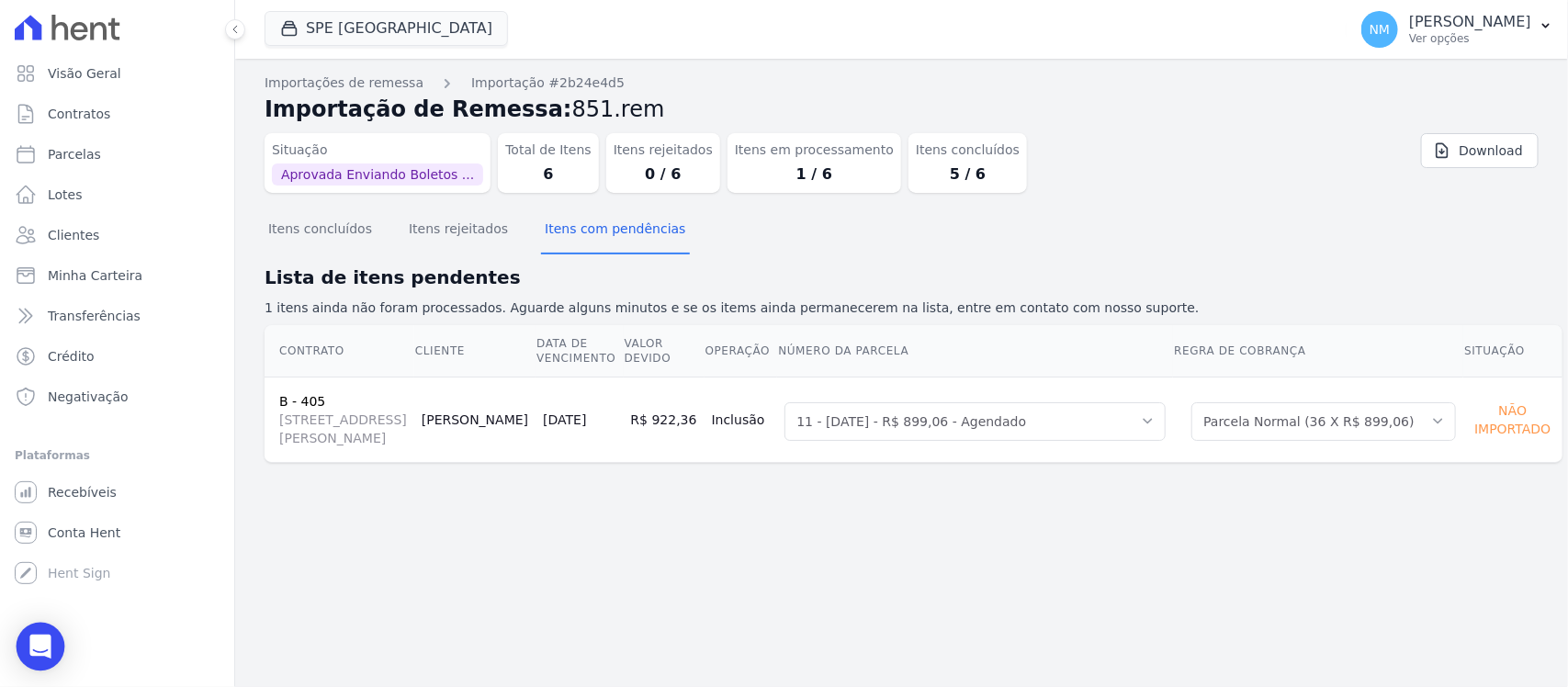
click at [35, 645] on icon "Open Intercom Messenger" at bounding box center [40, 646] width 21 height 24
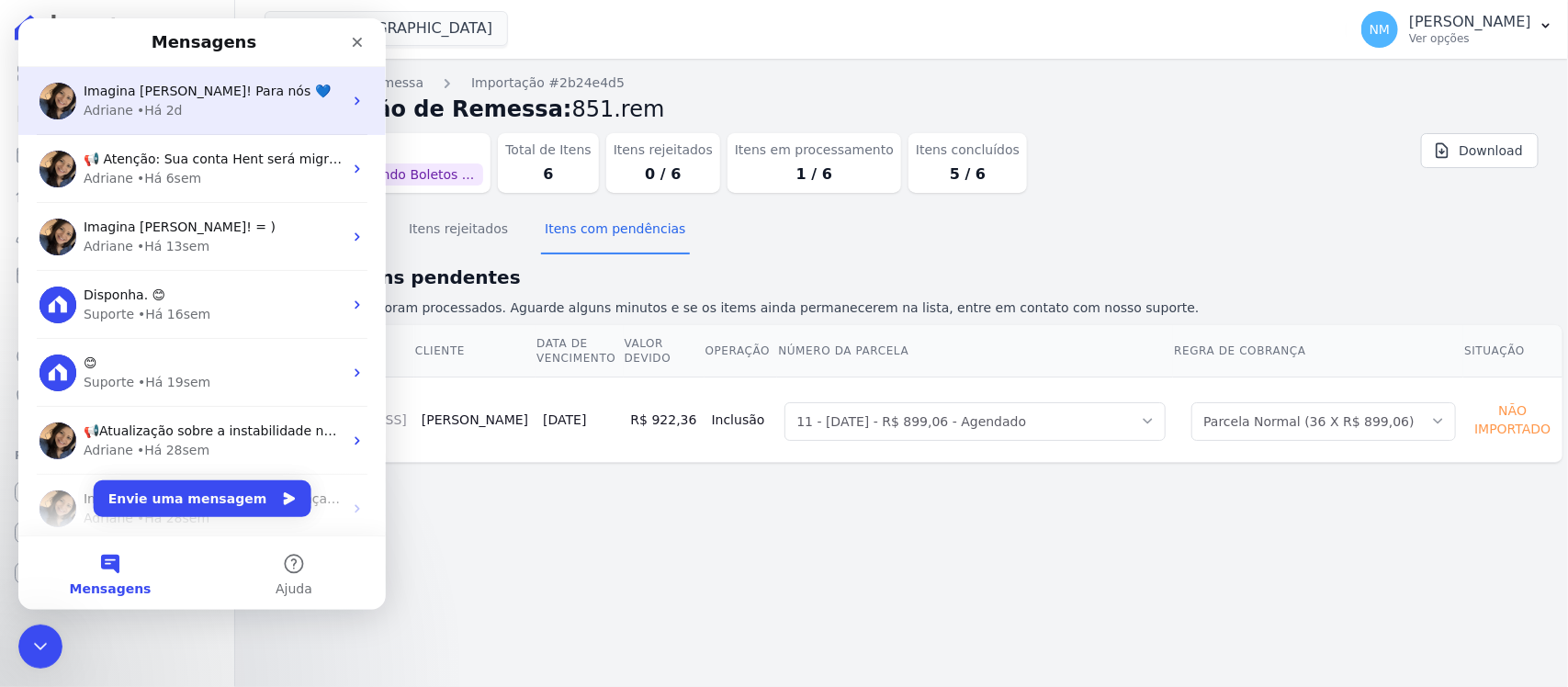
drag, startPoint x: 128, startPoint y: 100, endPoint x: 217, endPoint y: 641, distance: 548.3
click at [128, 101] on div "Adriane • Há 2d" at bounding box center [213, 110] width 259 height 19
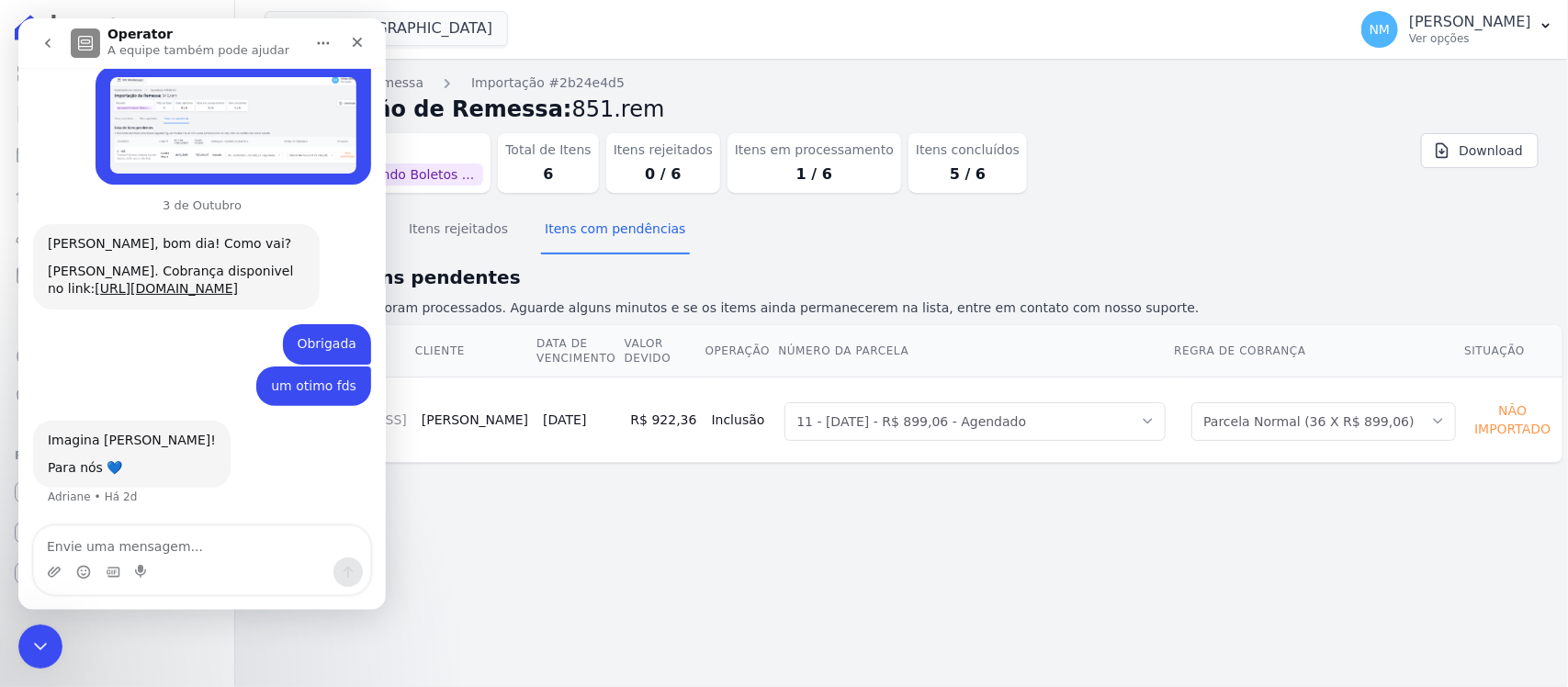
scroll to position [14714, 0]
click at [153, 540] on textarea "Envie uma mensagem..." at bounding box center [202, 542] width 336 height 31
type textarea "Bom Dia"
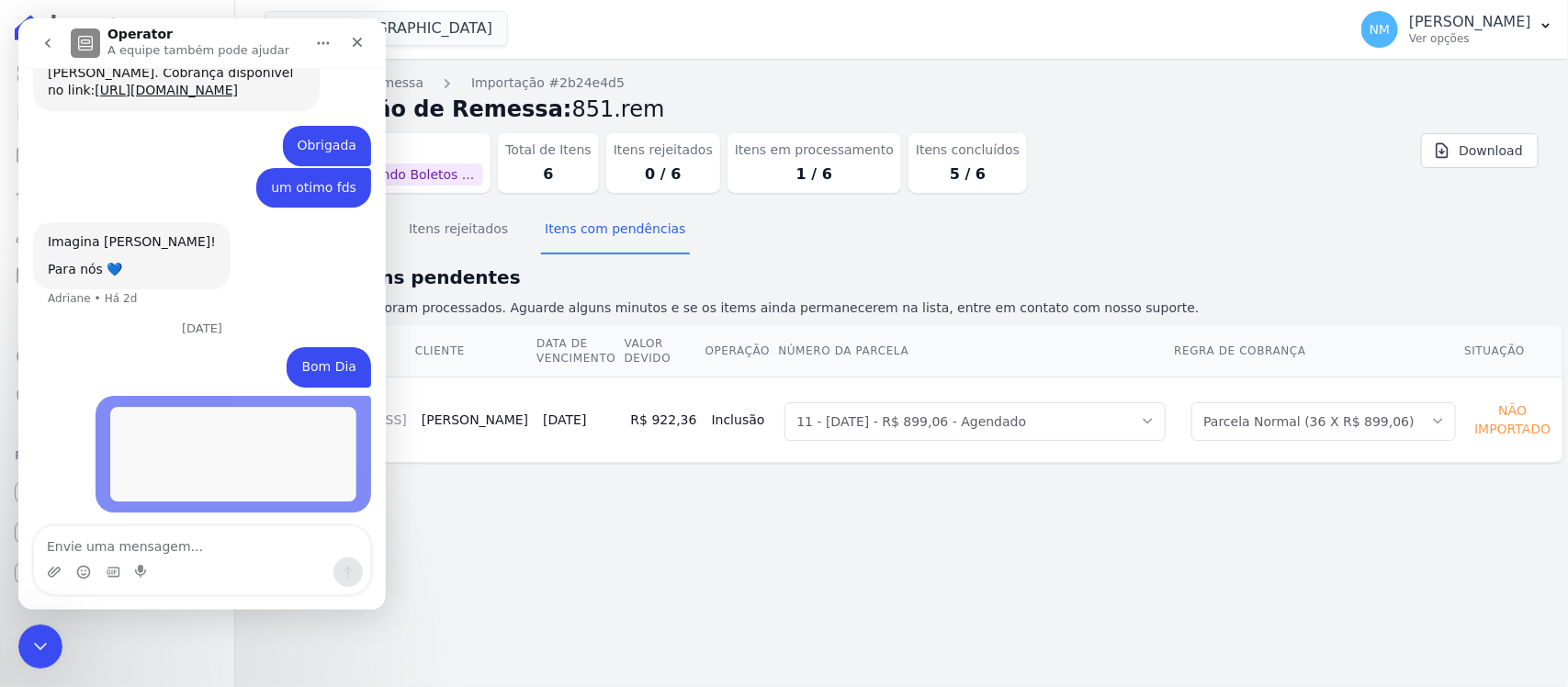
scroll to position [14913, 0]
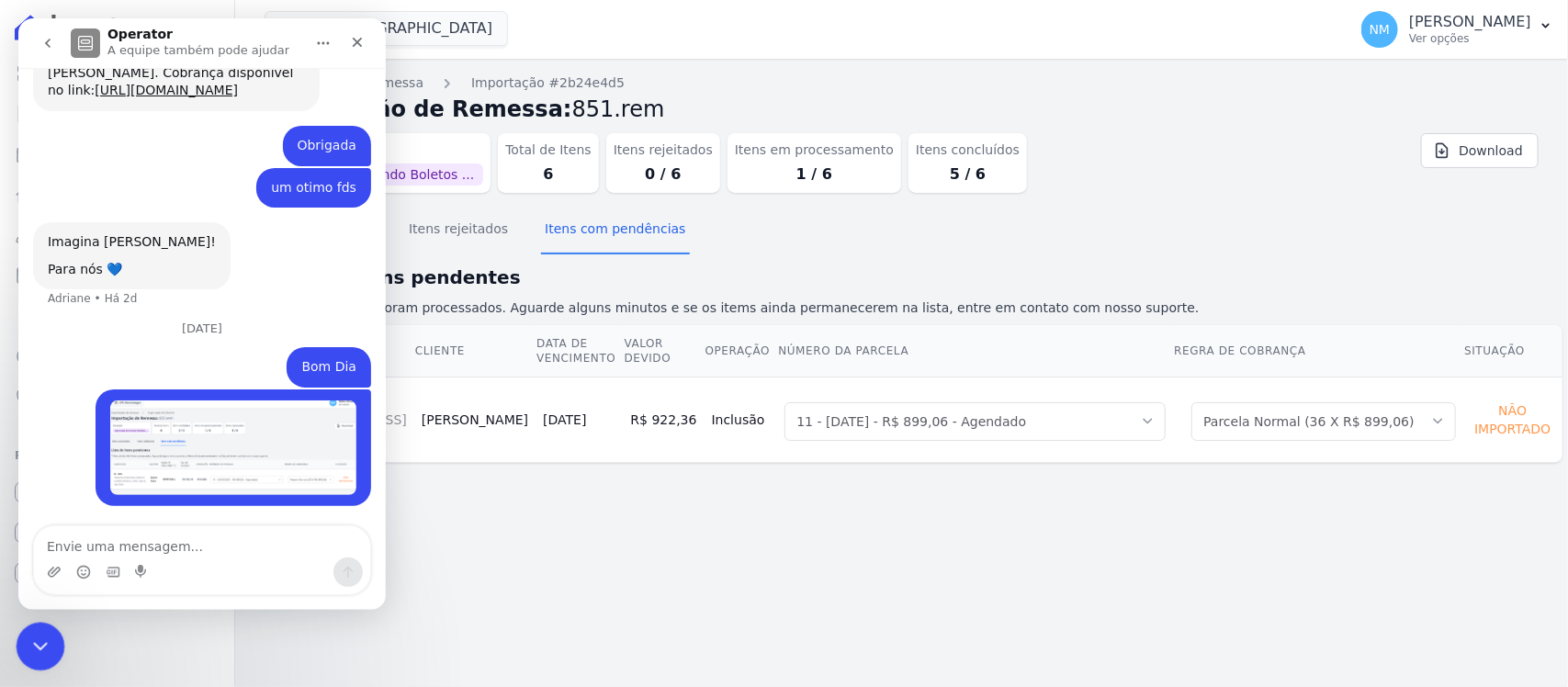
drag, startPoint x: 25, startPoint y: 646, endPoint x: 93, endPoint y: 1275, distance: 632.7
click at [22, 647] on div "Encerramento do Messenger da Intercom" at bounding box center [38, 644] width 44 height 44
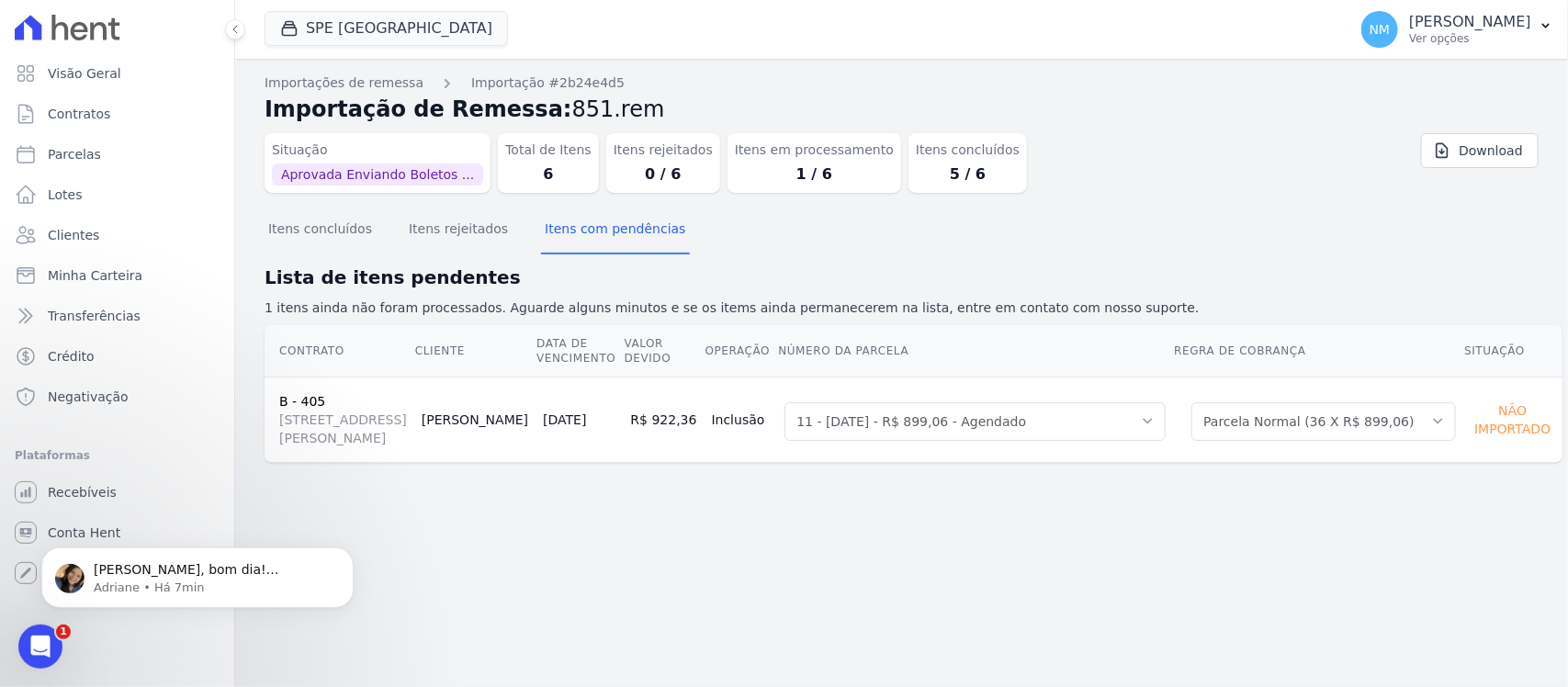
scroll to position [0, 0]
click at [113, 566] on span "Olá Nilda, bom dia! Prontinho. Cobrança emitida: https://app.hent.com.br/integr…" at bounding box center [206, 587] width 227 height 52
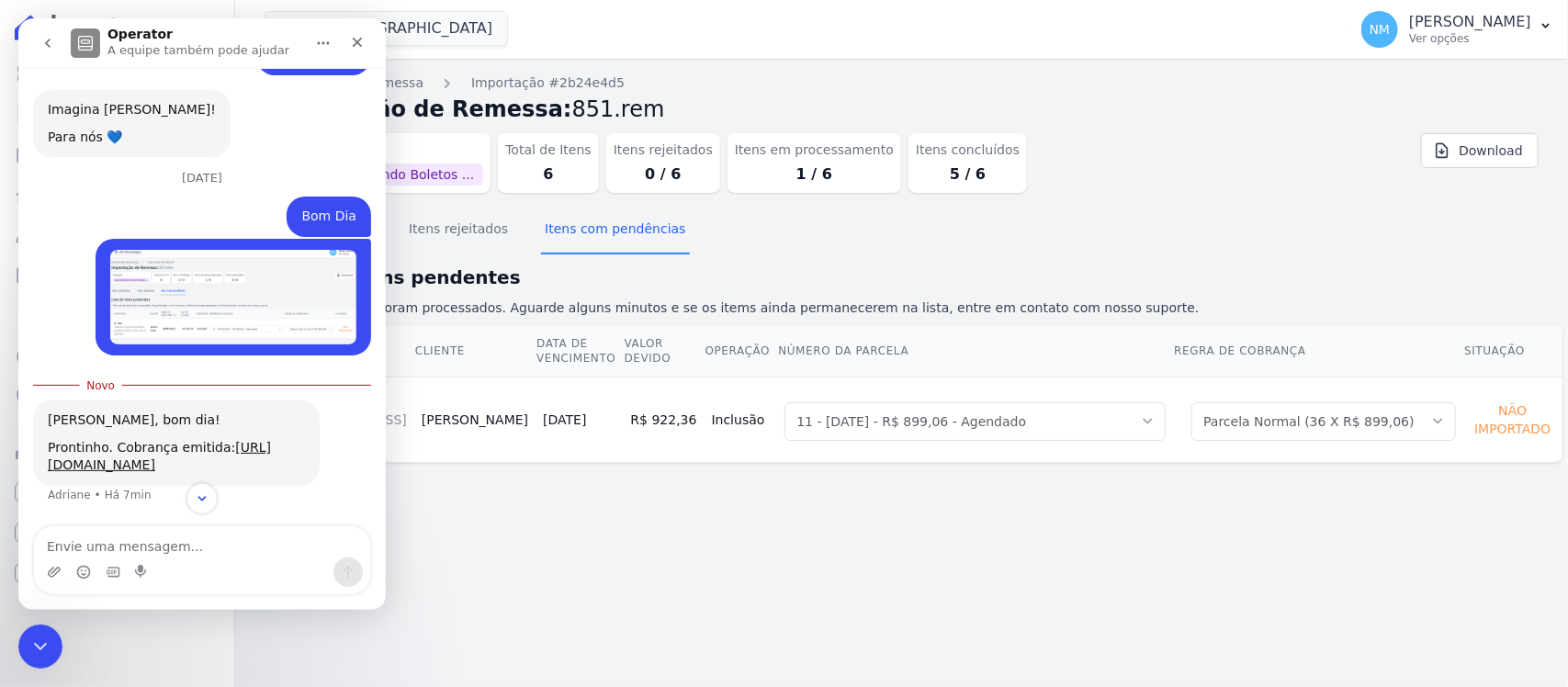
scroll to position [15079, 0]
drag, startPoint x: 231, startPoint y: 438, endPoint x: 172, endPoint y: 545, distance: 122.2
click at [172, 545] on textarea "Envie uma mensagem..." at bounding box center [202, 542] width 336 height 31
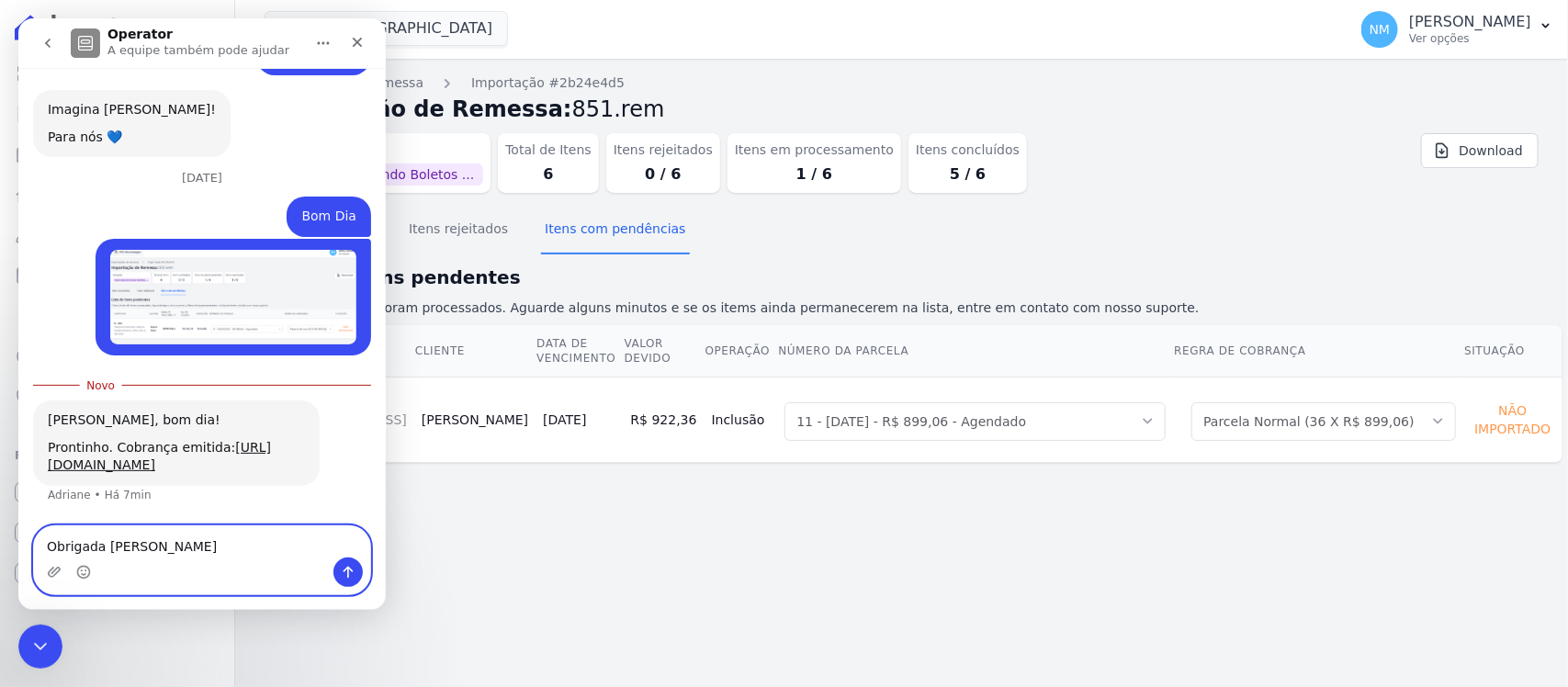
type textarea "Obrigada Adriane"
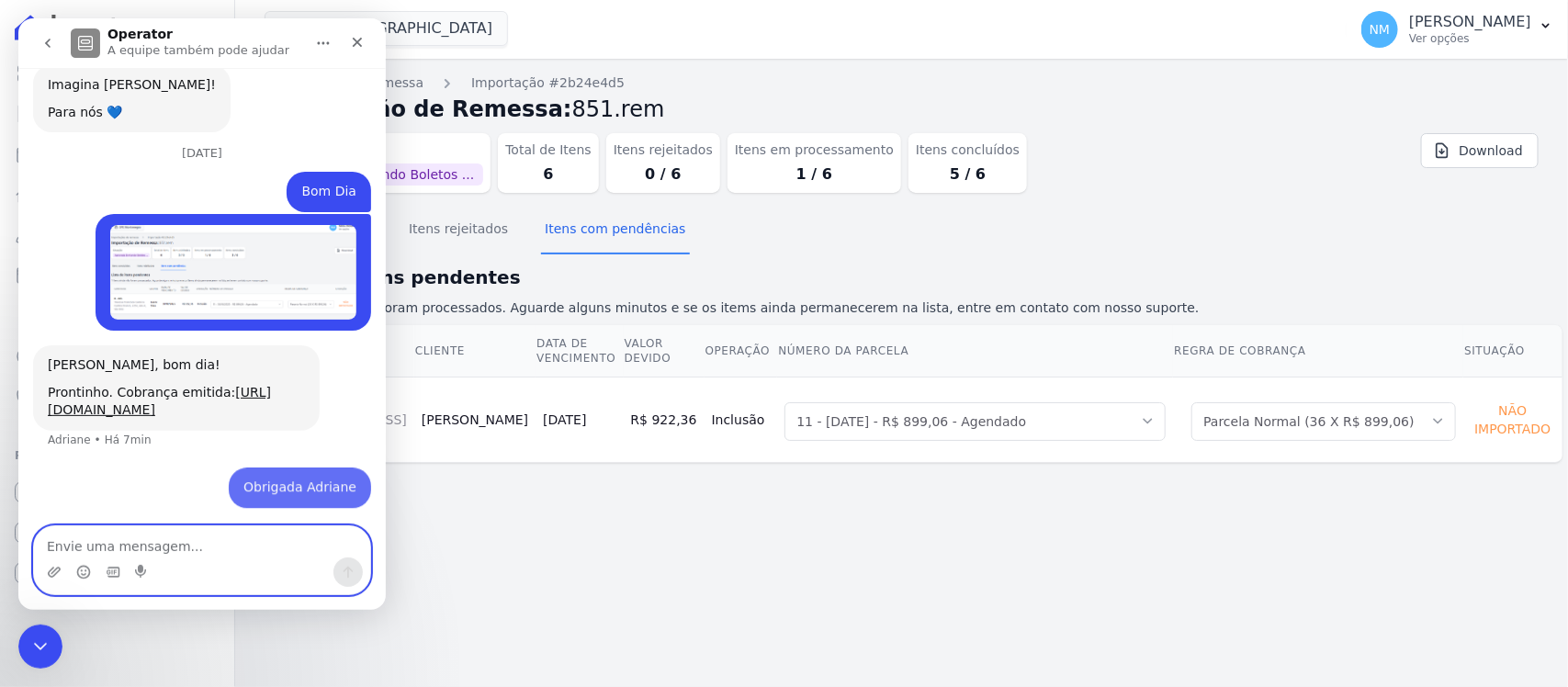
scroll to position [15105, 0]
type textarea "B"
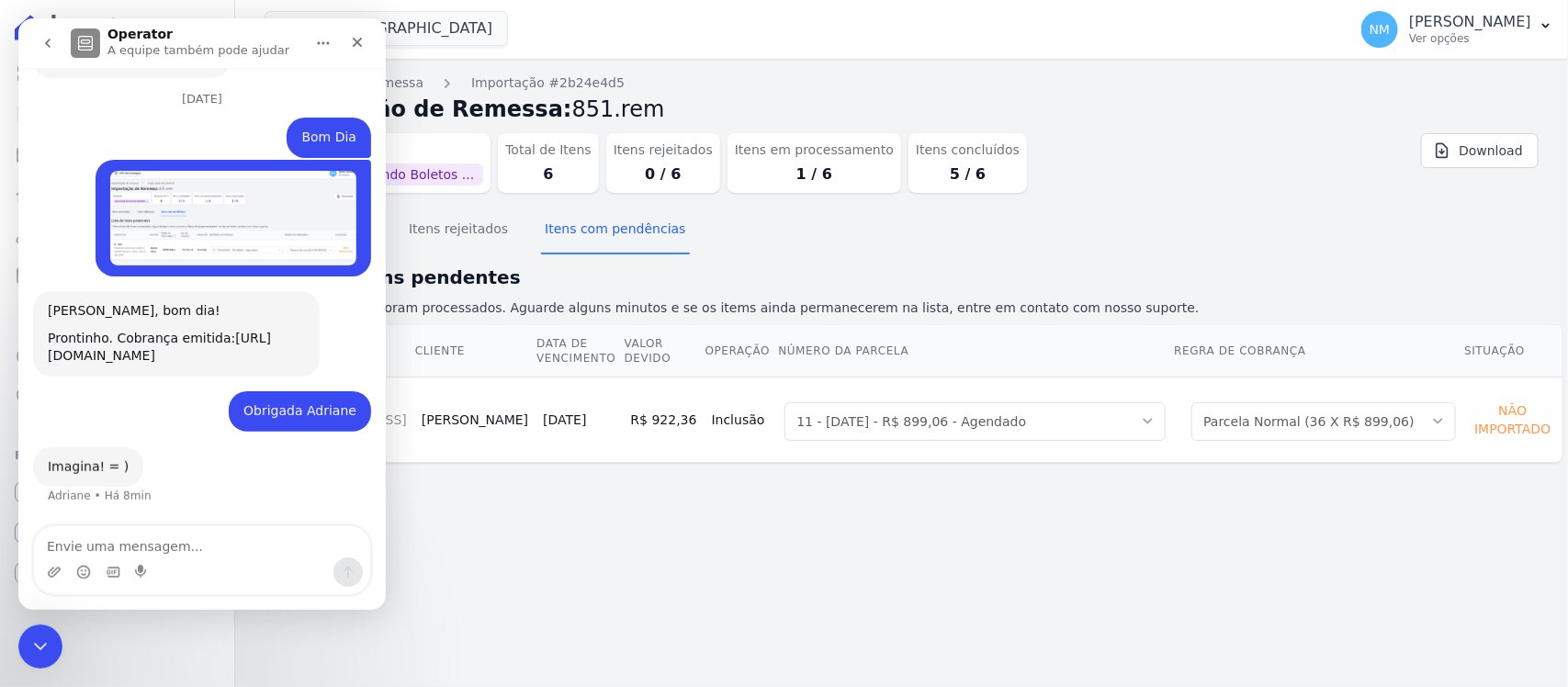
scroll to position [15159, 0]
click at [37, 641] on icon "Encerramento do Messenger da Intercom" at bounding box center [37, 644] width 22 height 22
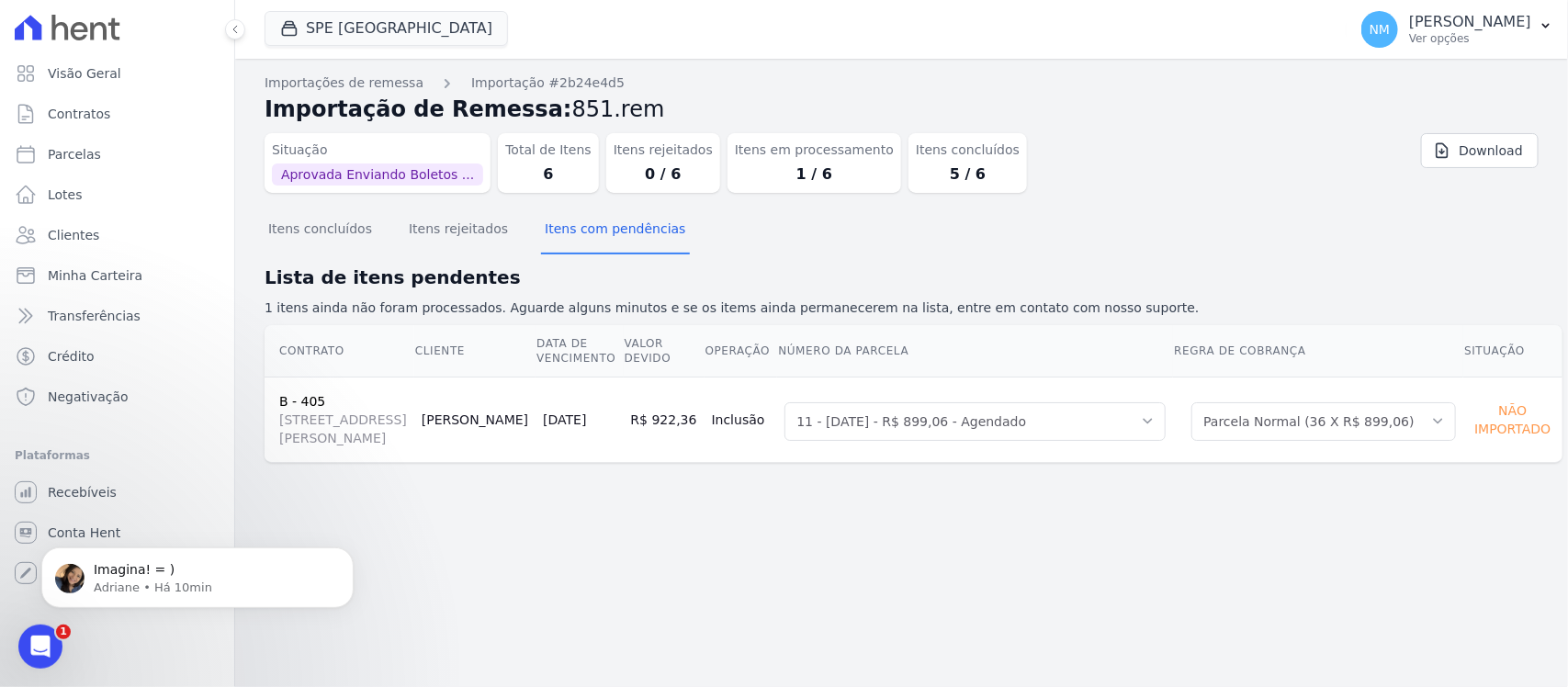
scroll to position [0, 0]
click at [1544, 27] on icon "button" at bounding box center [1546, 25] width 15 height 15
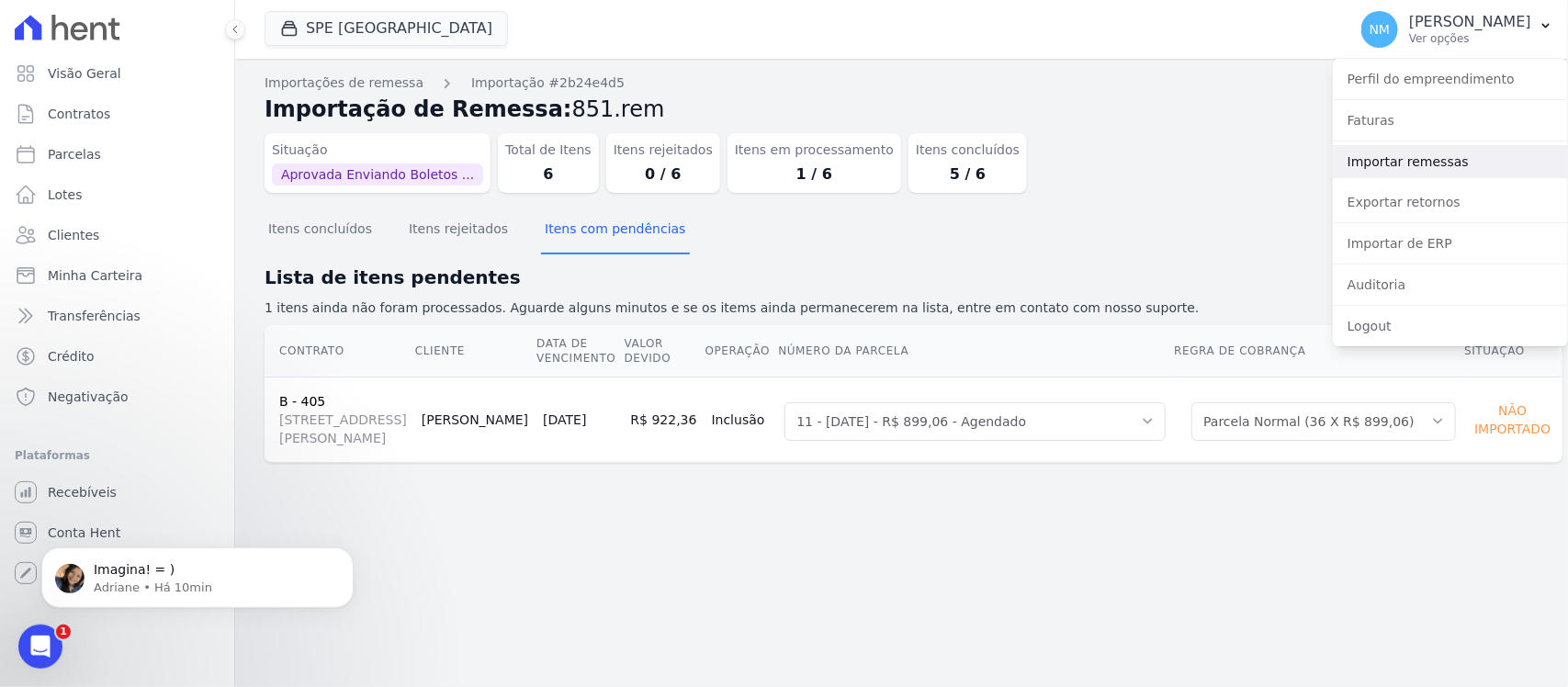
click at [1399, 155] on link "Importar remessas" at bounding box center [1451, 161] width 236 height 33
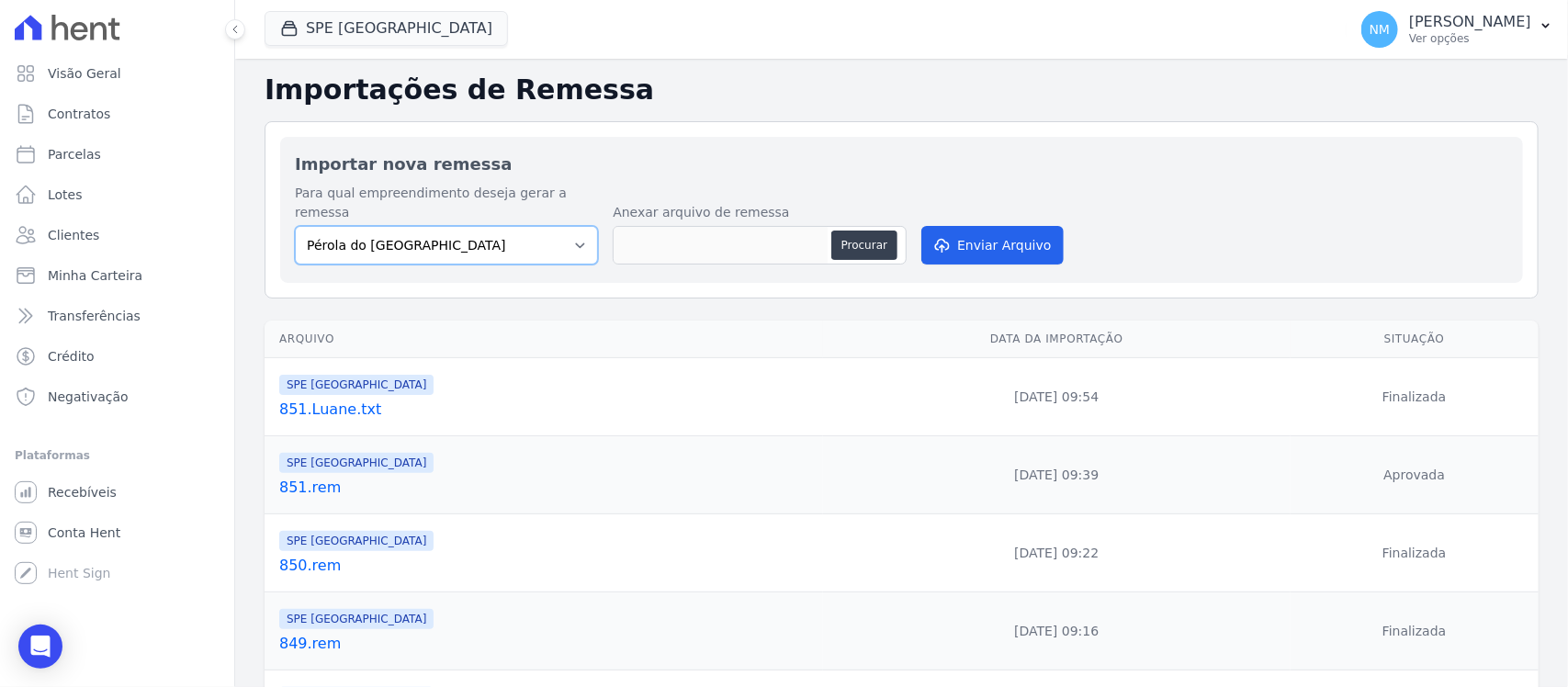
click at [581, 237] on select "Pérola do Tocantins SPE Montenegro" at bounding box center [447, 245] width 303 height 39
select select "168bdd06-a3dd-4988-b5a9-b0a7c7bf8968"
click at [295, 226] on select "Pérola do Tocantins SPE Montenegro" at bounding box center [447, 245] width 303 height 39
click at [865, 231] on button "Procurar" at bounding box center [864, 245] width 66 height 29
type input "852.rem"
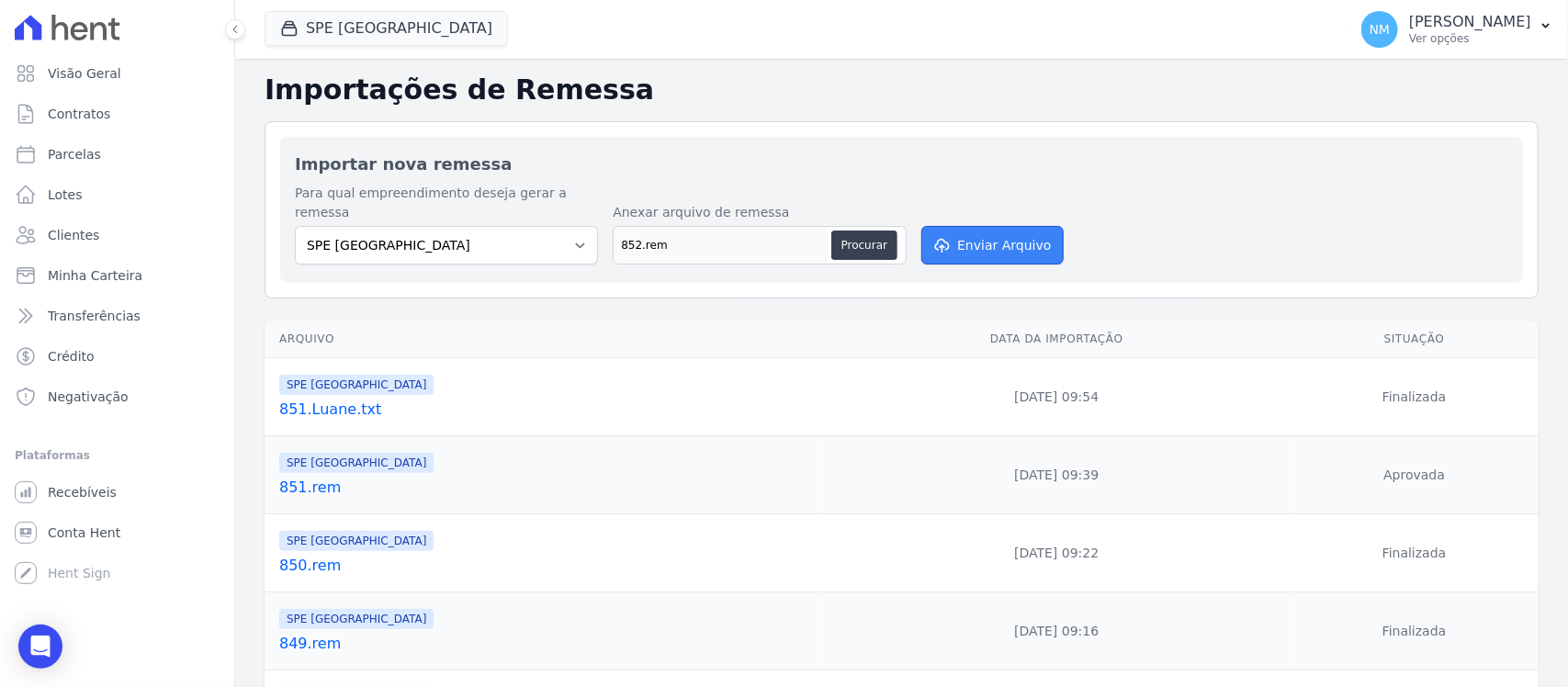
click at [999, 230] on button "Enviar Arquivo" at bounding box center [992, 245] width 141 height 39
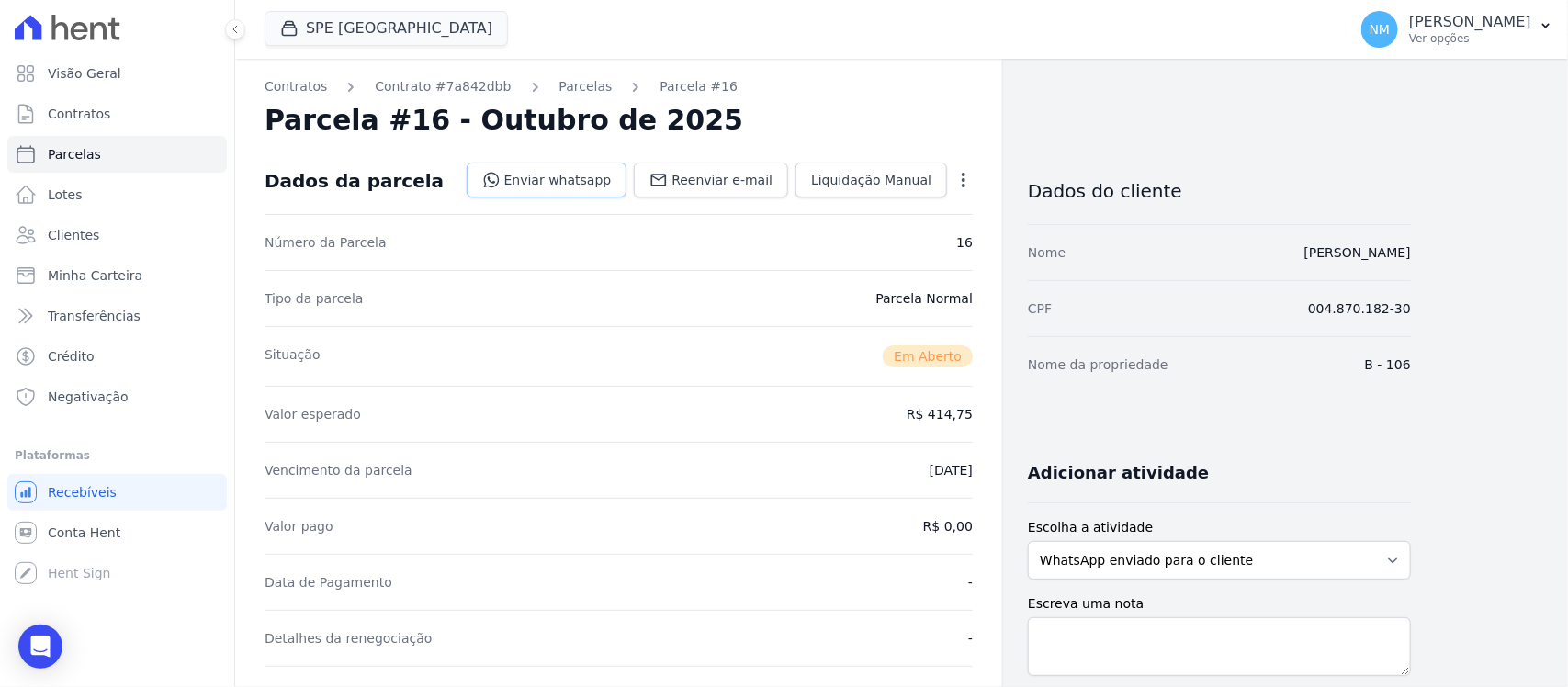
click at [559, 175] on link "Enviar whatsapp" at bounding box center [547, 180] width 161 height 35
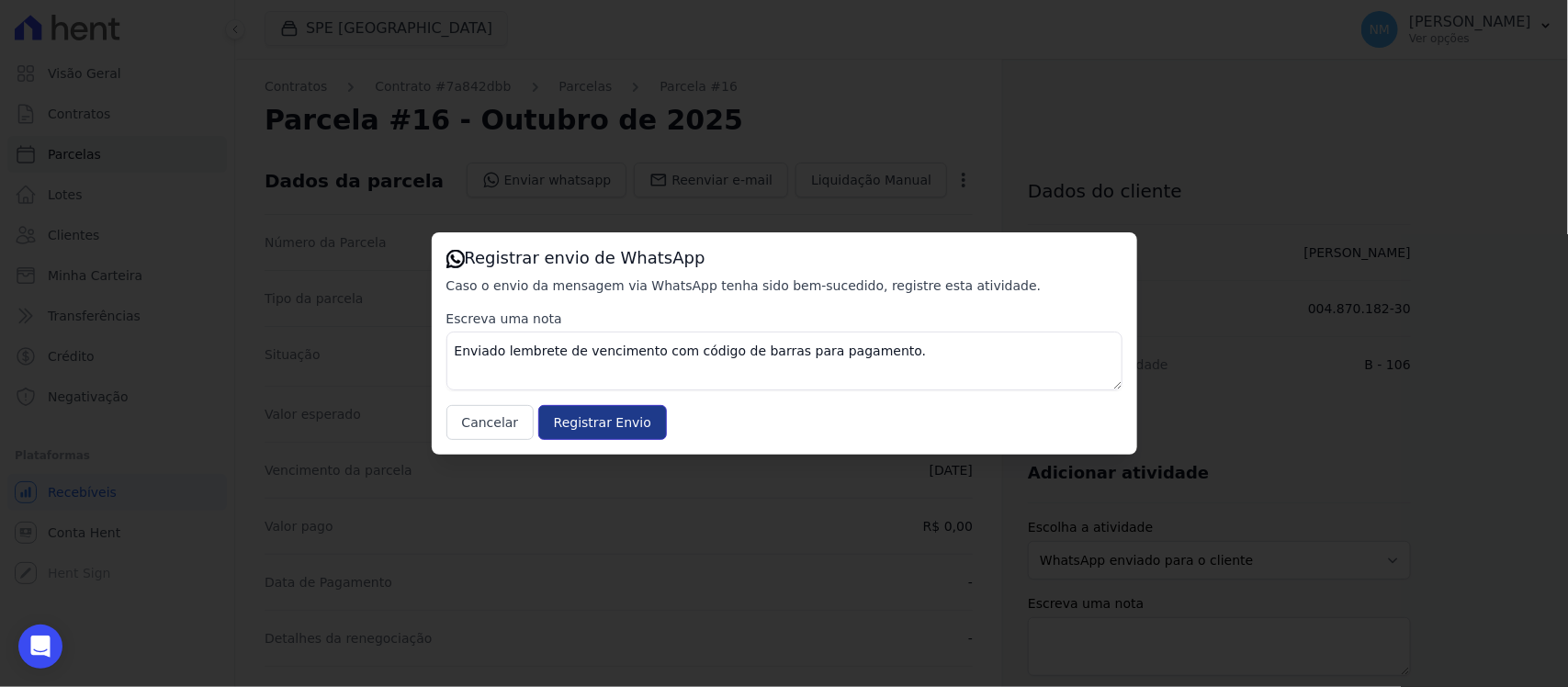
click at [630, 422] on input "Registrar Envio" at bounding box center [602, 422] width 128 height 35
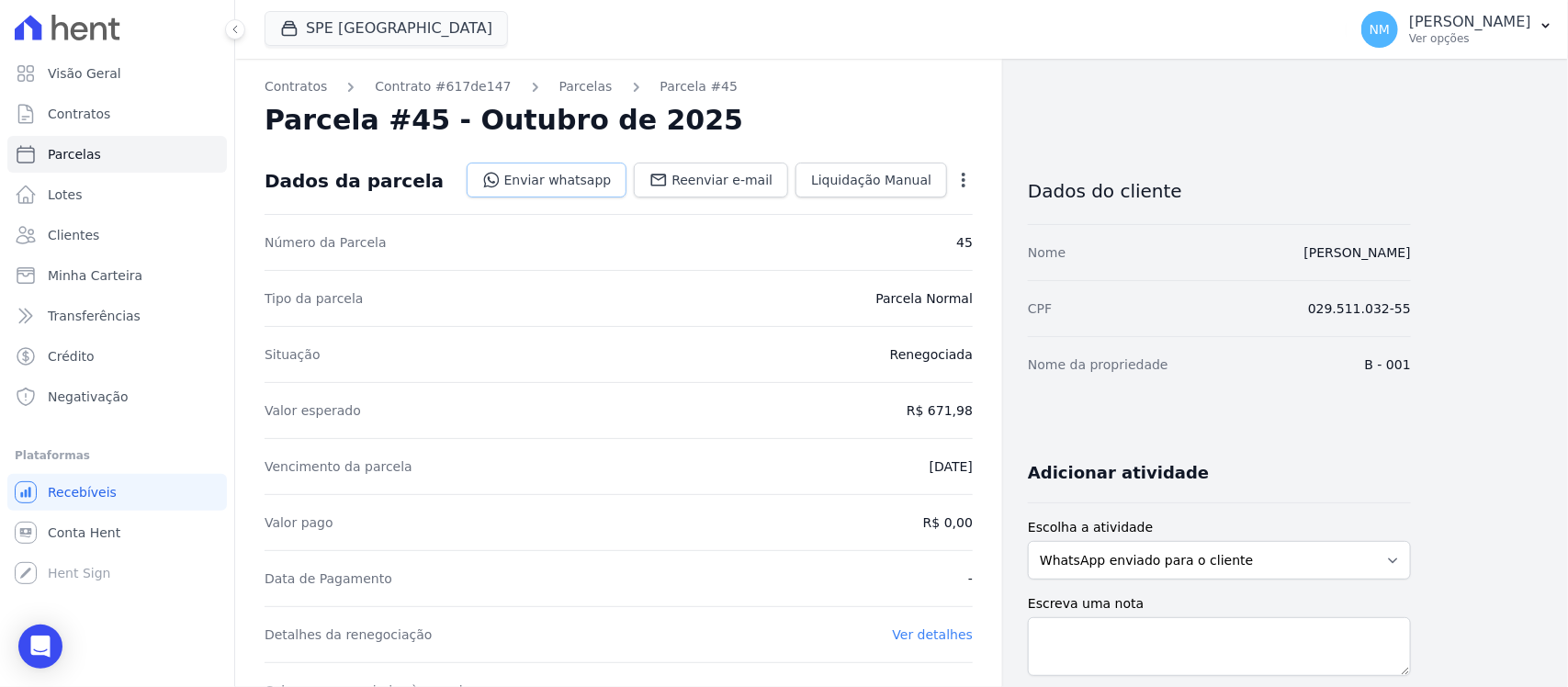
click at [606, 176] on link "Enviar whatsapp" at bounding box center [547, 180] width 161 height 35
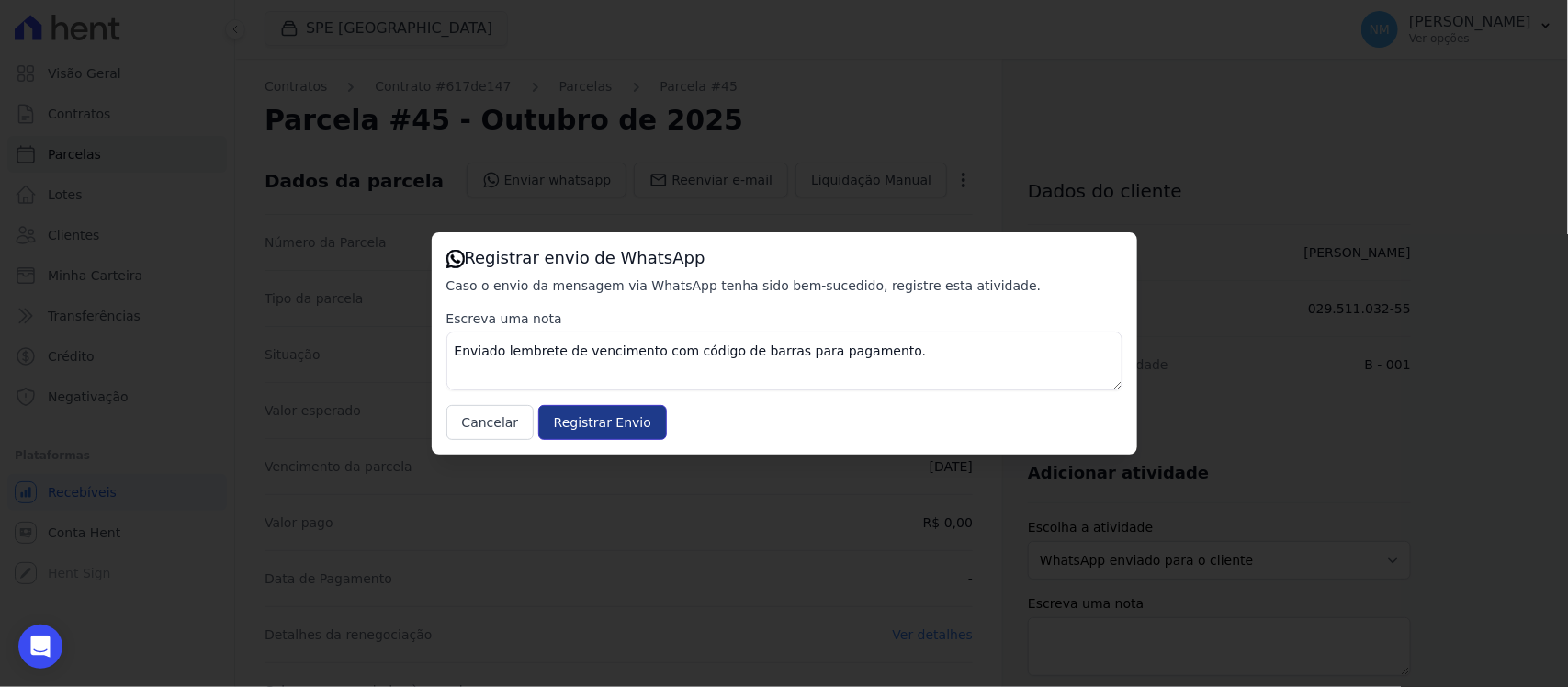
click at [626, 425] on input "Registrar Envio" at bounding box center [602, 422] width 128 height 35
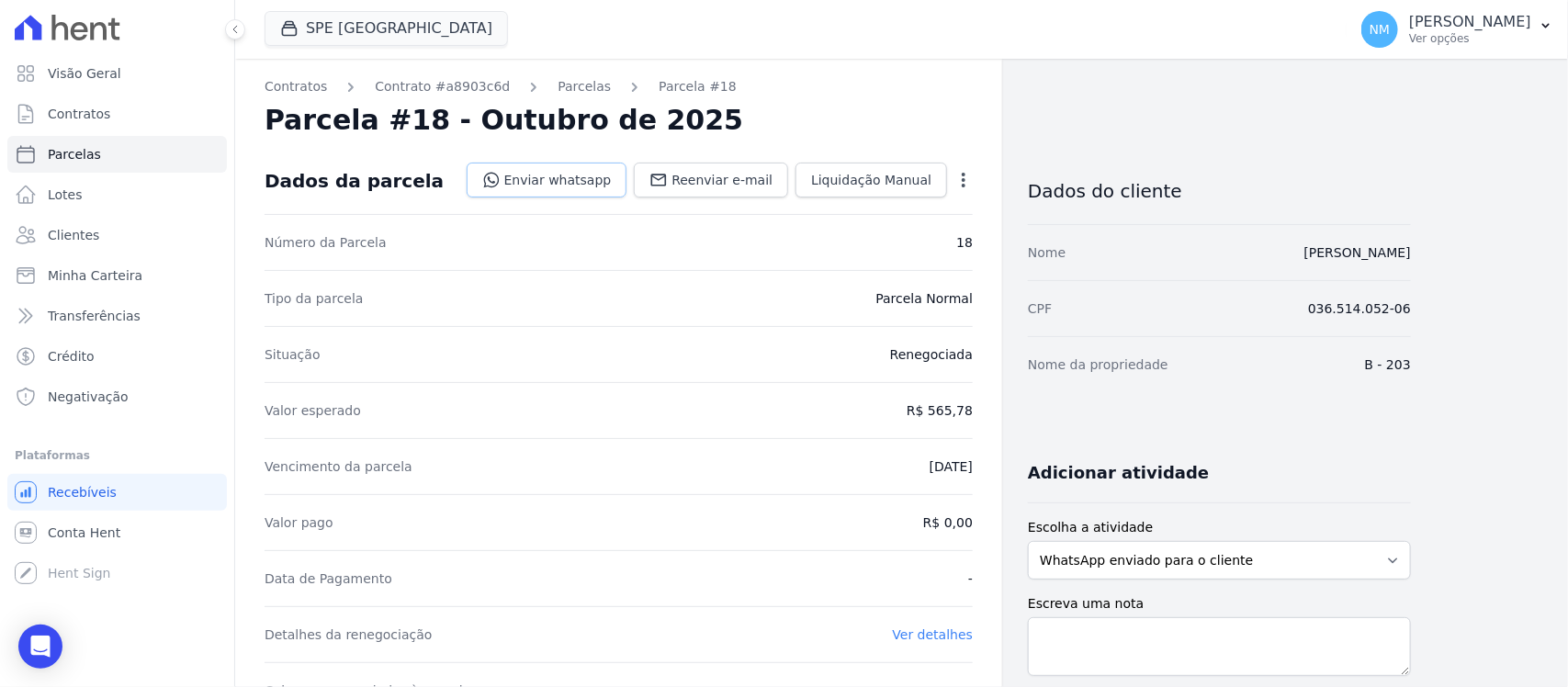
click at [598, 185] on link "Enviar whatsapp" at bounding box center [547, 180] width 161 height 35
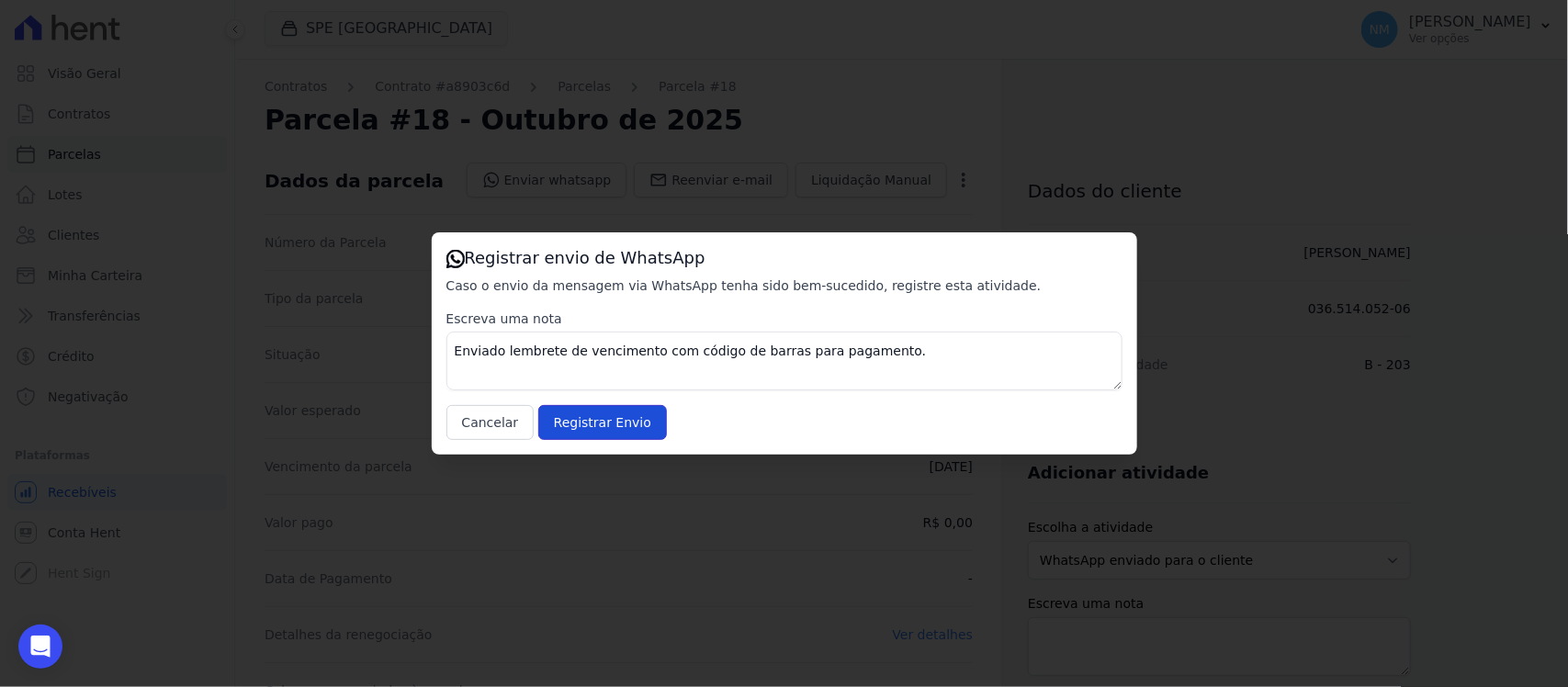
drag, startPoint x: 641, startPoint y: 421, endPoint x: 963, endPoint y: 207, distance: 386.6
click at [644, 417] on input "Registrar Envio" at bounding box center [602, 422] width 128 height 35
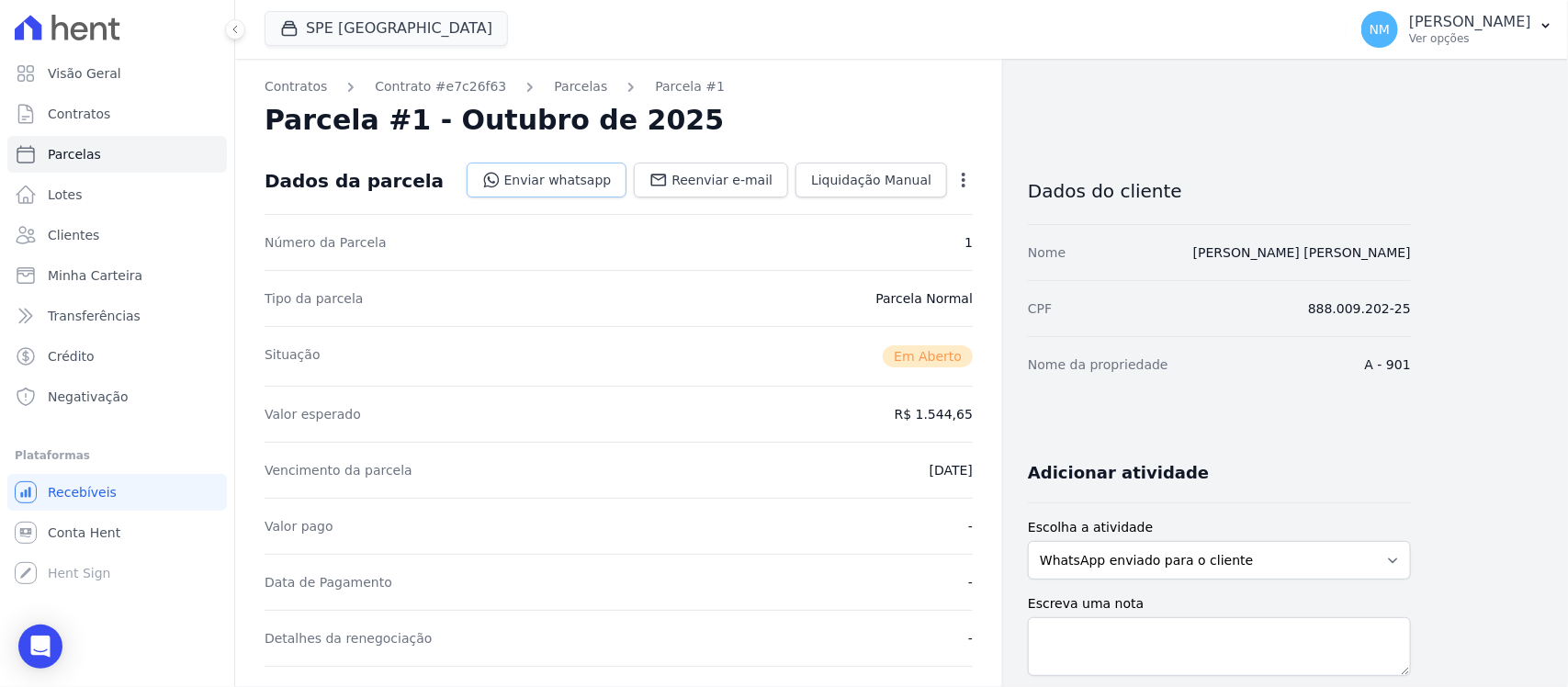
click at [595, 182] on link "Enviar whatsapp" at bounding box center [547, 180] width 161 height 35
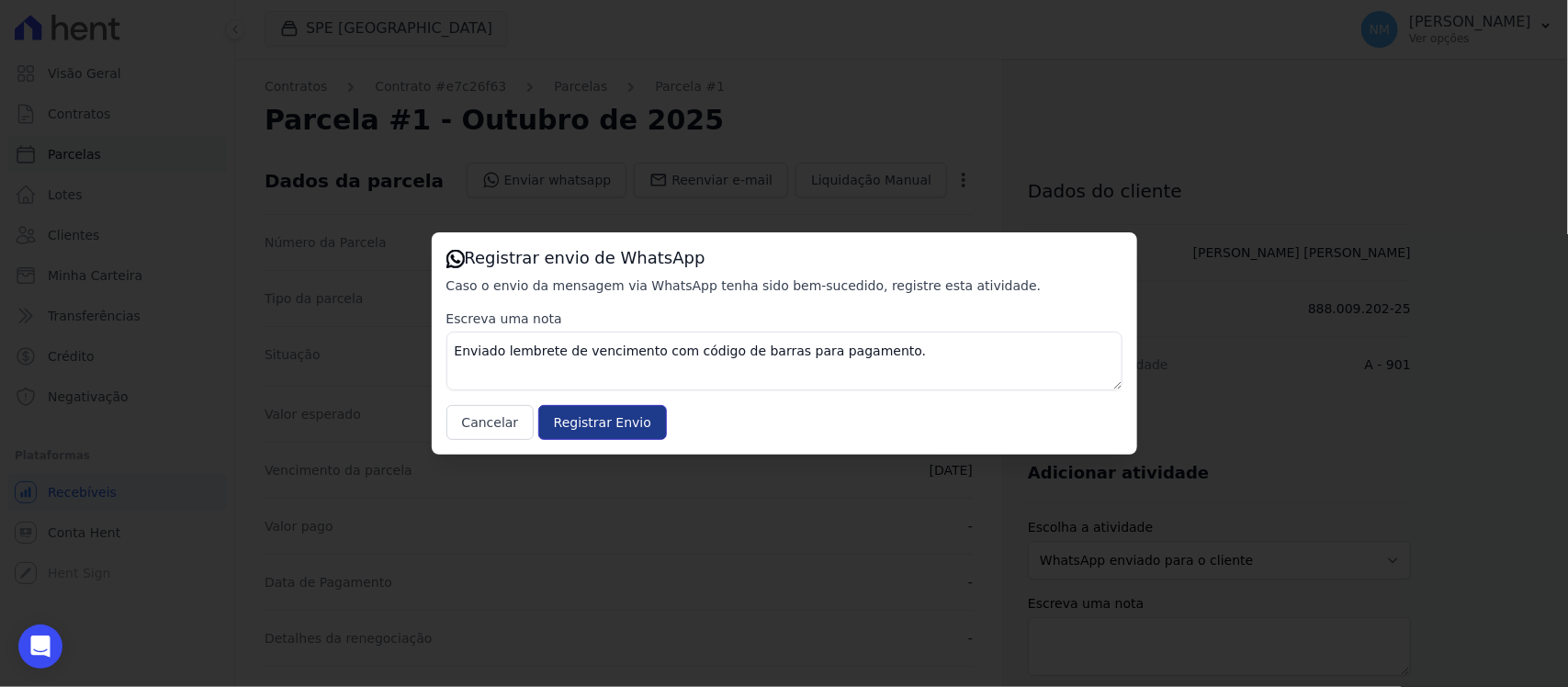
click at [640, 430] on input "Registrar Envio" at bounding box center [602, 422] width 128 height 35
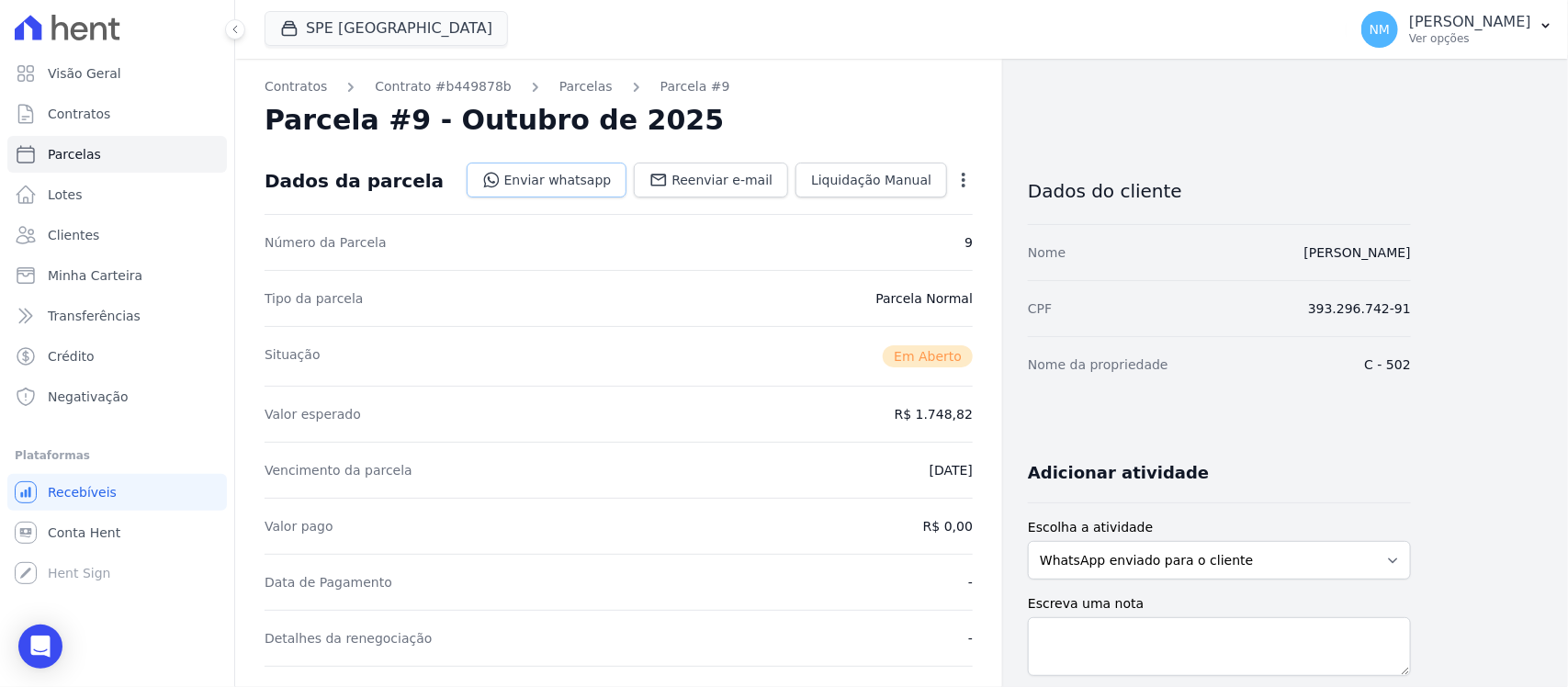
click at [564, 185] on link "Enviar whatsapp" at bounding box center [547, 180] width 161 height 35
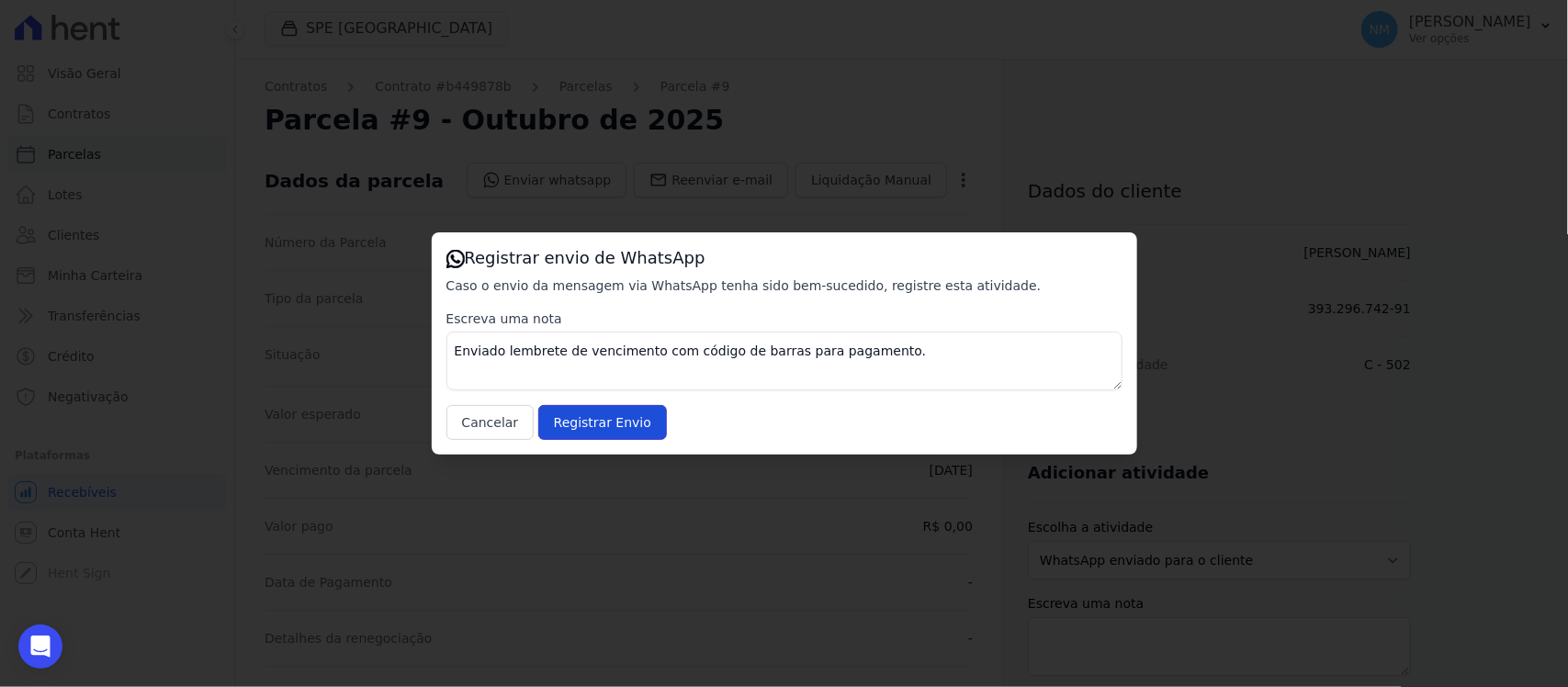
drag, startPoint x: 611, startPoint y: 421, endPoint x: 906, endPoint y: 277, distance: 328.3
click at [613, 421] on input "Registrar Envio" at bounding box center [602, 422] width 128 height 35
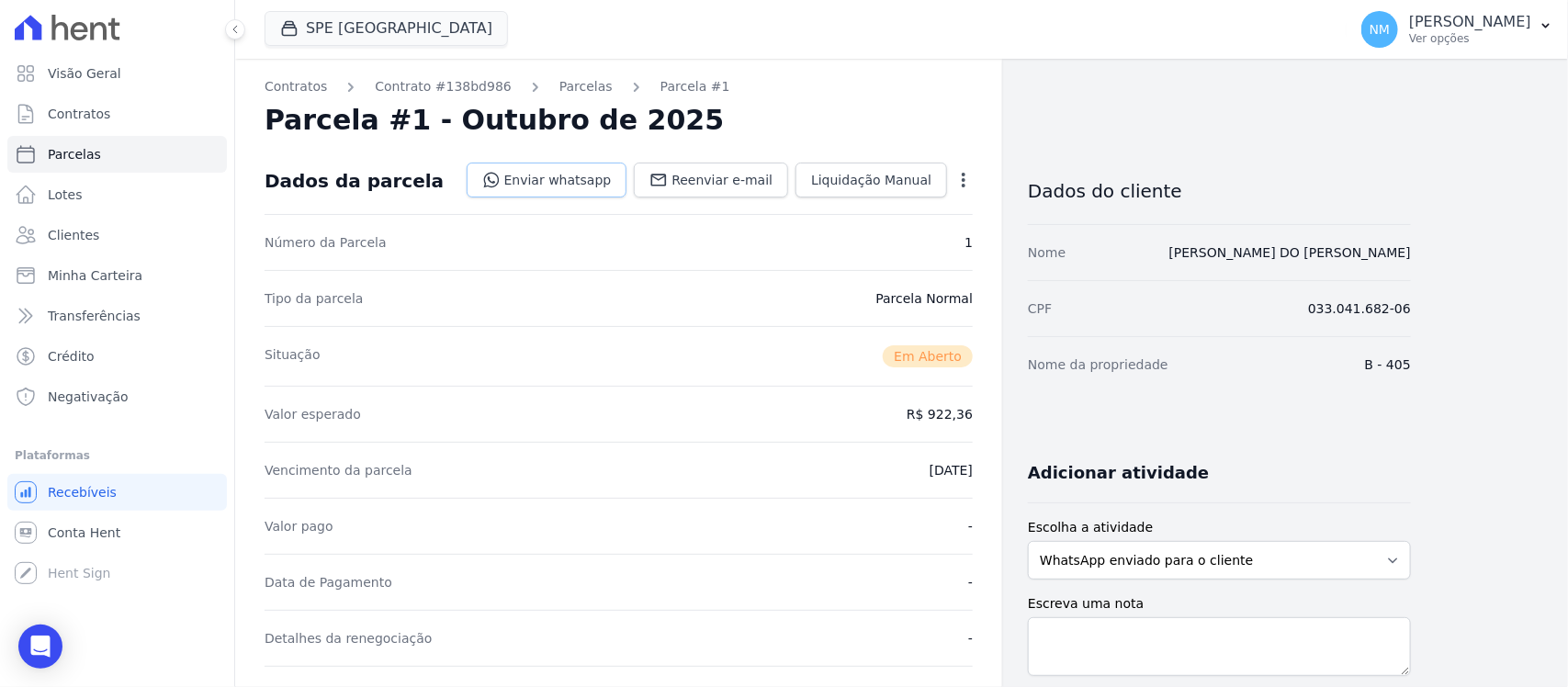
click at [581, 181] on link "Enviar whatsapp" at bounding box center [547, 180] width 161 height 35
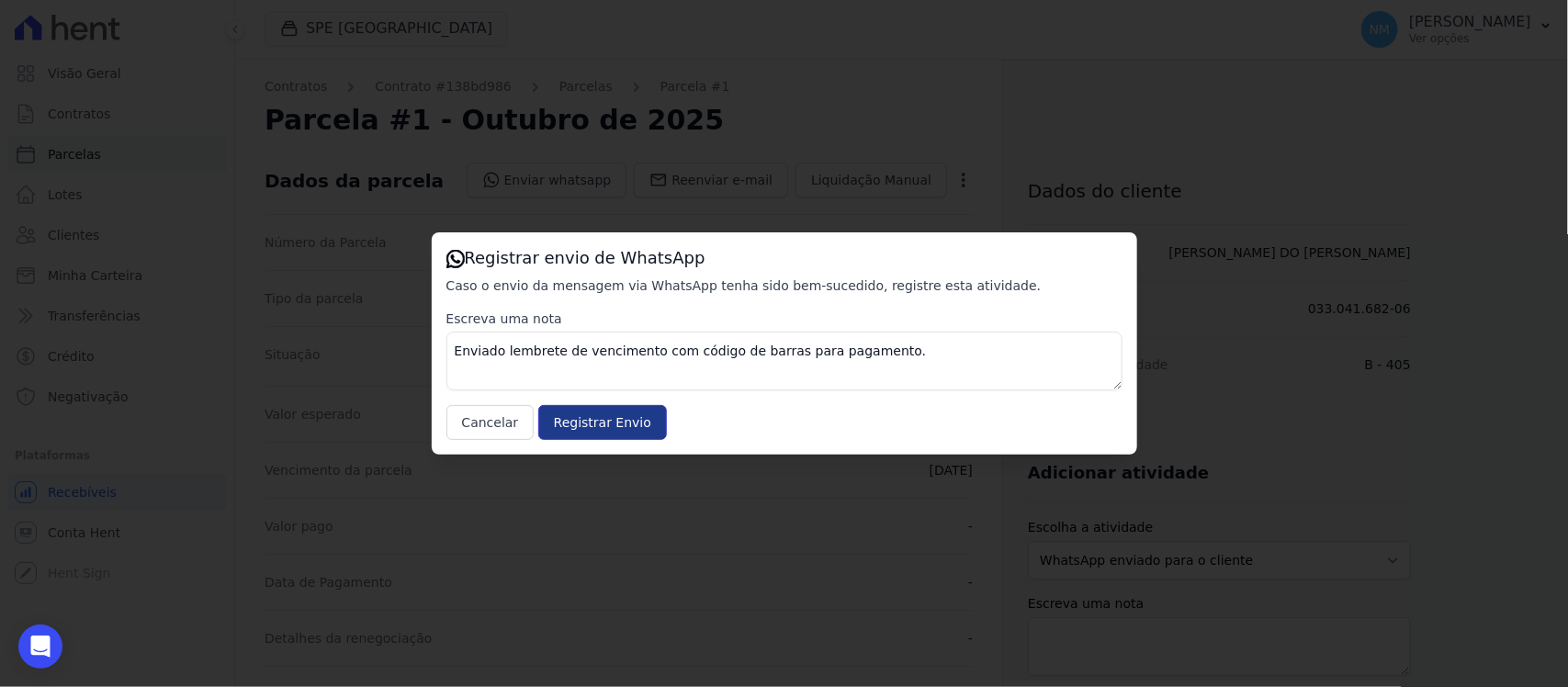
drag, startPoint x: 631, startPoint y: 428, endPoint x: 686, endPoint y: 382, distance: 71.7
click at [632, 428] on input "Registrar Envio" at bounding box center [602, 422] width 128 height 35
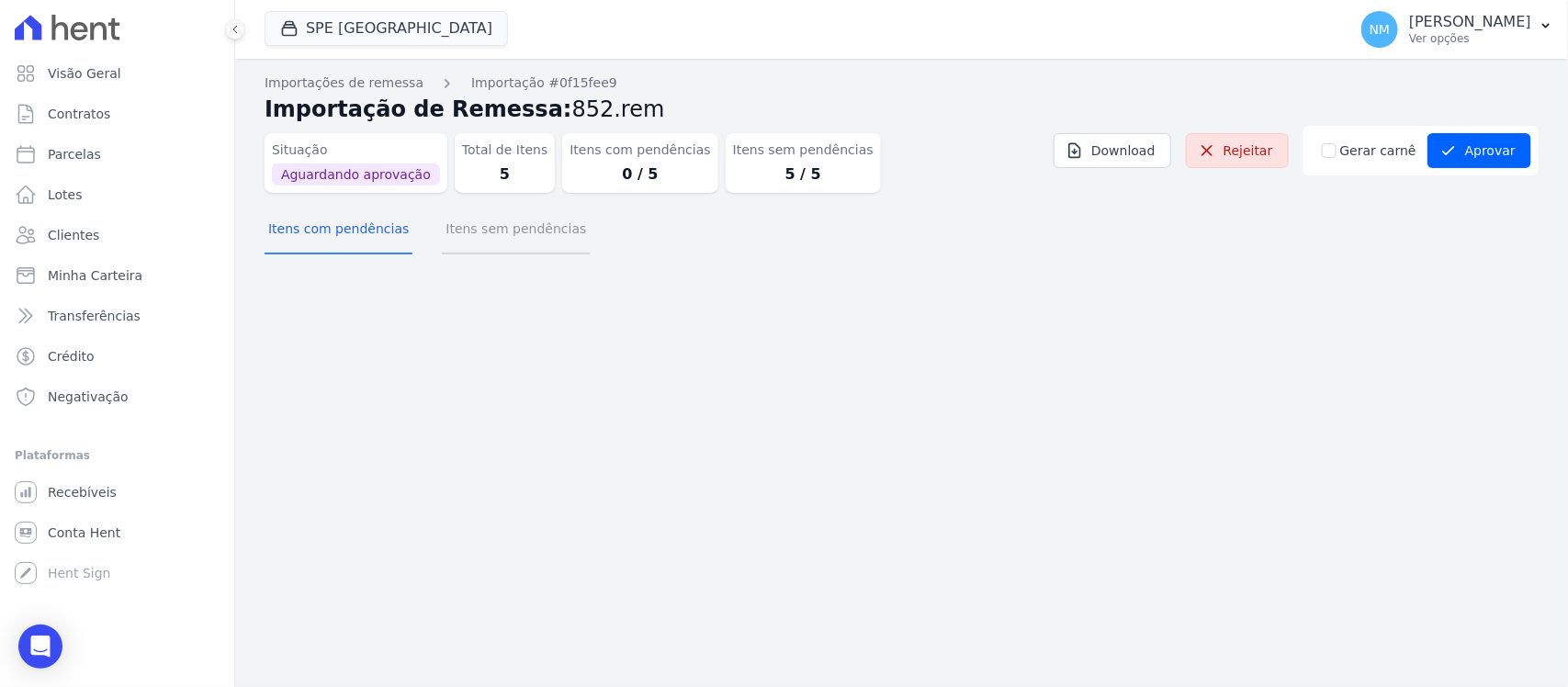
drag, startPoint x: 480, startPoint y: 240, endPoint x: 700, endPoint y: 278, distance: 223.3
click at [493, 237] on button "Itens sem pendências" at bounding box center [515, 230] width 148 height 48
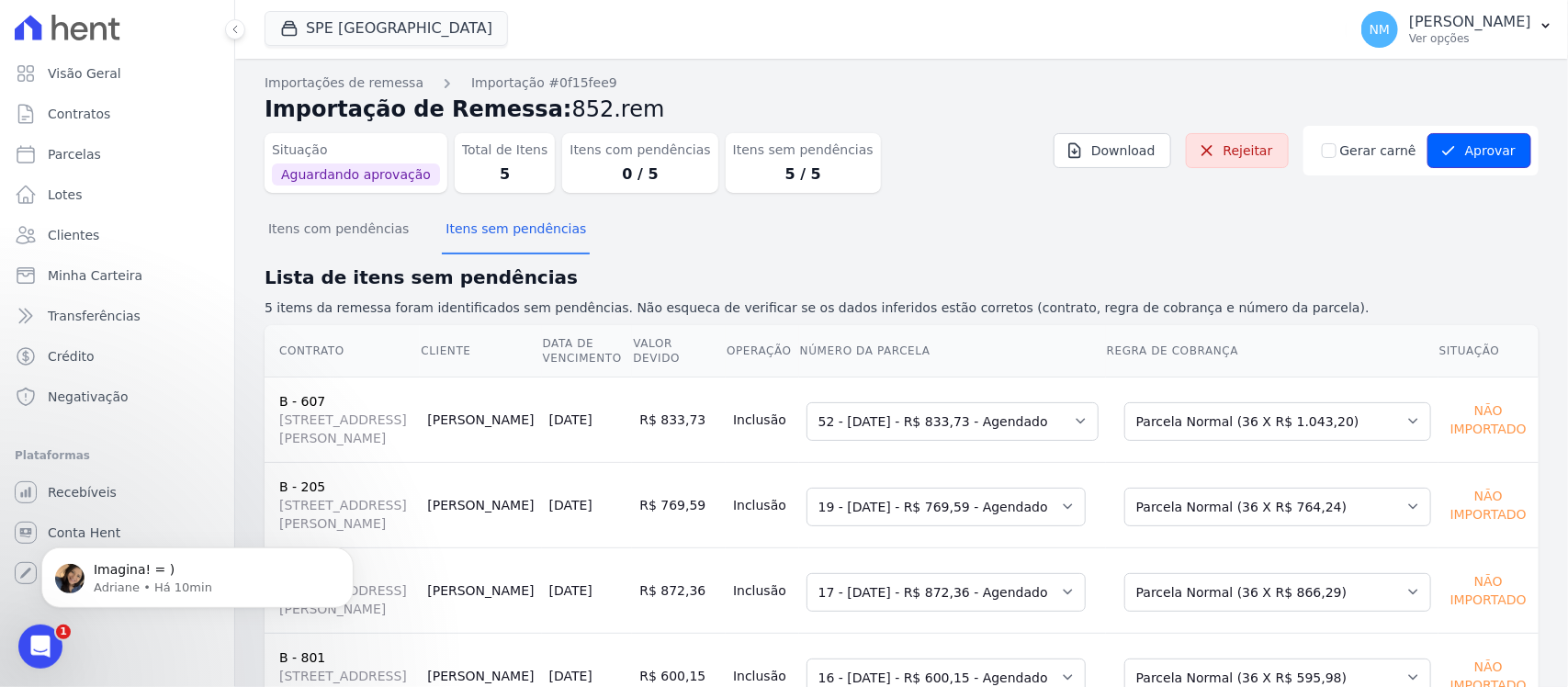
drag, startPoint x: 1462, startPoint y: 150, endPoint x: 1289, endPoint y: 231, distance: 191.0
click at [1452, 162] on button "Aprovar" at bounding box center [1479, 150] width 104 height 35
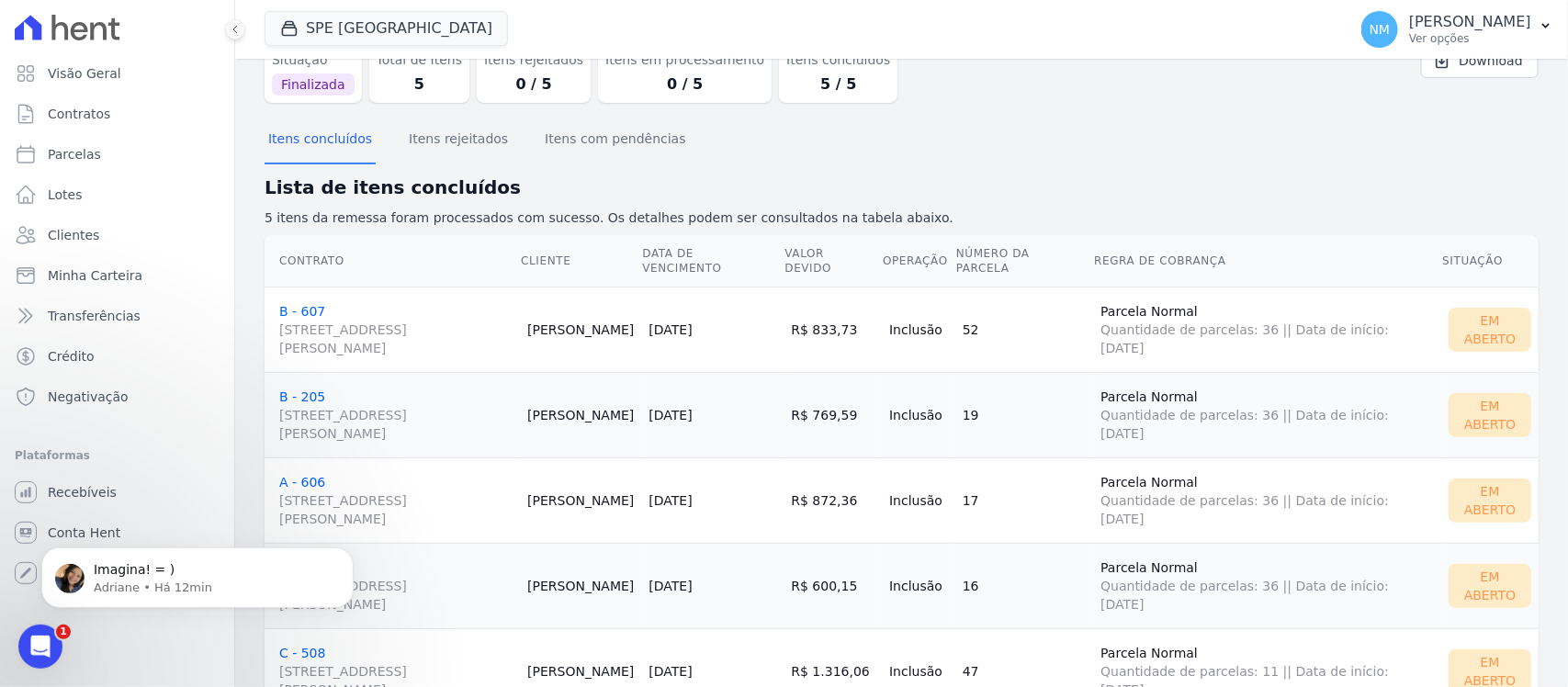
scroll to position [162, 0]
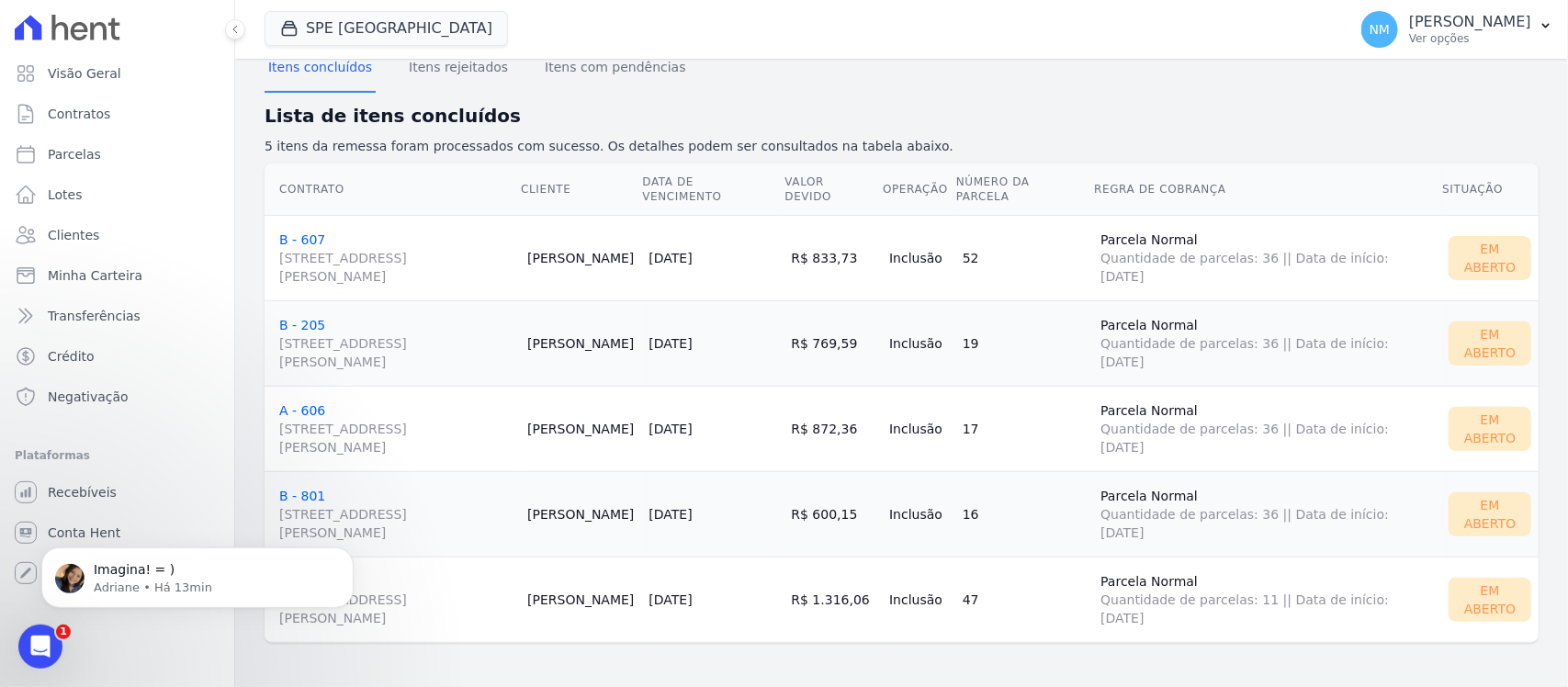
click at [372, 601] on body "Imagina! = ) Adriane • Há 13min" at bounding box center [197, 572] width 352 height 114
click at [344, 555] on icon "Dismiss notification" at bounding box center [349, 551] width 10 height 10
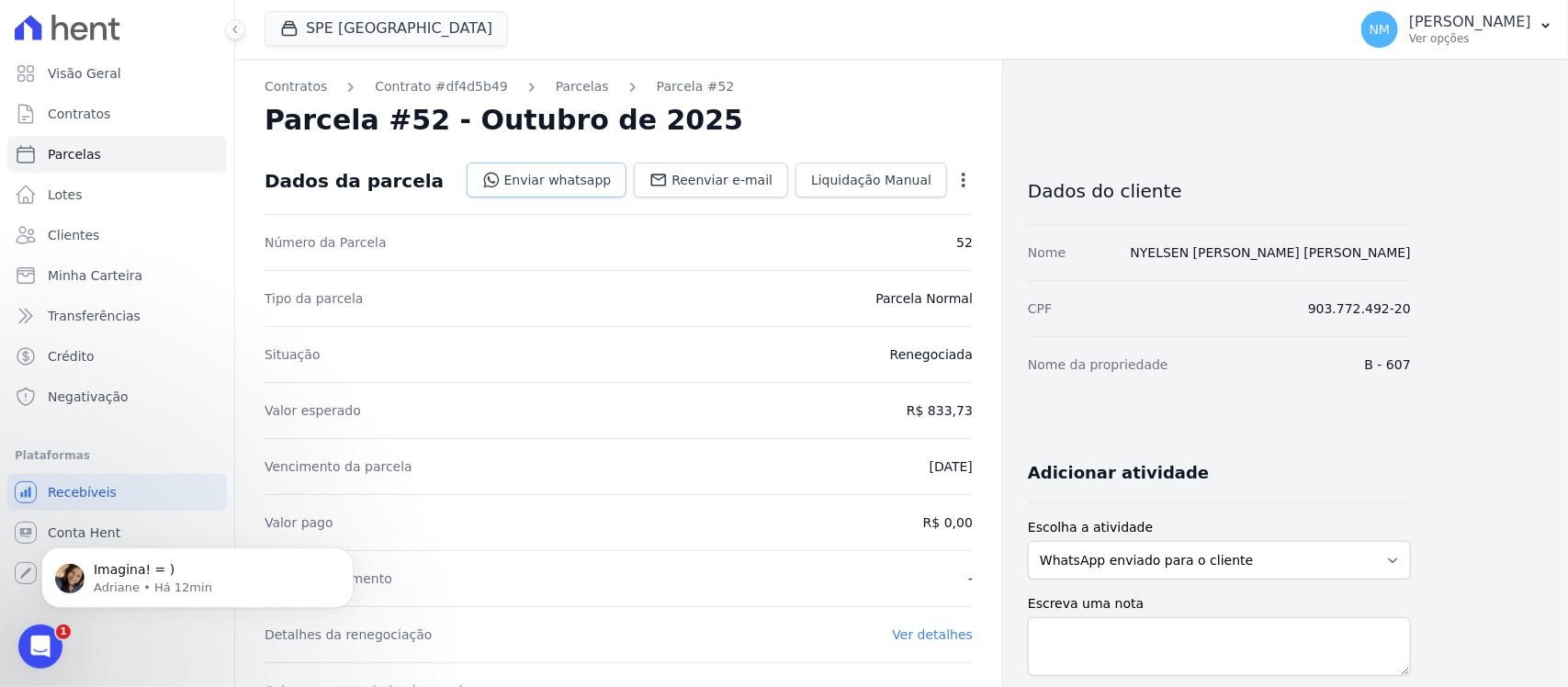
click at [581, 185] on link "Enviar whatsapp" at bounding box center [547, 180] width 161 height 35
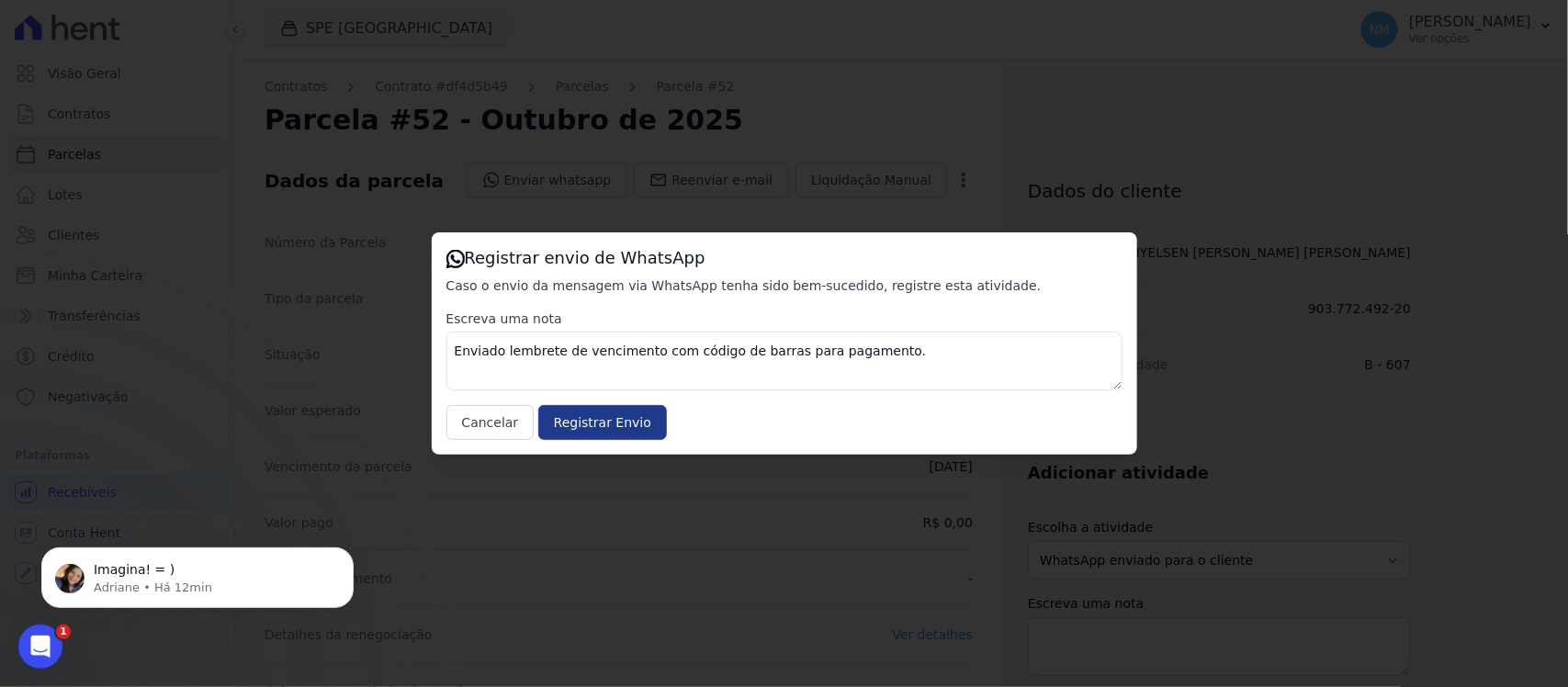
click at [629, 417] on input "Registrar Envio" at bounding box center [602, 422] width 128 height 35
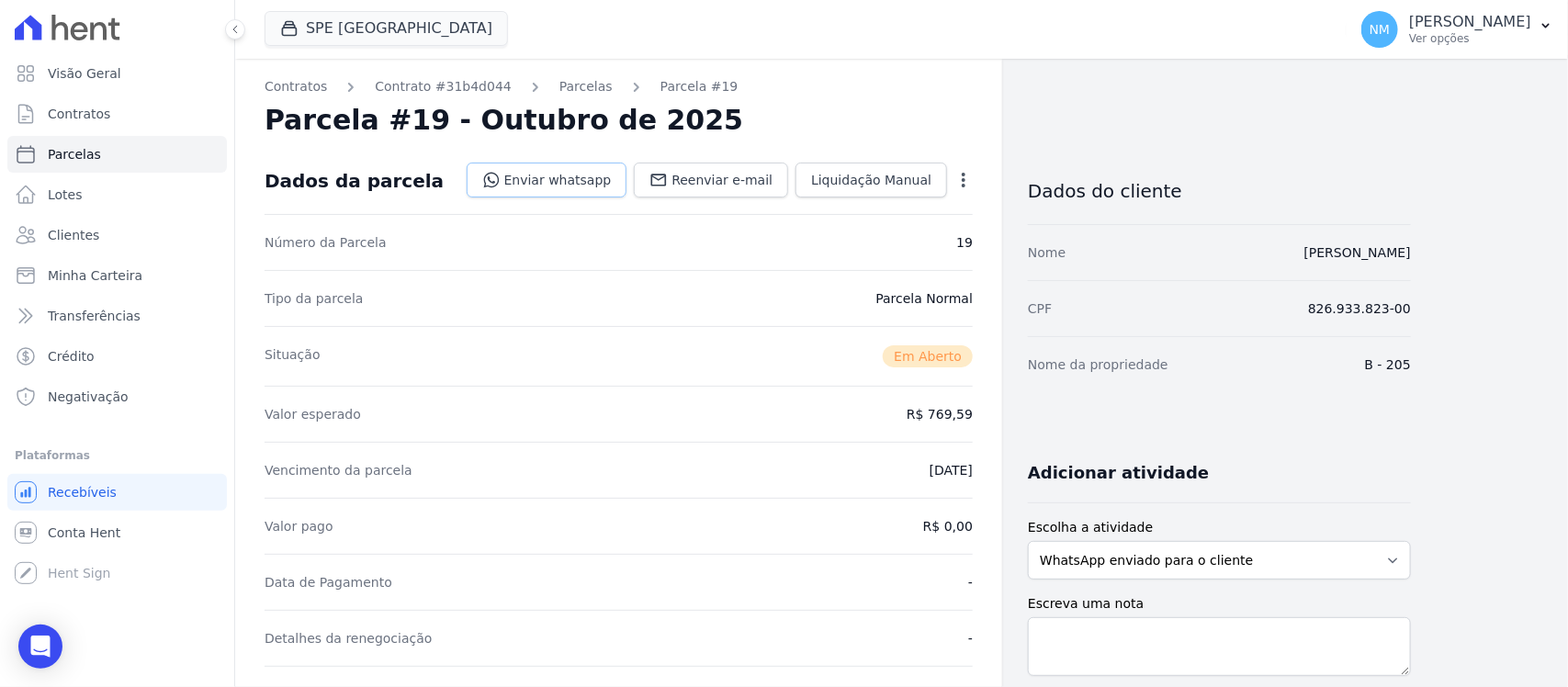
click at [589, 181] on link "Enviar whatsapp" at bounding box center [547, 180] width 161 height 35
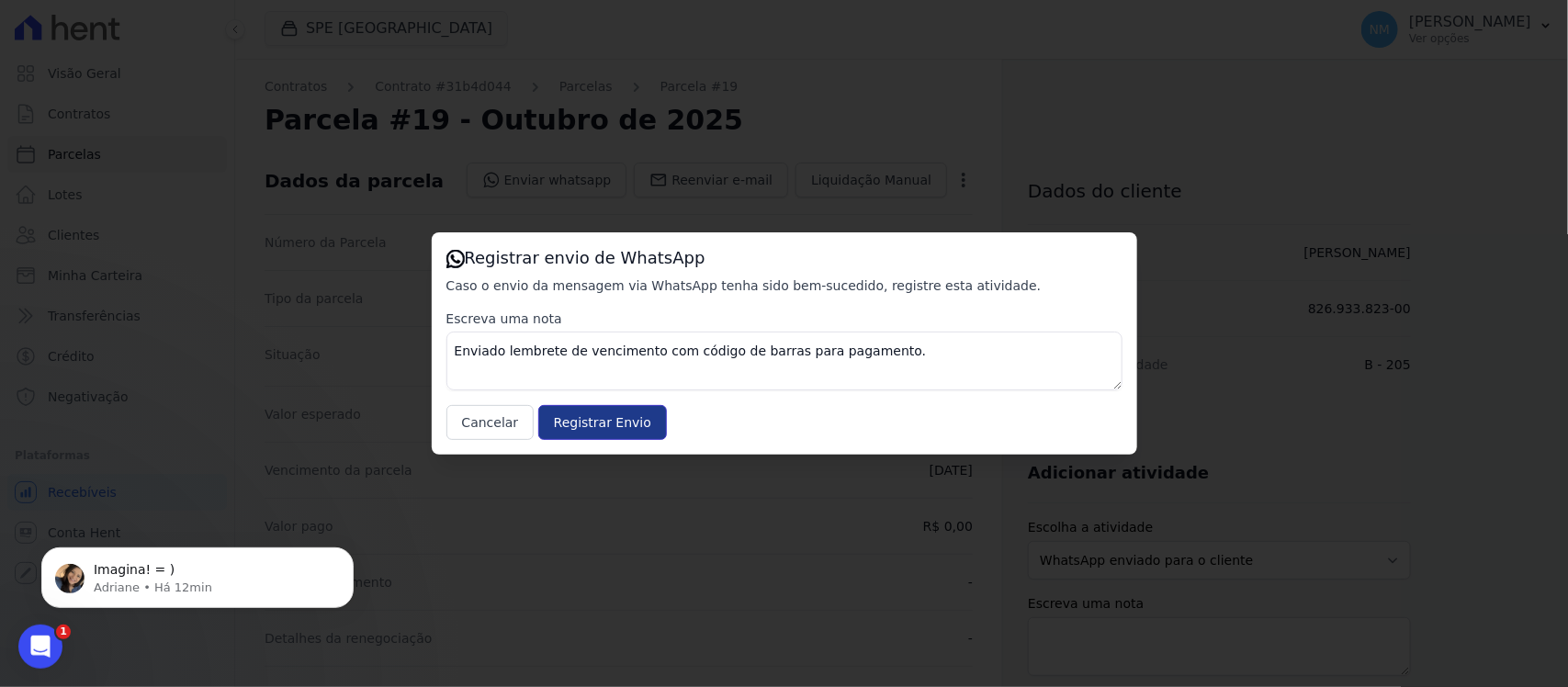
drag, startPoint x: 615, startPoint y: 421, endPoint x: 640, endPoint y: 415, distance: 25.7
click at [620, 419] on input "Registrar Envio" at bounding box center [602, 422] width 128 height 35
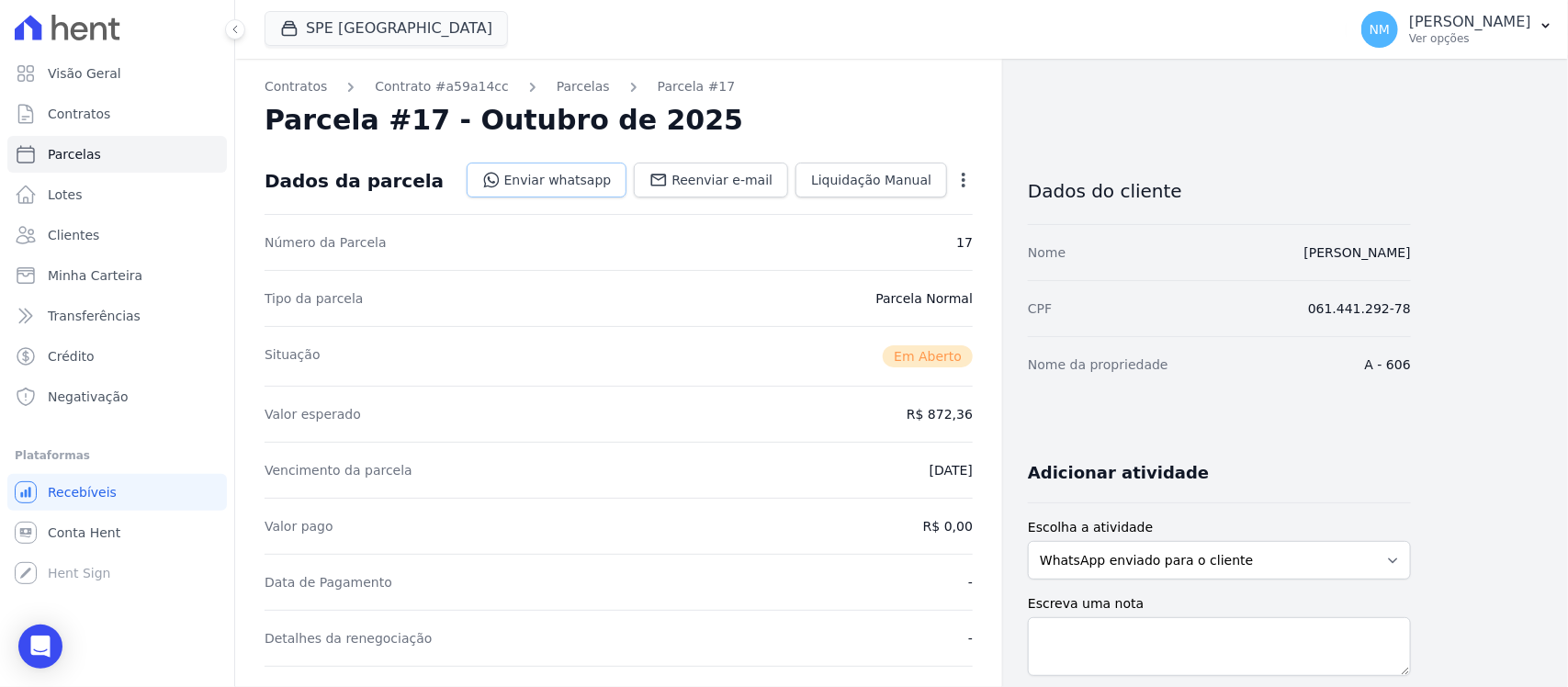
click at [594, 172] on link "Enviar whatsapp" at bounding box center [547, 180] width 161 height 35
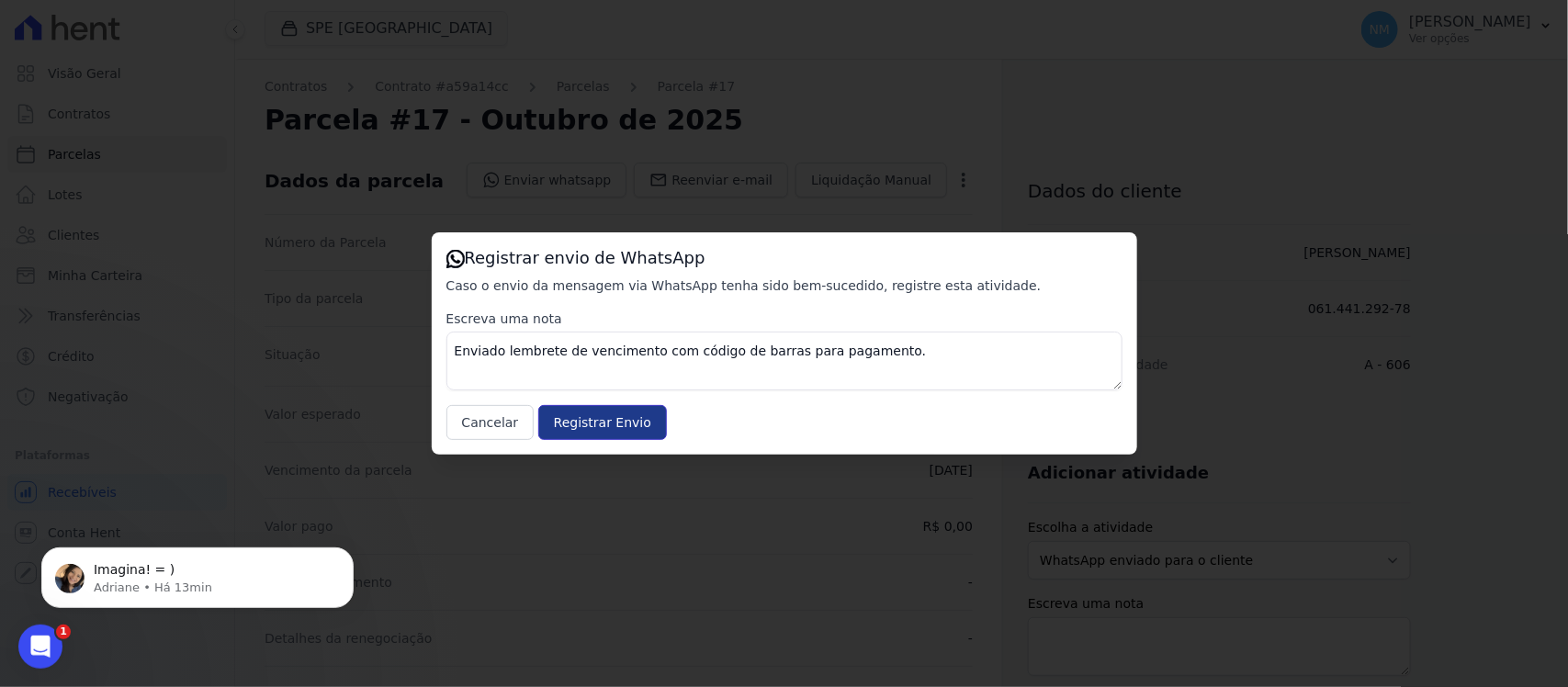
click at [628, 420] on input "Registrar Envio" at bounding box center [602, 422] width 128 height 35
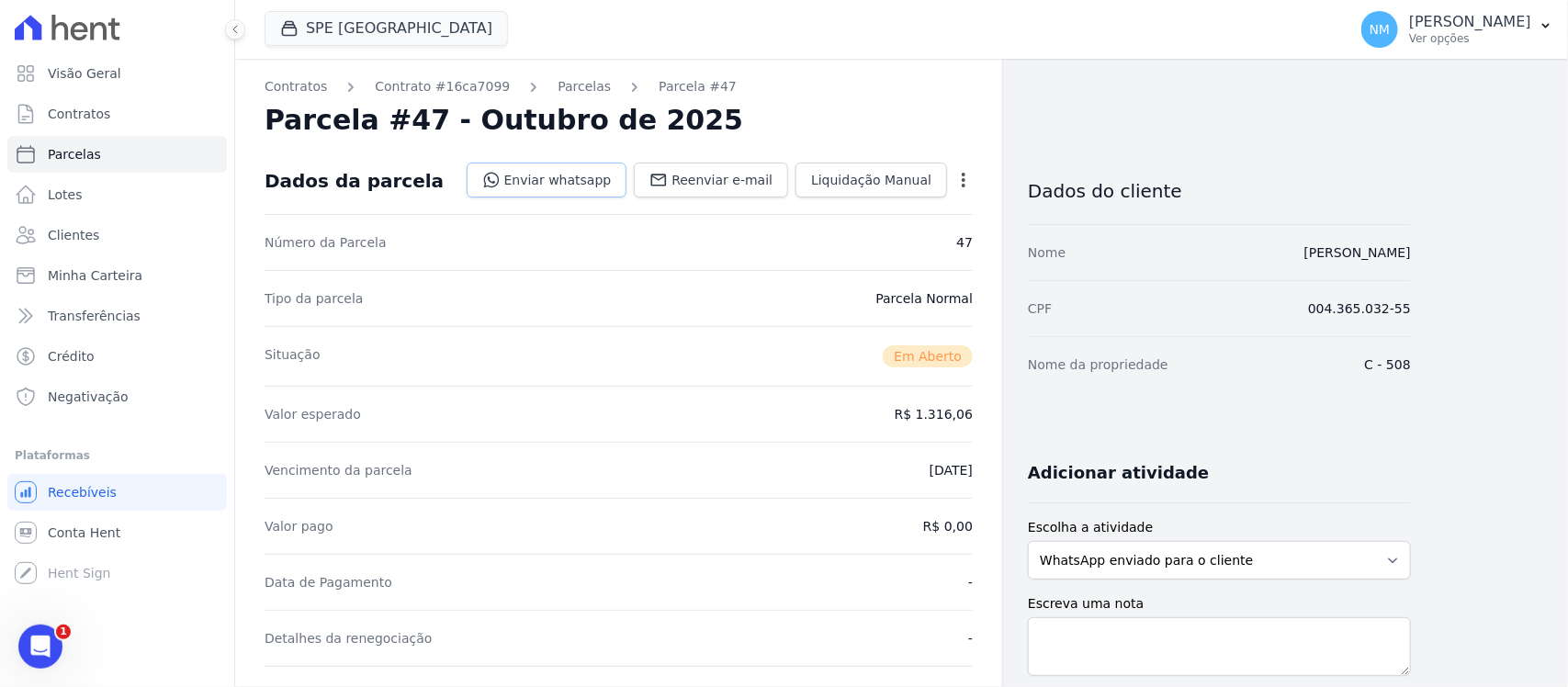
click at [549, 172] on link "Enviar whatsapp" at bounding box center [547, 180] width 161 height 35
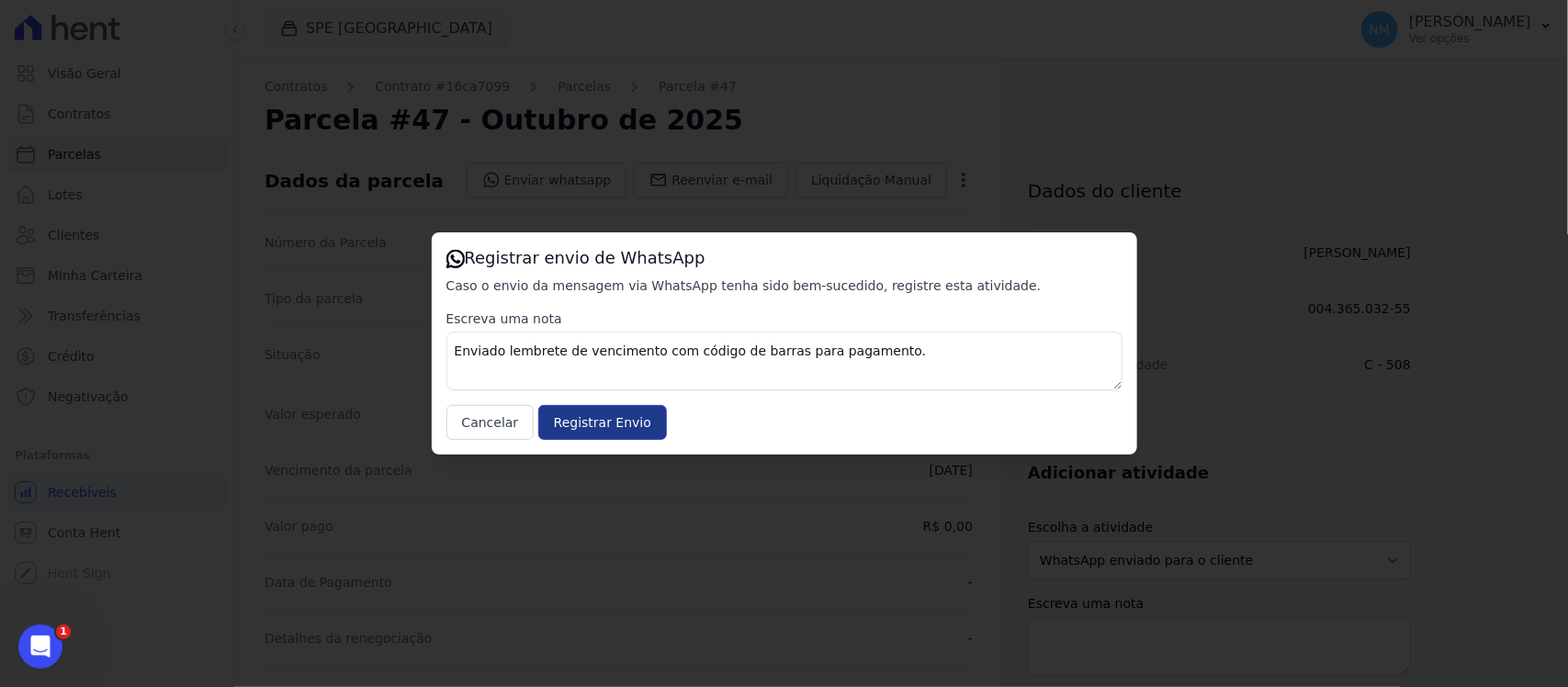
drag, startPoint x: 623, startPoint y: 411, endPoint x: 618, endPoint y: 422, distance: 12.1
click at [618, 419] on input "Registrar Envio" at bounding box center [602, 422] width 128 height 35
